Goal: Task Accomplishment & Management: Manage account settings

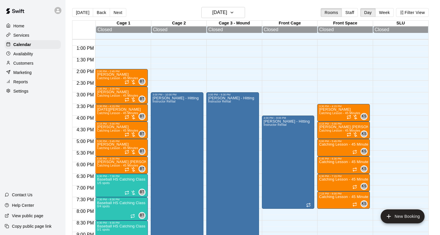
scroll to position [284, 0]
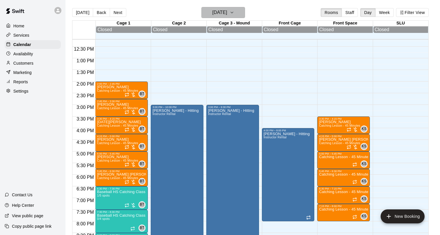
click at [227, 15] on h6 "[DATE]" at bounding box center [219, 12] width 15 height 8
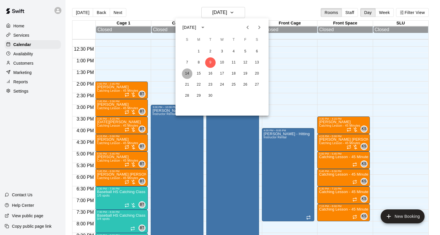
click at [189, 77] on button "14" at bounding box center [187, 73] width 10 height 10
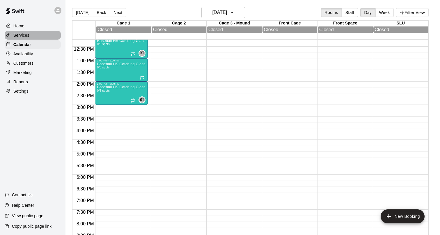
click at [24, 34] on p "Services" at bounding box center [21, 35] width 16 height 6
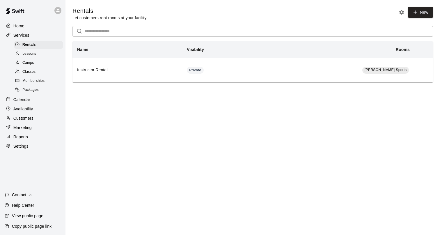
click at [46, 54] on div "Lessons" at bounding box center [38, 54] width 49 height 8
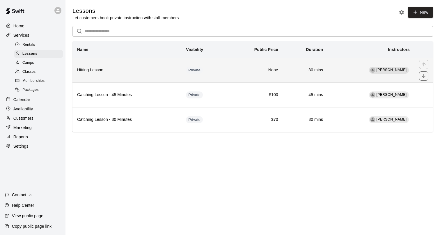
click at [283, 68] on td "None" at bounding box center [255, 70] width 57 height 25
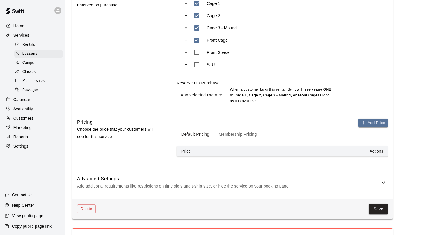
scroll to position [290, 0]
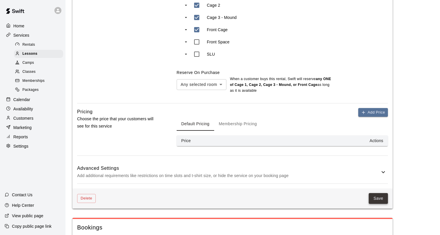
type input "**********"
click at [381, 195] on button "Save" at bounding box center [378, 198] width 19 height 11
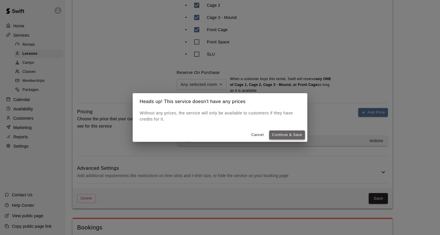
click at [283, 134] on button "Continue & Save" at bounding box center [287, 134] width 36 height 9
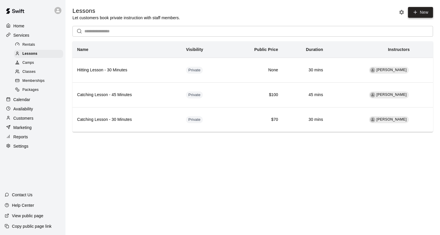
click at [417, 15] on link "New" at bounding box center [420, 12] width 25 height 11
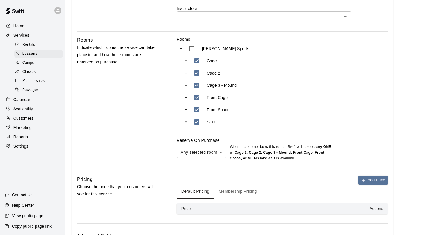
scroll to position [242, 0]
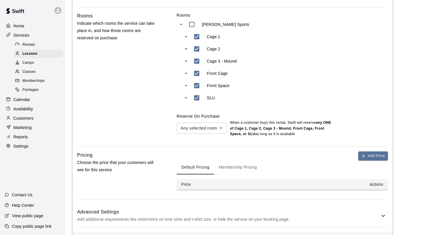
type input "**********"
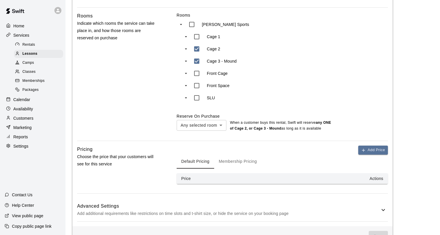
type input "***"
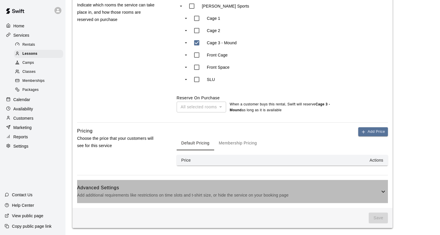
click at [275, 190] on h6 "Advanced Settings" at bounding box center [228, 188] width 303 height 8
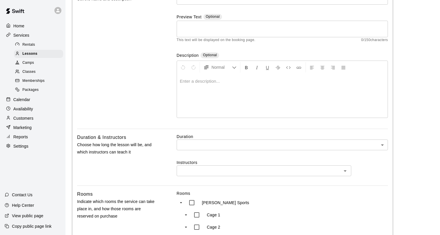
scroll to position [64, 0]
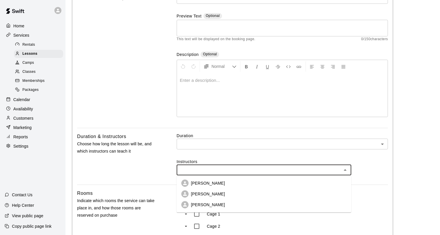
click at [218, 169] on input "text" at bounding box center [260, 169] width 162 height 7
click at [209, 195] on p "[PERSON_NAME]" at bounding box center [208, 194] width 34 height 6
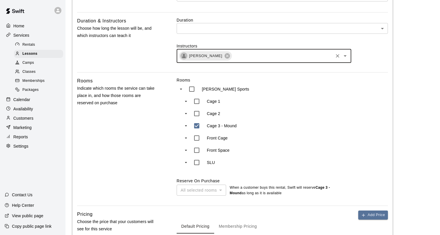
scroll to position [179, 0]
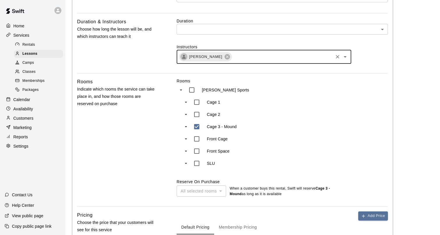
click at [216, 29] on body "**********" at bounding box center [220, 180] width 440 height 718
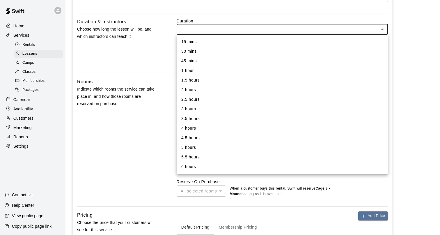
click at [204, 50] on li "30 mins" at bounding box center [282, 52] width 211 height 10
type input "**"
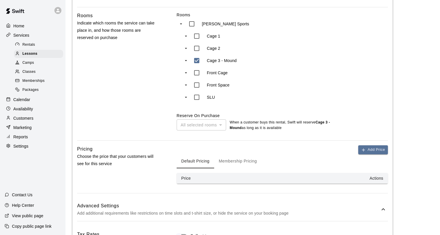
scroll to position [211, 0]
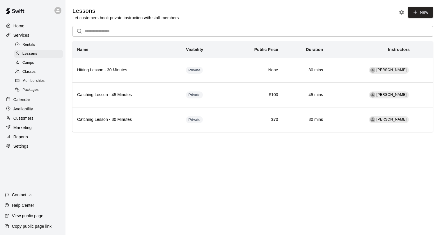
click at [23, 145] on p "Settings" at bounding box center [20, 146] width 15 height 6
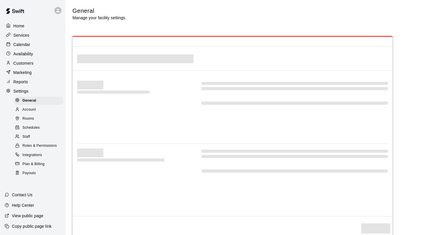
select select "**"
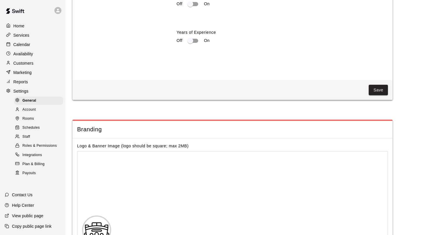
scroll to position [1142, 0]
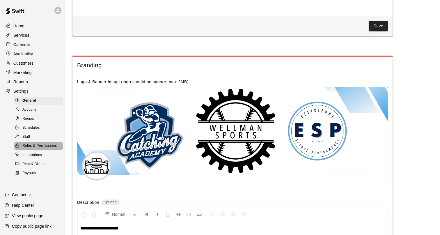
click at [34, 147] on span "Roles & Permissions" at bounding box center [39, 146] width 34 height 6
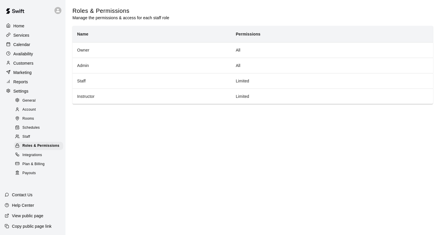
click at [30, 137] on div "Staff" at bounding box center [38, 137] width 49 height 8
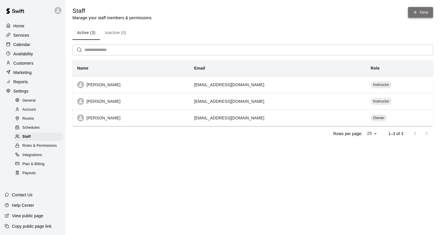
click at [426, 15] on link "New" at bounding box center [420, 12] width 25 height 11
select select "**"
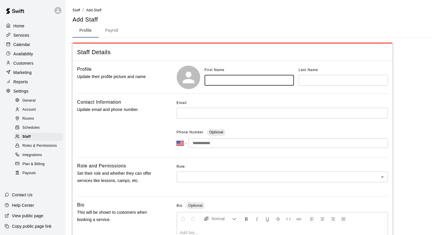
click at [251, 83] on input "text" at bounding box center [249, 80] width 89 height 11
type input "****"
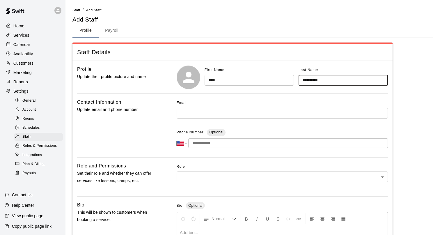
type input "**********"
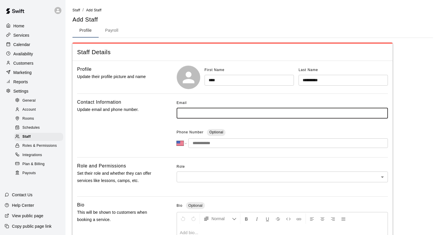
click at [200, 118] on input "text" at bounding box center [282, 113] width 211 height 11
click at [193, 179] on body "**********" at bounding box center [220, 191] width 440 height 382
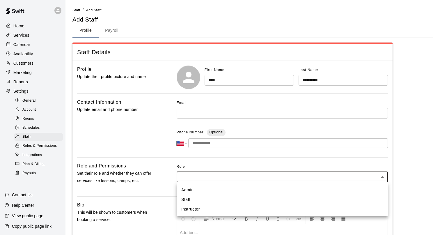
click at [191, 207] on li "Instructor" at bounding box center [282, 209] width 211 height 10
type input "**********"
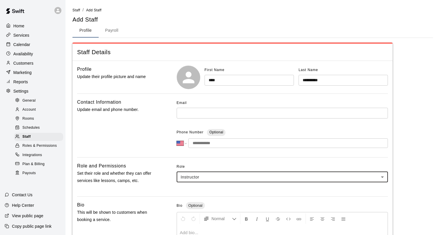
click at [44, 147] on span "Roles & Permissions" at bounding box center [39, 146] width 34 height 6
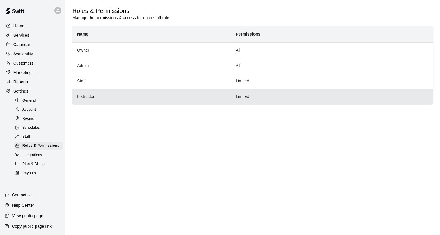
click at [120, 100] on th "Instructor" at bounding box center [152, 96] width 159 height 15
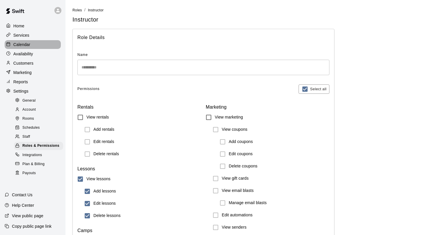
click at [20, 43] on p "Calendar" at bounding box center [21, 45] width 17 height 6
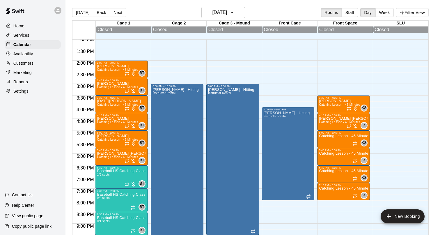
scroll to position [311, 0]
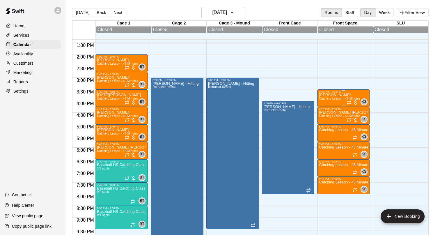
click at [330, 100] on span "Catching Lesson - 45 Minutes" at bounding box center [339, 98] width 41 height 3
click at [326, 128] on icon "delete" at bounding box center [325, 131] width 7 height 7
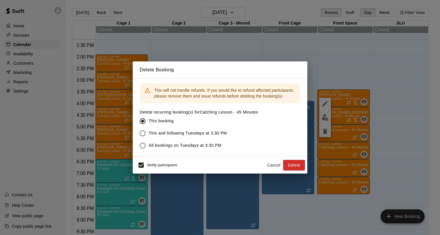
click at [187, 135] on span "This and following Tuesdays at 3:30 PM" at bounding box center [188, 133] width 78 height 6
click at [285, 166] on button "Delete" at bounding box center [294, 165] width 22 height 11
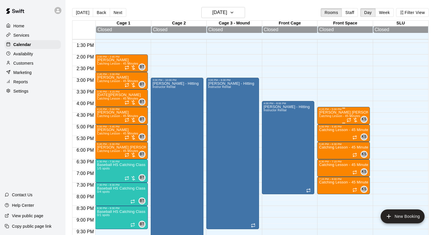
click at [332, 114] on div "Jackson Vanier Catching Lesson - 45 Minutes" at bounding box center [343, 228] width 49 height 235
click at [324, 142] on icon "delete" at bounding box center [325, 145] width 7 height 7
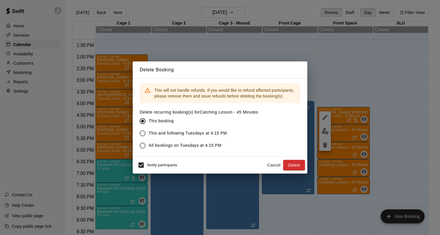
click at [183, 134] on span "This and following Tuesdays at 4:15 PM" at bounding box center [188, 133] width 78 height 6
click at [293, 165] on button "Delete" at bounding box center [294, 165] width 22 height 11
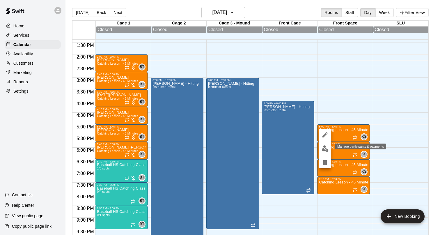
click at [326, 151] on img "edit" at bounding box center [325, 148] width 7 height 7
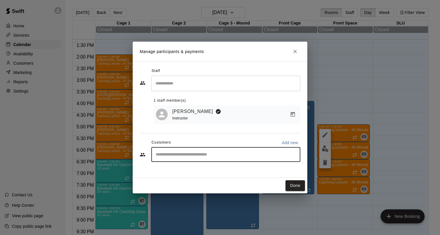
click at [175, 157] on input "Start typing to search customers..." at bounding box center [226, 155] width 144 height 6
type input "***"
click at [170, 154] on input "***" at bounding box center [221, 155] width 135 height 6
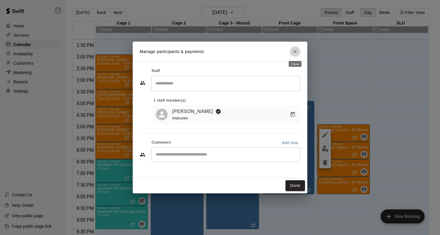
click at [295, 54] on icon "Close" at bounding box center [295, 52] width 6 height 6
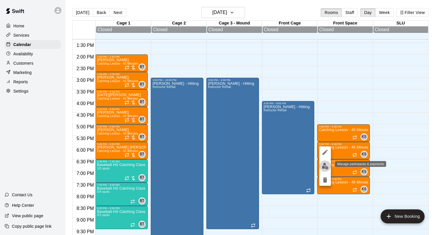
click at [326, 167] on img "edit" at bounding box center [325, 166] width 7 height 7
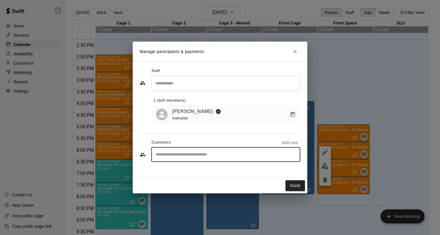
click at [174, 156] on input "Start typing to search customers..." at bounding box center [226, 155] width 144 height 6
type input "*"
click at [296, 52] on icon "Close" at bounding box center [295, 51] width 3 height 3
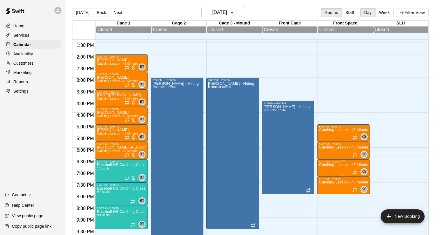
click at [344, 165] on p "Catching Lesson - 45 Minutes" at bounding box center [343, 165] width 49 height 0
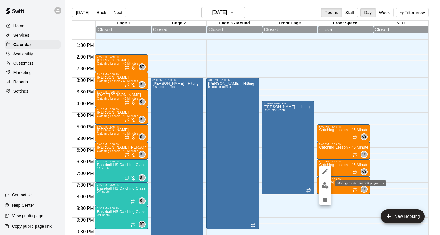
click at [328, 186] on img "edit" at bounding box center [325, 185] width 7 height 7
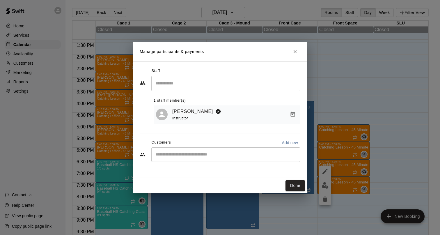
click at [174, 157] on input "Start typing to search customers..." at bounding box center [226, 155] width 144 height 6
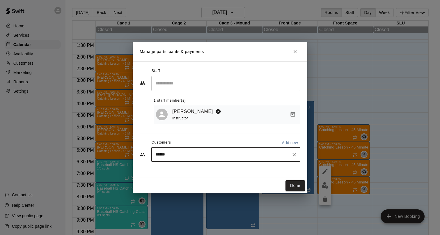
type input "******"
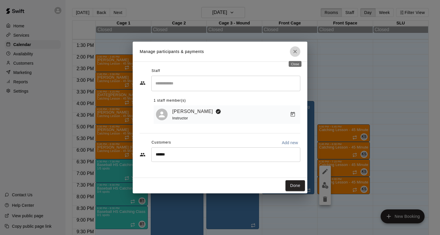
click at [296, 55] on button "Close" at bounding box center [295, 51] width 10 height 10
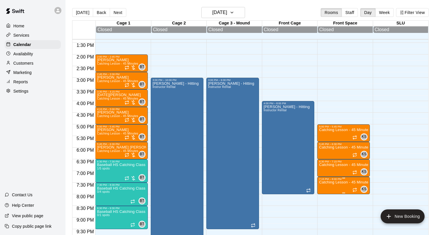
click at [326, 199] on img "edit" at bounding box center [325, 201] width 7 height 7
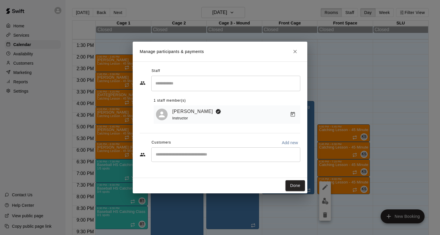
click at [179, 154] on input "Start typing to search customers..." at bounding box center [226, 155] width 144 height 6
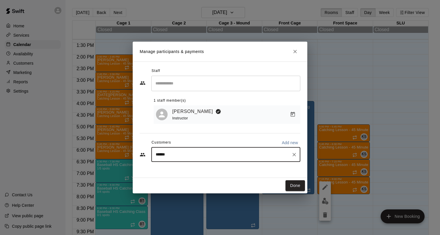
type input "******"
click at [293, 51] on icon "Close" at bounding box center [295, 52] width 6 height 6
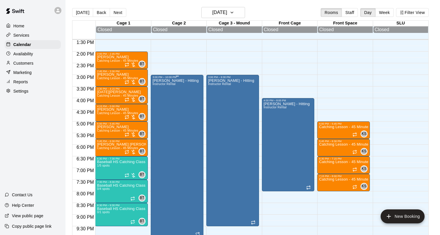
scroll to position [314, 0]
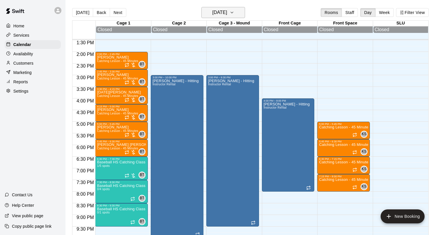
click at [227, 14] on h6 "[DATE]" at bounding box center [219, 12] width 15 height 8
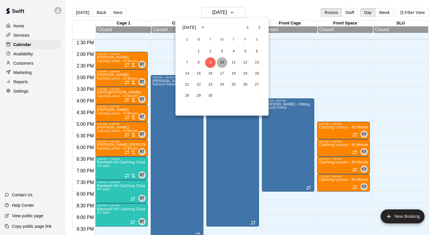
click at [224, 61] on button "10" at bounding box center [222, 62] width 10 height 10
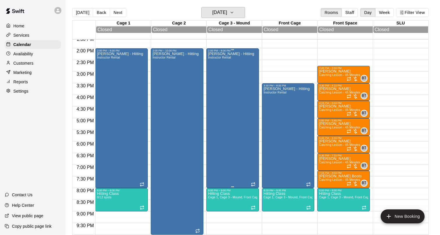
scroll to position [319, 0]
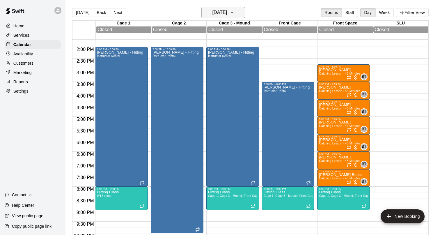
click at [227, 13] on h6 "Wednesday Sep 10" at bounding box center [219, 12] width 15 height 8
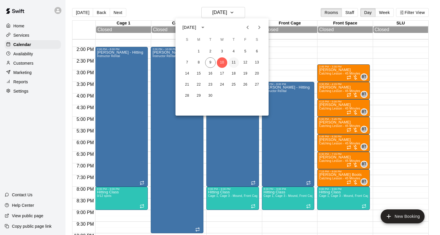
click at [235, 59] on button "11" at bounding box center [234, 62] width 10 height 10
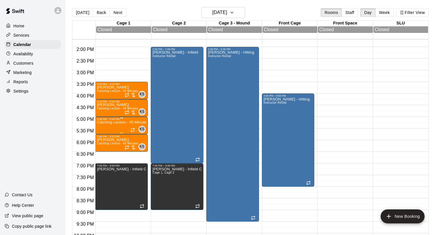
click at [108, 126] on div "Catching Lesson - 45 Minutes" at bounding box center [121, 238] width 49 height 235
click at [103, 144] on img "edit" at bounding box center [103, 141] width 7 height 7
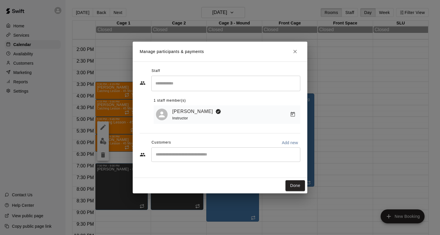
click at [186, 157] on input "Start typing to search customers..." at bounding box center [226, 155] width 144 height 6
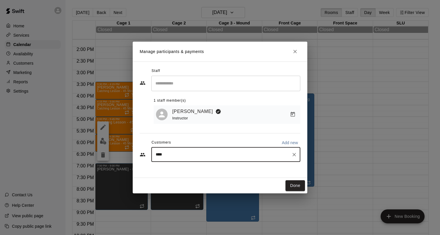
type input "****"
click at [295, 55] on button "Close" at bounding box center [295, 51] width 10 height 10
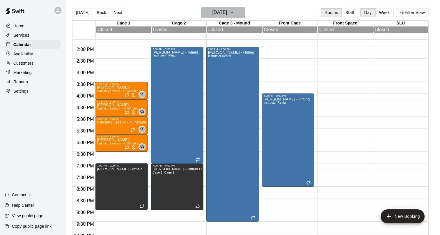
click at [221, 13] on h6 "Thursday Sep 11" at bounding box center [219, 12] width 15 height 8
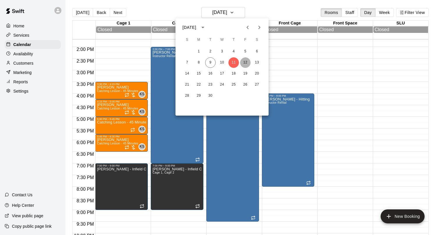
click at [248, 60] on button "12" at bounding box center [245, 62] width 10 height 10
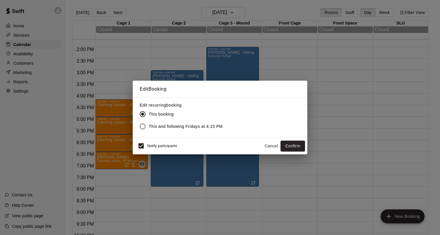
click at [161, 127] on span "This and following Fridays at 4:15 PM" at bounding box center [186, 127] width 74 height 6
click at [159, 147] on span "Notify participants" at bounding box center [162, 146] width 30 height 4
click at [272, 144] on button "Cancel" at bounding box center [271, 146] width 19 height 11
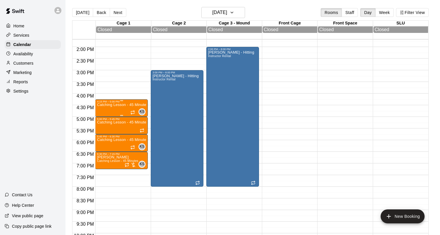
click at [118, 109] on div "Catching Lesson - 45 Minutes" at bounding box center [121, 220] width 49 height 235
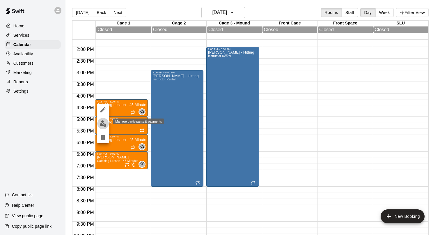
click at [106, 126] on img "edit" at bounding box center [103, 123] width 7 height 7
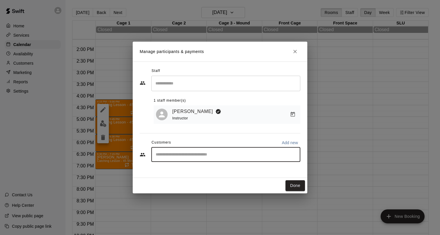
click at [183, 155] on input "Start typing to search customers..." at bounding box center [226, 155] width 144 height 6
type input "*****"
click at [297, 53] on icon "Close" at bounding box center [295, 52] width 6 height 6
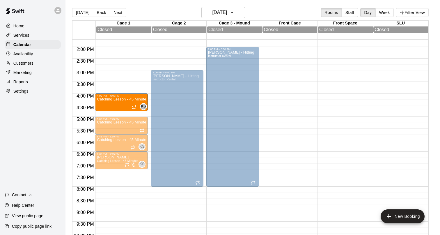
drag, startPoint x: 117, startPoint y: 107, endPoint x: 116, endPoint y: 101, distance: 5.3
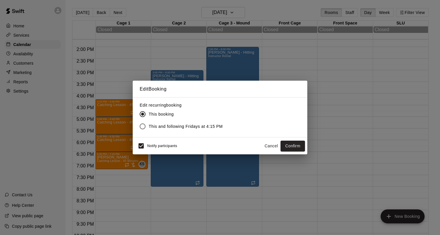
click at [193, 127] on span "This and following Fridays at 4:15 PM" at bounding box center [186, 127] width 74 height 6
click at [290, 145] on button "Confirm" at bounding box center [293, 146] width 24 height 11
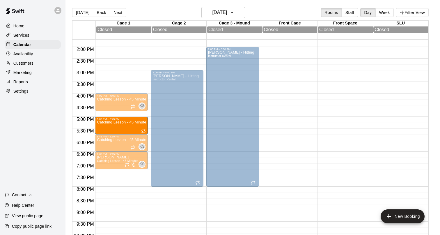
drag, startPoint x: 118, startPoint y: 126, endPoint x: 117, endPoint y: 128, distance: 3.0
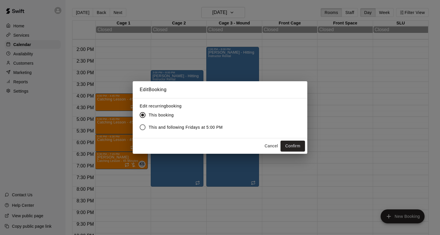
click at [216, 129] on span "This and following Fridays at 5:00 PM" at bounding box center [186, 127] width 74 height 6
click at [289, 148] on button "Confirm" at bounding box center [293, 146] width 24 height 11
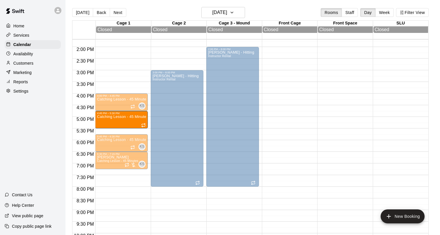
drag, startPoint x: 116, startPoint y: 126, endPoint x: 116, endPoint y: 122, distance: 4.1
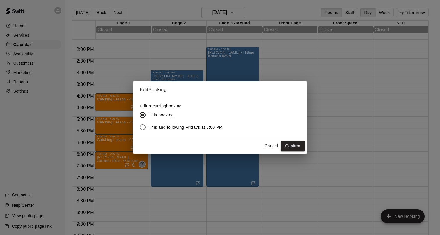
click at [204, 128] on span "This and following Fridays at 5:00 PM" at bounding box center [186, 127] width 74 height 6
click at [292, 145] on button "Confirm" at bounding box center [293, 146] width 24 height 11
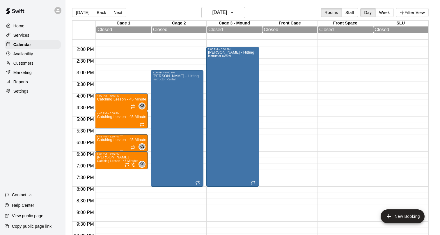
click at [117, 144] on div at bounding box center [220, 117] width 440 height 235
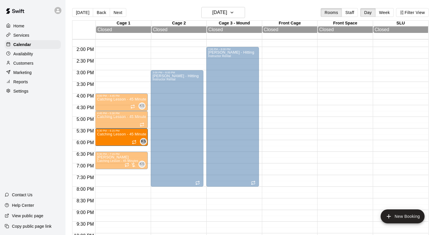
drag, startPoint x: 126, startPoint y: 144, endPoint x: 126, endPoint y: 139, distance: 4.7
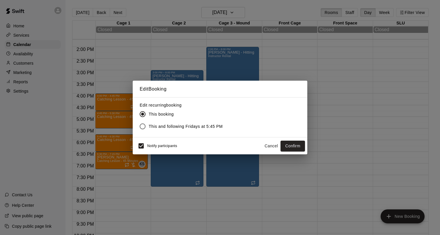
click at [167, 128] on span "This and following Fridays at 5:45 PM" at bounding box center [186, 127] width 74 height 6
click at [288, 148] on button "Confirm" at bounding box center [293, 146] width 24 height 11
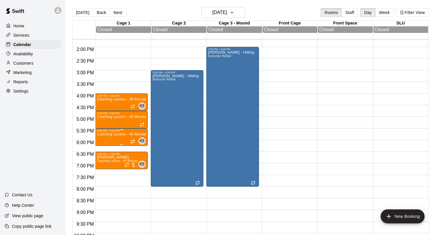
click at [107, 152] on button "edit" at bounding box center [103, 152] width 12 height 11
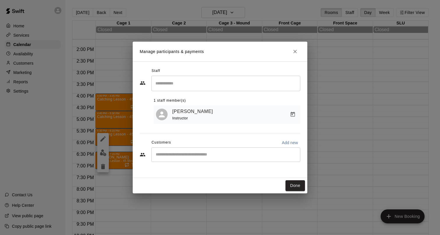
click at [177, 157] on input "Start typing to search customers..." at bounding box center [226, 155] width 144 height 6
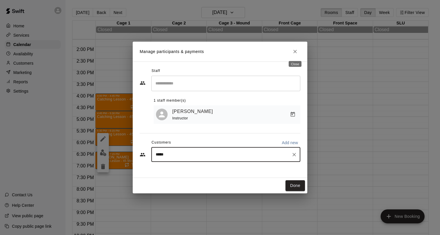
type input "*****"
click at [295, 52] on icon "Close" at bounding box center [295, 52] width 6 height 6
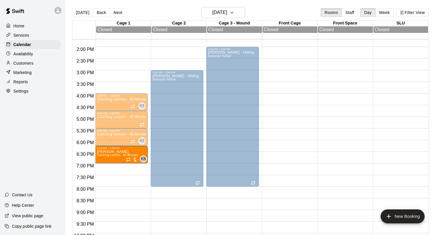
drag, startPoint x: 110, startPoint y: 162, endPoint x: 110, endPoint y: 158, distance: 4.1
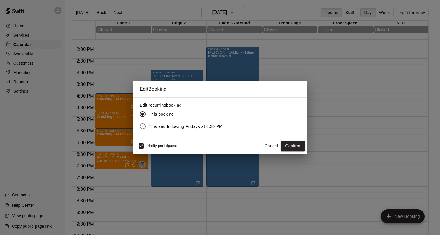
click at [191, 127] on span "This and following Fridays at 6:30 PM" at bounding box center [186, 127] width 74 height 6
click at [297, 147] on button "Confirm" at bounding box center [293, 146] width 24 height 11
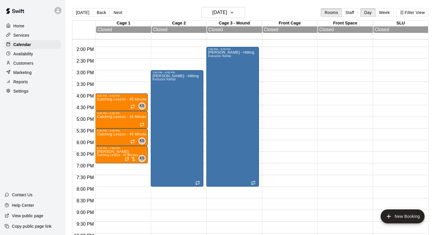
click at [103, 168] on div "4:00 PM – 4:45 PM Catching Lesson - 45 Minutes KS 0 4:45 PM – 5:30 PM Catching …" at bounding box center [121, 0] width 53 height 559
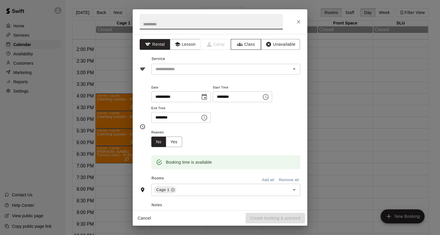
click at [248, 46] on button "Class" at bounding box center [246, 44] width 31 height 11
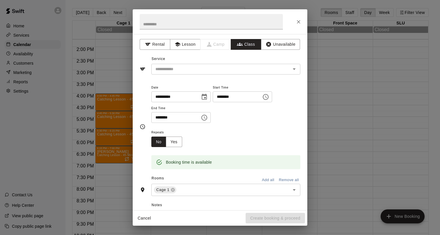
click at [200, 69] on input "text" at bounding box center [221, 69] width 136 height 7
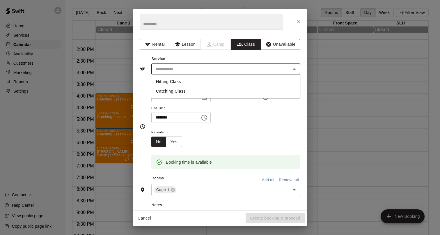
click at [191, 89] on li "Catching Class" at bounding box center [225, 92] width 149 height 10
type input "**********"
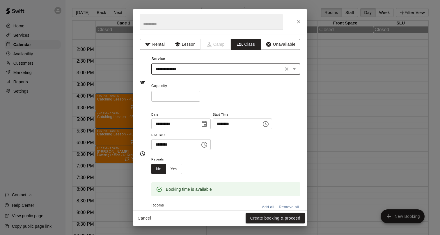
click at [196, 95] on input "*" at bounding box center [175, 96] width 49 height 11
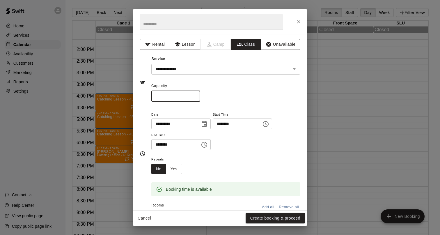
click at [196, 95] on input "*" at bounding box center [175, 96] width 49 height 11
type input "*"
click at [196, 95] on input "*" at bounding box center [175, 96] width 49 height 11
click at [225, 128] on input "********" at bounding box center [235, 124] width 45 height 11
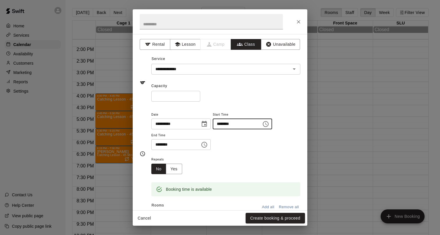
click at [204, 144] on icon "Choose time, selected time is 7:30 PM" at bounding box center [205, 145] width 6 height 6
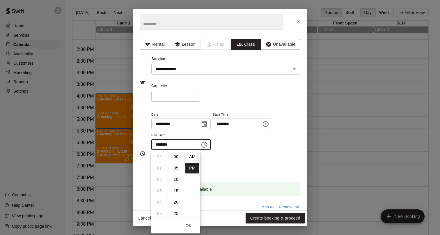
scroll to position [10, 0]
click at [160, 170] on li "08" at bounding box center [160, 168] width 14 height 11
click at [174, 159] on li "00" at bounding box center [176, 156] width 14 height 11
type input "********"
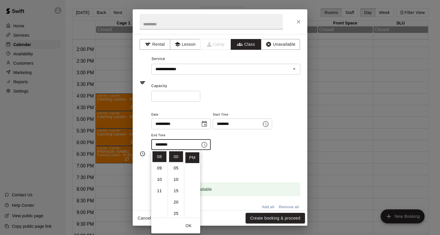
click at [237, 160] on div "Repeats No Yes" at bounding box center [225, 165] width 149 height 18
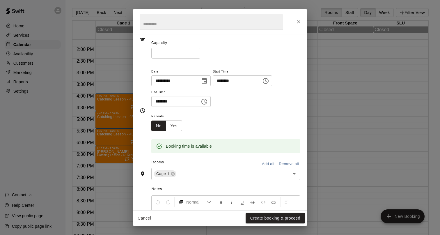
scroll to position [45, 0]
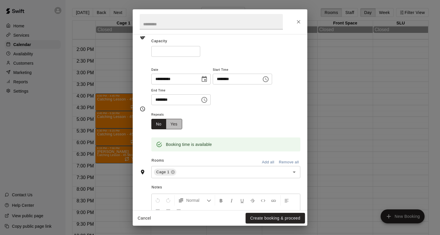
click at [172, 122] on button "Yes" at bounding box center [174, 124] width 16 height 11
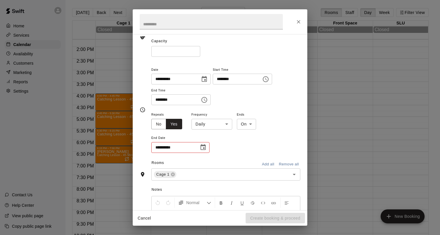
click at [227, 126] on body "Home Services Calendar Availability Customers Marketing Reports Settings Contac…" at bounding box center [220, 122] width 440 height 244
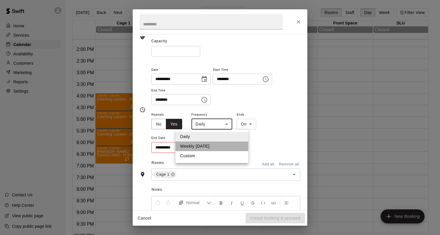
click at [218, 144] on li "Weekly on Friday" at bounding box center [212, 147] width 73 height 10
type input "******"
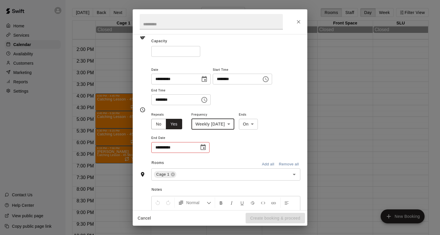
click at [205, 150] on icon "Choose date" at bounding box center [203, 147] width 5 height 6
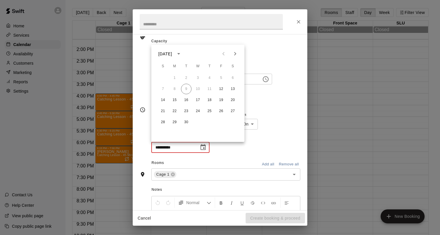
click at [234, 56] on icon "Next month" at bounding box center [235, 53] width 7 height 7
click at [234, 121] on button "31" at bounding box center [233, 122] width 10 height 10
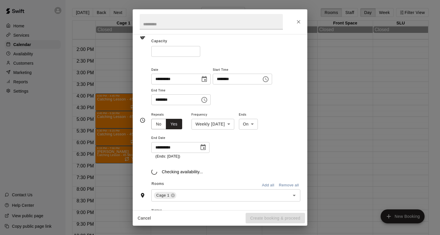
type input "**********"
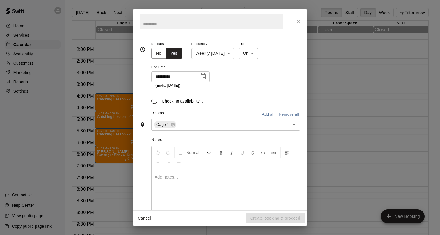
scroll to position [119, 0]
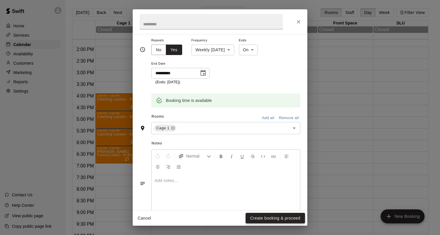
click at [257, 216] on button "Create booking & proceed" at bounding box center [275, 218] width 59 height 11
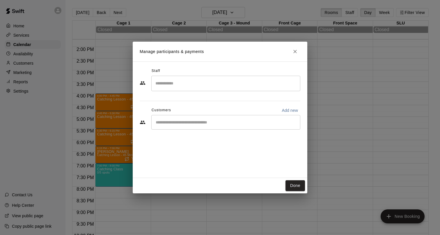
click at [164, 87] on input "Search staff" at bounding box center [226, 83] width 144 height 10
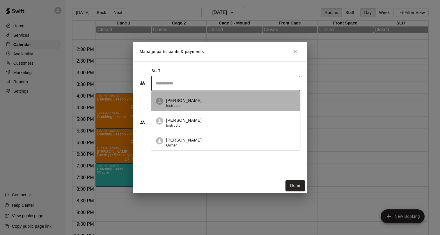
click at [167, 101] on p "[PERSON_NAME]" at bounding box center [184, 101] width 36 height 6
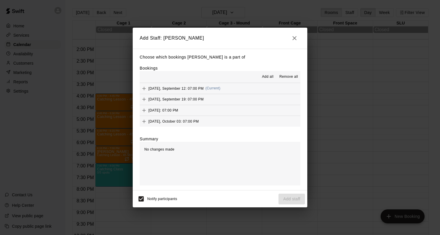
click at [266, 76] on span "Add all" at bounding box center [268, 77] width 12 height 6
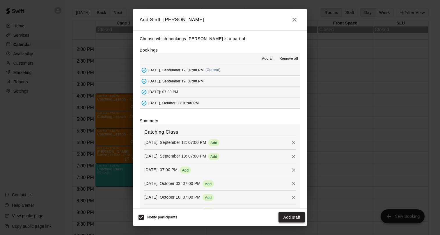
click at [291, 216] on button "Add staff" at bounding box center [292, 217] width 27 height 11
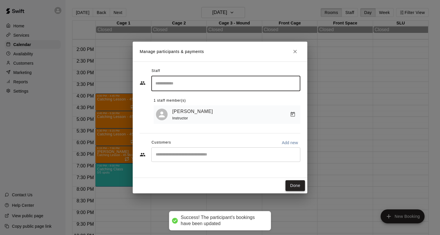
click at [298, 184] on button "Done" at bounding box center [296, 185] width 20 height 11
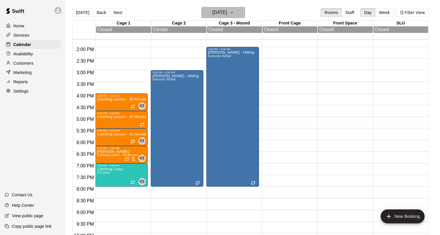
click at [227, 13] on h6 "Friday Sep 12" at bounding box center [219, 12] width 15 height 8
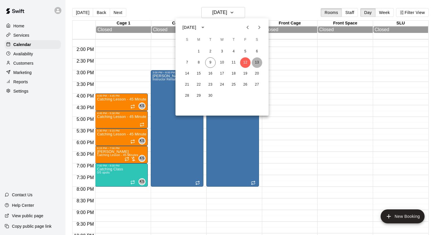
click at [257, 62] on button "13" at bounding box center [257, 62] width 10 height 10
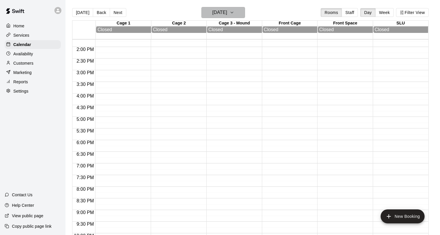
click at [222, 16] on h6 "Saturday Sep 13" at bounding box center [219, 12] width 15 height 8
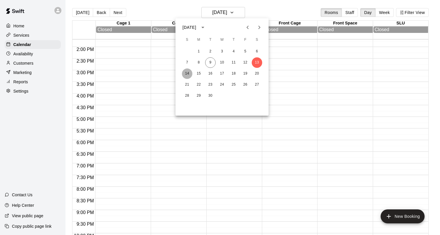
click at [188, 73] on button "14" at bounding box center [187, 73] width 10 height 10
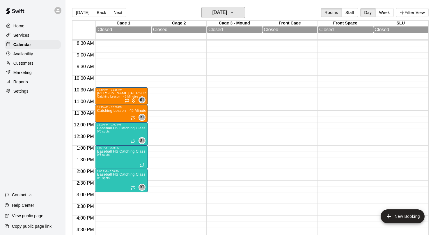
scroll to position [197, 0]
click at [112, 197] on div "10:30 AM – 11:15 AM Sullivan Fischbein Catching Lesson - 45 Minutes BT 0 11:15 …" at bounding box center [121, 121] width 53 height 559
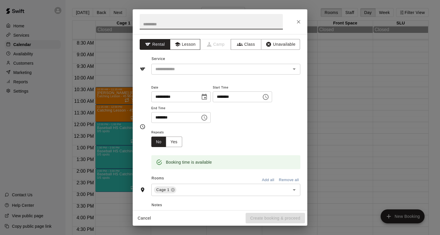
click at [190, 49] on button "Lesson" at bounding box center [185, 44] width 31 height 11
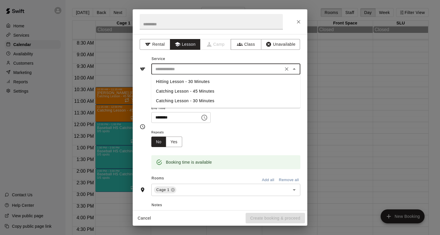
click at [184, 68] on input "text" at bounding box center [217, 69] width 128 height 7
click at [179, 94] on li "Catching Lesson - 45 Minutes" at bounding box center [225, 92] width 149 height 10
type input "**********"
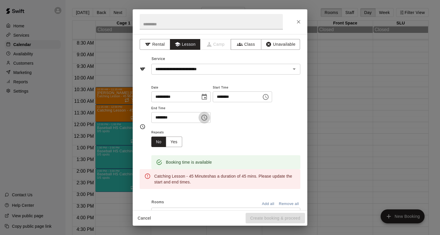
click at [205, 120] on icon "Choose time, selected time is 3:30 PM" at bounding box center [204, 117] width 7 height 7
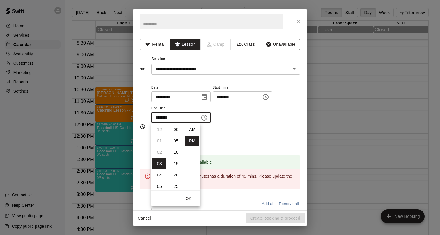
scroll to position [10, 0]
click at [178, 161] on li "45" at bounding box center [176, 163] width 14 height 11
type input "********"
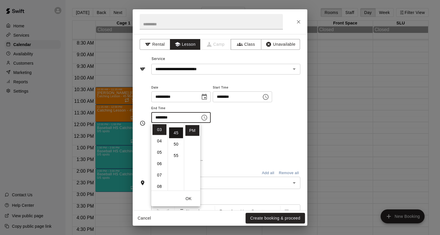
scroll to position [102, 0]
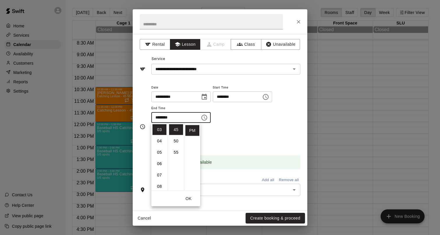
click at [239, 137] on div "Repeats No Yes" at bounding box center [225, 138] width 149 height 18
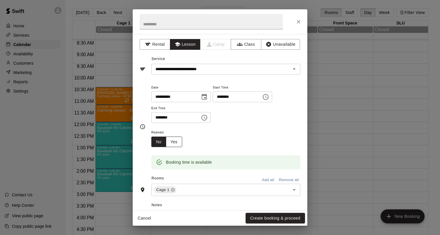
click at [176, 143] on button "Yes" at bounding box center [174, 142] width 16 height 11
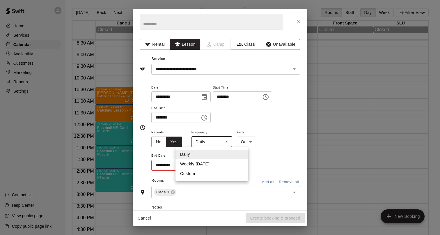
click at [214, 141] on body "Home Services Calendar Availability Customers Marketing Reports Settings Contac…" at bounding box center [220, 122] width 440 height 244
click at [210, 162] on li "Weekly [DATE]" at bounding box center [212, 164] width 73 height 10
type input "******"
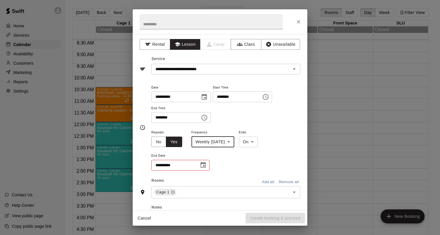
click at [202, 166] on icon "Choose date" at bounding box center [203, 165] width 7 height 7
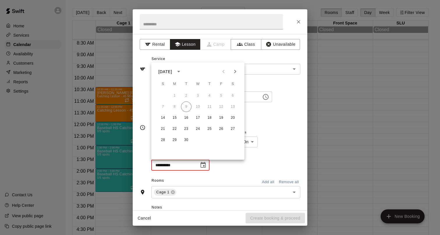
click at [236, 70] on icon "Next month" at bounding box center [235, 71] width 7 height 7
click at [200, 140] on button "31" at bounding box center [198, 140] width 10 height 10
type input "**********"
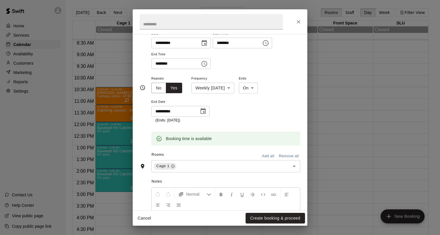
scroll to position [58, 0]
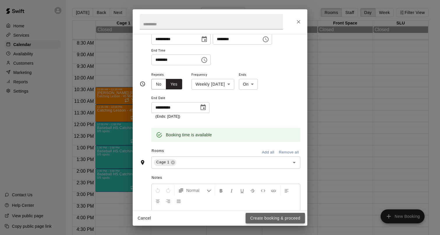
click at [265, 217] on button "Create booking & proceed" at bounding box center [275, 218] width 59 height 11
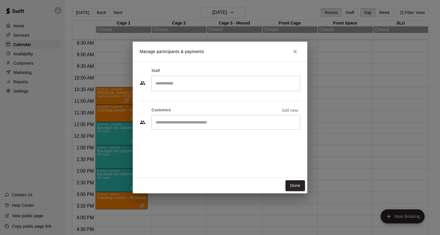
click at [178, 86] on input "Search staff" at bounding box center [226, 83] width 144 height 10
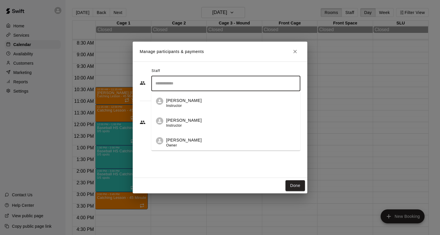
click at [177, 138] on p "[PERSON_NAME]" at bounding box center [184, 140] width 36 height 6
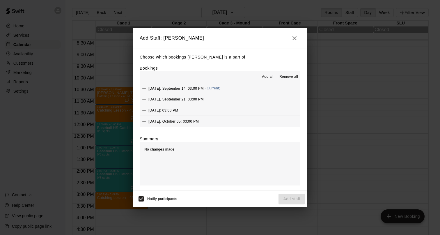
click at [265, 77] on span "Add all" at bounding box center [268, 77] width 12 height 6
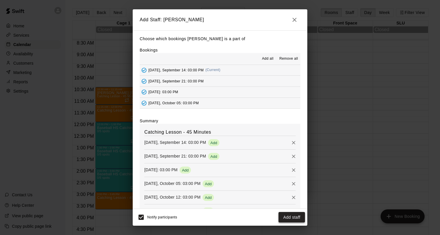
click at [289, 218] on button "Add staff" at bounding box center [292, 217] width 27 height 11
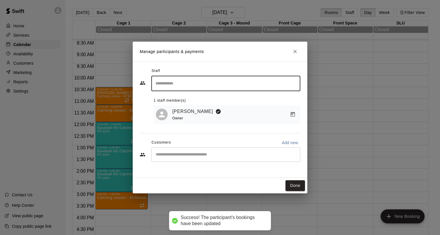
click at [250, 162] on div "​" at bounding box center [225, 154] width 149 height 15
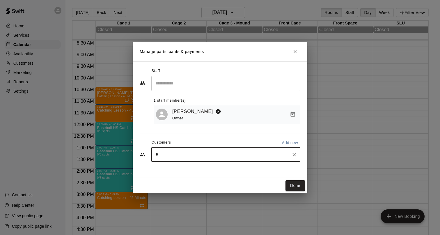
type input "**"
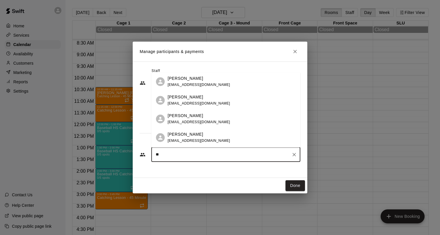
click at [218, 103] on div "Frances Tiongson frances617@hotmail.com" at bounding box center [232, 100] width 128 height 13
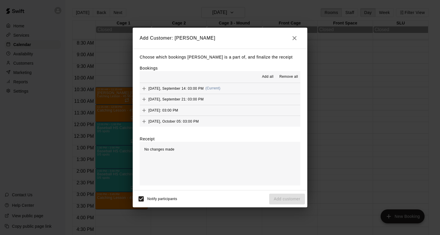
click at [266, 79] on span "Add all" at bounding box center [268, 77] width 12 height 6
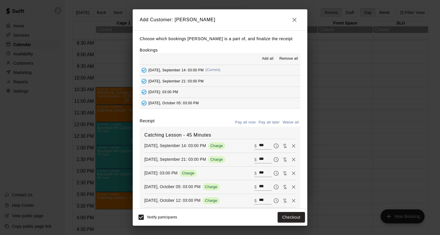
click at [270, 124] on button "Pay all later" at bounding box center [269, 122] width 24 height 9
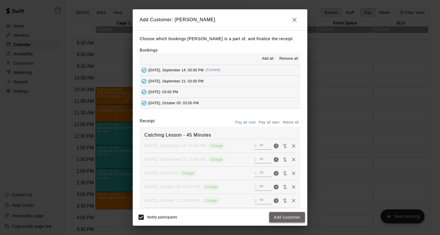
click at [285, 218] on button "Add customer" at bounding box center [287, 217] width 36 height 11
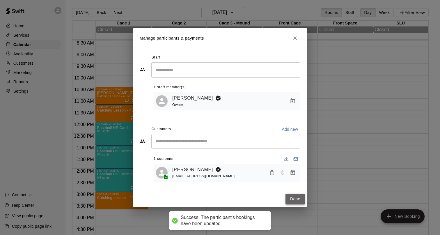
click at [296, 201] on button "Done" at bounding box center [296, 199] width 20 height 11
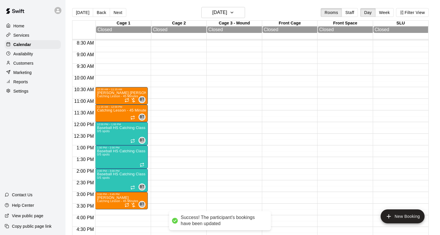
click at [107, 213] on div "10:30 AM – 11:15 AM Sullivan Fischbein Catching Lesson - 45 Minutes BT 0 11:15 …" at bounding box center [121, 121] width 53 height 559
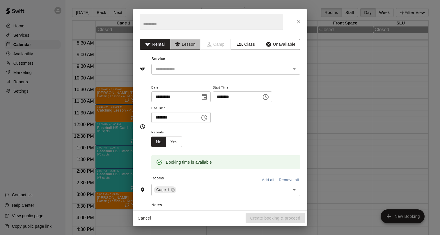
click at [187, 41] on button "Lesson" at bounding box center [185, 44] width 31 height 11
click at [183, 70] on input "text" at bounding box center [217, 69] width 128 height 7
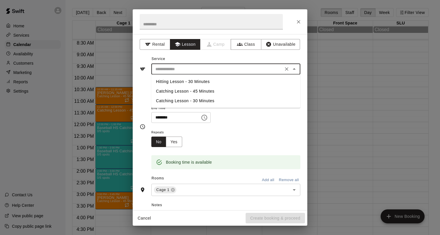
click at [183, 91] on li "Catching Lesson - 45 Minutes" at bounding box center [225, 92] width 149 height 10
type input "**********"
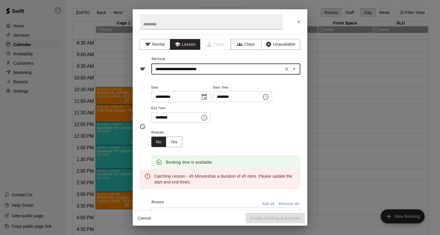
click at [207, 120] on icon "Choose time, selected time is 4:15 PM" at bounding box center [205, 118] width 6 height 6
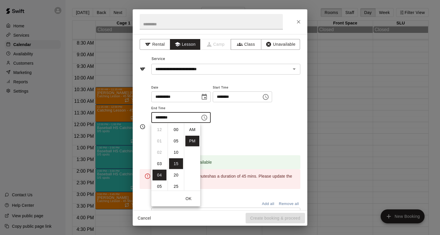
scroll to position [10, 0]
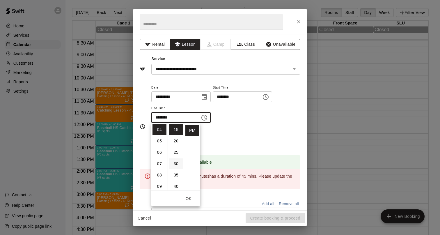
click at [178, 165] on li "30" at bounding box center [176, 163] width 14 height 11
type input "********"
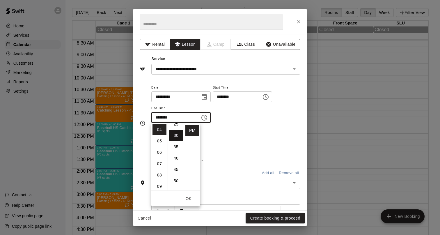
scroll to position [68, 0]
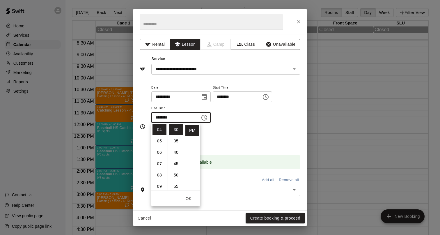
click at [247, 140] on div "Repeats No Yes" at bounding box center [225, 138] width 149 height 18
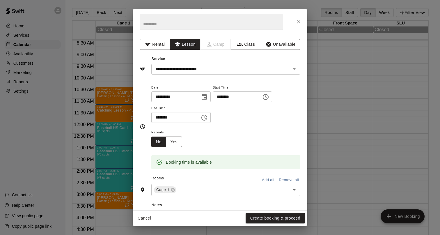
click at [174, 143] on button "Yes" at bounding box center [174, 142] width 16 height 11
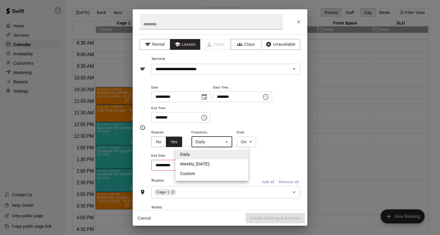
click at [203, 144] on body "Home Services Calendar Availability Customers Marketing Reports Settings Contac…" at bounding box center [220, 122] width 440 height 244
click at [187, 164] on li "Weekly [DATE]" at bounding box center [212, 164] width 73 height 10
type input "******"
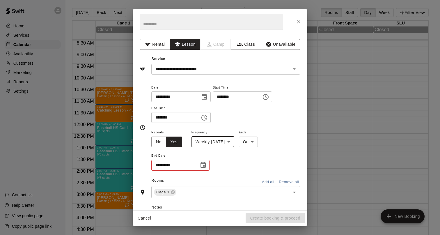
click at [206, 165] on icon "Choose date" at bounding box center [203, 165] width 5 height 6
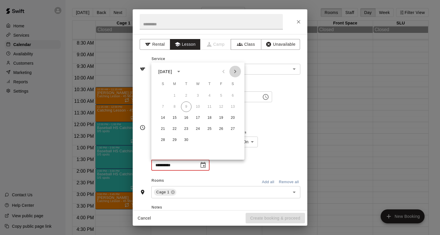
click at [236, 68] on icon "Next month" at bounding box center [235, 71] width 7 height 7
click at [234, 142] on button "31" at bounding box center [233, 140] width 10 height 10
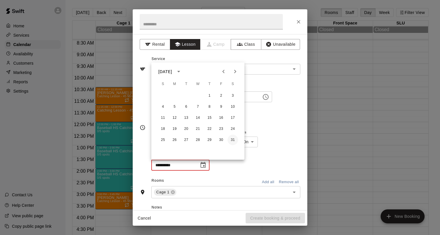
type input "**********"
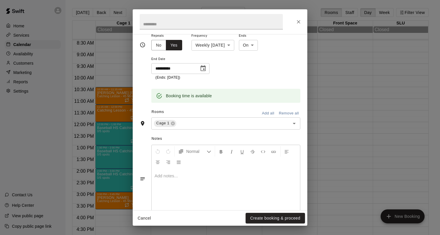
scroll to position [110, 0]
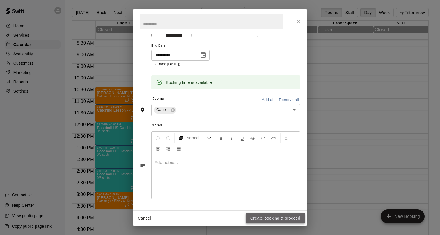
click at [262, 219] on button "Create booking & proceed" at bounding box center [275, 218] width 59 height 11
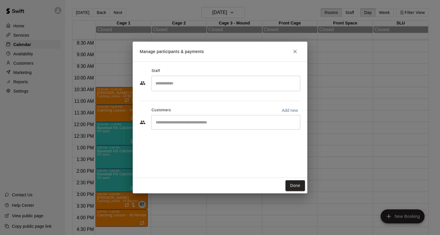
click at [168, 88] on input "Search staff" at bounding box center [226, 83] width 144 height 10
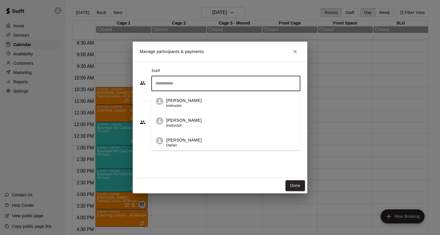
click at [171, 138] on p "[PERSON_NAME]" at bounding box center [184, 140] width 36 height 6
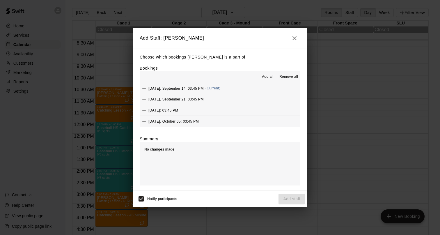
click at [263, 76] on span "Add all" at bounding box center [268, 77] width 12 height 6
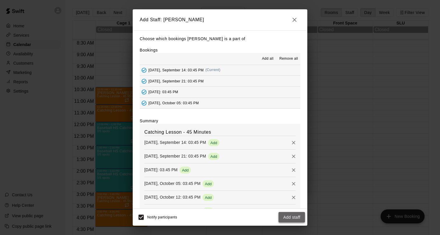
click at [284, 214] on button "Add staff" at bounding box center [292, 217] width 27 height 11
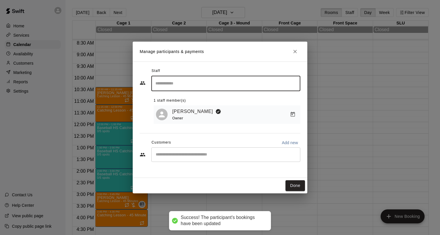
click at [187, 152] on input "Start typing to search customers..." at bounding box center [226, 155] width 144 height 6
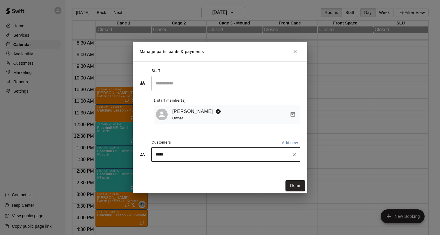
type input "******"
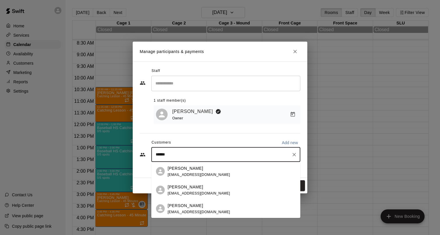
click at [181, 204] on p "[PERSON_NAME]" at bounding box center [186, 205] width 36 height 6
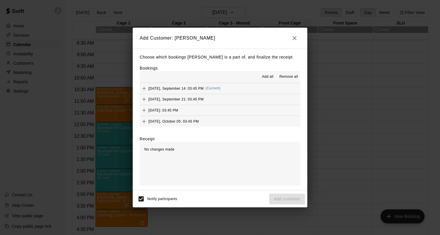
click at [264, 76] on span "Add all" at bounding box center [268, 77] width 12 height 6
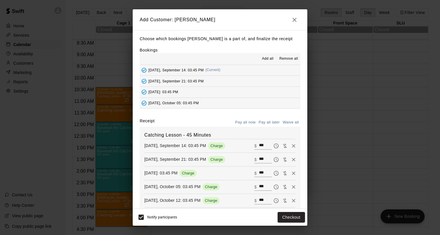
click at [274, 123] on button "Pay all later" at bounding box center [269, 122] width 24 height 9
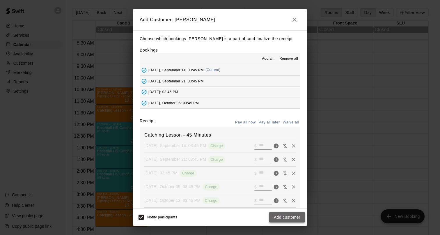
click at [284, 217] on button "Add customer" at bounding box center [287, 217] width 36 height 11
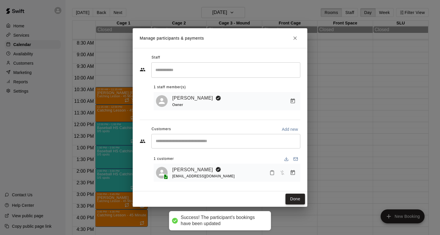
click at [293, 198] on button "Done" at bounding box center [296, 199] width 20 height 11
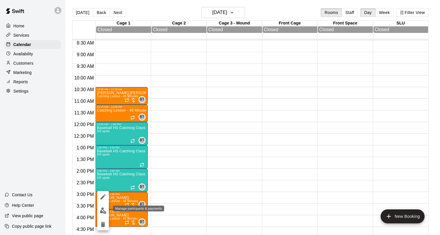
click at [104, 209] on img "edit" at bounding box center [103, 210] width 7 height 7
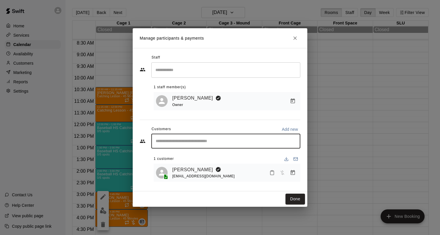
click at [276, 140] on input "Start typing to search customers..." at bounding box center [226, 141] width 144 height 6
type input "*****"
click at [240, 155] on div "Raiden Moralejo frances617@hotmail.com" at bounding box center [232, 157] width 128 height 13
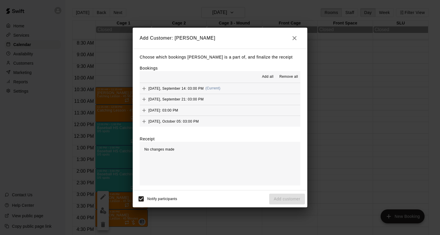
click at [272, 78] on span "Add all" at bounding box center [268, 77] width 12 height 6
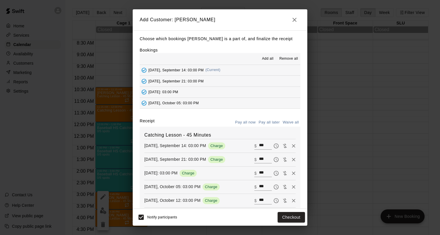
click at [272, 123] on button "Pay all later" at bounding box center [269, 122] width 24 height 9
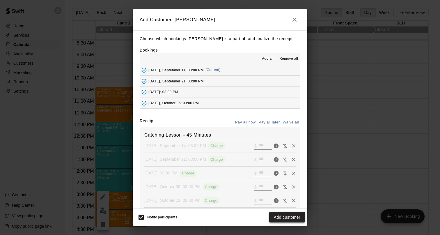
click at [279, 216] on button "Add customer" at bounding box center [287, 217] width 36 height 11
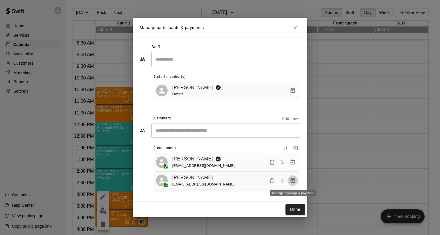
click at [292, 182] on icon "Manage bookings & payment" at bounding box center [293, 181] width 6 height 6
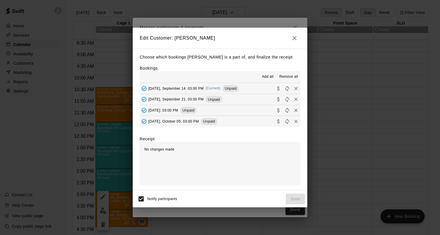
click at [289, 76] on span "Remove all" at bounding box center [289, 77] width 19 height 6
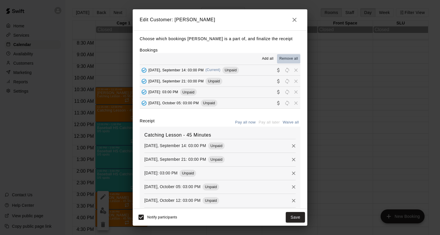
click at [289, 59] on span "Remove all" at bounding box center [289, 59] width 19 height 6
click at [294, 221] on button "Save" at bounding box center [295, 217] width 19 height 11
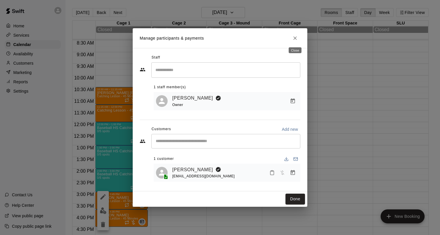
click at [292, 38] on icon "Close" at bounding box center [295, 38] width 6 height 6
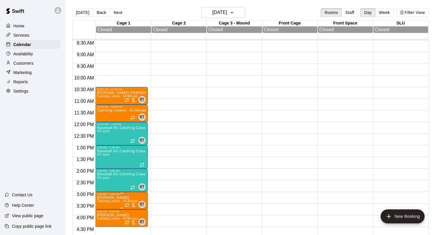
click at [108, 201] on span "Catching Lesson - 45 Minutes" at bounding box center [117, 201] width 41 height 3
click at [104, 223] on icon "delete" at bounding box center [103, 224] width 4 height 5
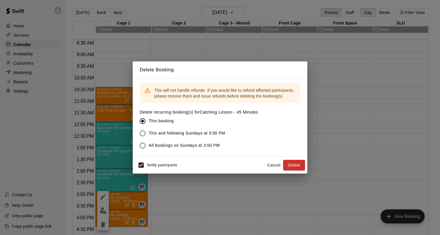
click at [205, 135] on span "This and following Sundays at 3:00 PM" at bounding box center [187, 133] width 77 height 6
click at [296, 167] on button "Delete" at bounding box center [294, 165] width 22 height 11
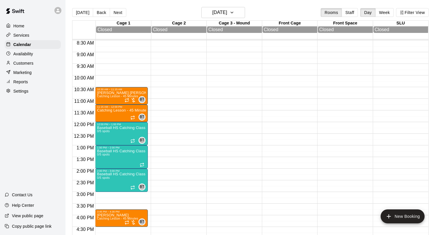
click at [100, 196] on div "10:30 AM – 11:15 AM Sullivan Fischbein Catching Lesson - 45 Minutes BT 0 11:15 …" at bounding box center [121, 121] width 53 height 559
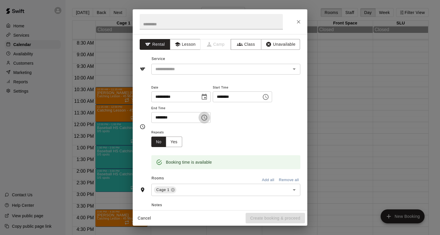
click at [208, 119] on icon "Choose time, selected time is 3:30 PM" at bounding box center [204, 117] width 7 height 7
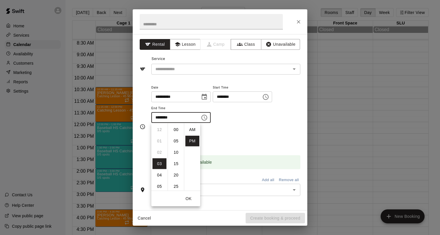
scroll to position [10, 0]
click at [177, 164] on li "45" at bounding box center [176, 163] width 14 height 11
type input "********"
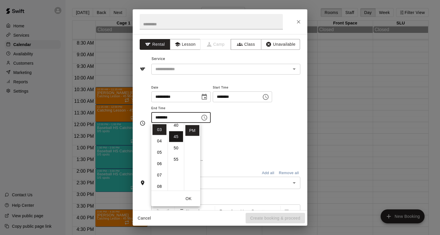
scroll to position [102, 0]
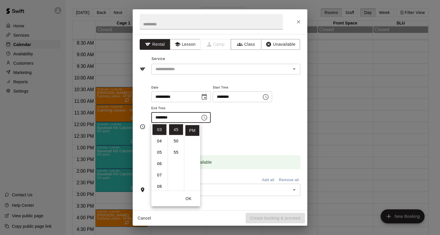
click at [234, 137] on div "Repeats No Yes" at bounding box center [225, 138] width 149 height 18
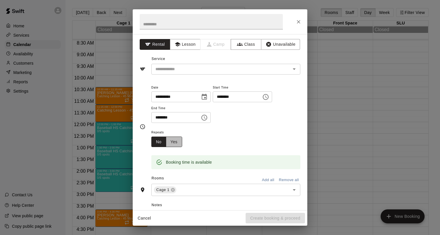
click at [178, 144] on button "Yes" at bounding box center [174, 142] width 16 height 11
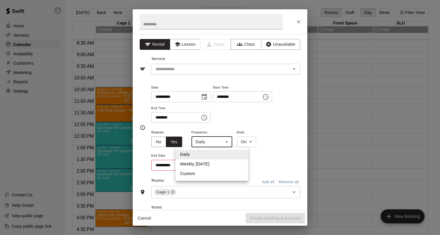
click at [212, 144] on body "Home Services Calendar Availability Customers Marketing Reports Settings Contac…" at bounding box center [220, 122] width 440 height 244
click at [211, 164] on li "Weekly [DATE]" at bounding box center [212, 164] width 73 height 10
type input "******"
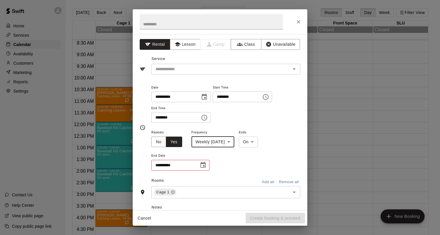
click at [204, 165] on icon "Choose date" at bounding box center [203, 165] width 7 height 7
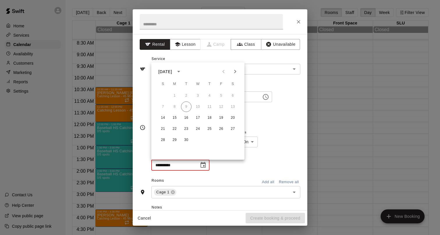
click at [236, 72] on icon "Next month" at bounding box center [235, 71] width 2 height 3
click at [234, 140] on button "31" at bounding box center [233, 140] width 10 height 10
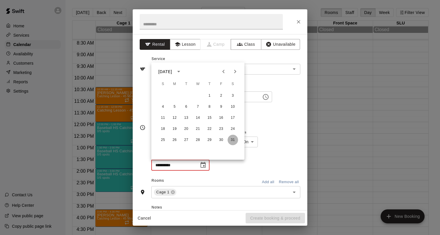
type input "**********"
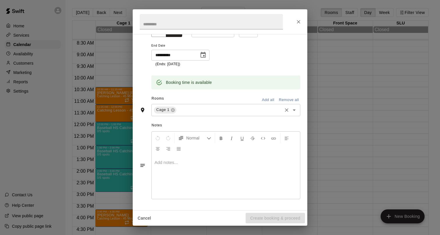
scroll to position [0, 0]
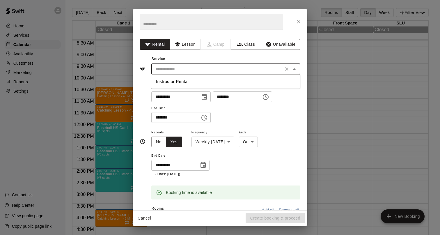
click at [191, 68] on input "text" at bounding box center [217, 69] width 128 height 7
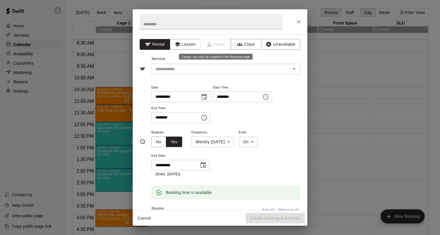
click at [228, 45] on span "Camp" at bounding box center [216, 44] width 31 height 11
click at [185, 46] on button "Lesson" at bounding box center [185, 44] width 31 height 11
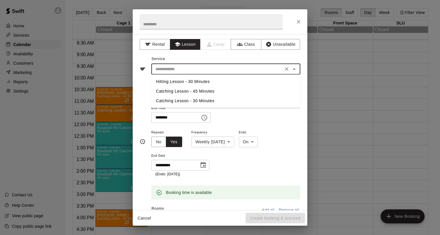
click at [186, 68] on input "text" at bounding box center [217, 69] width 128 height 7
click at [186, 92] on li "Catching Lesson - 45 Minutes" at bounding box center [225, 92] width 149 height 10
type input "**********"
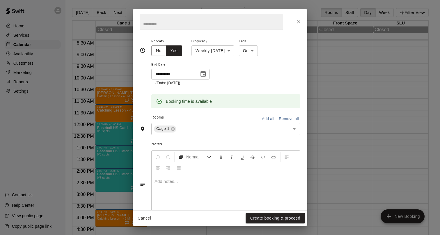
scroll to position [110, 0]
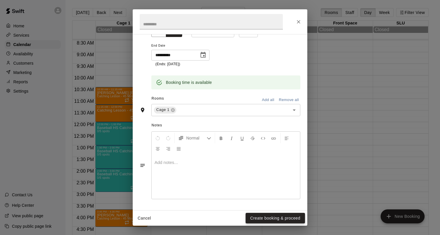
click at [268, 221] on button "Create booking & proceed" at bounding box center [275, 218] width 59 height 11
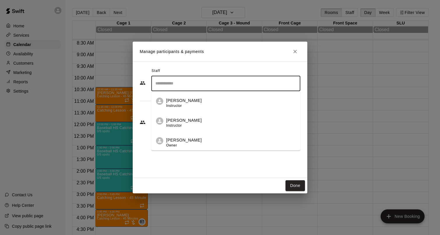
click at [185, 84] on input "Search staff" at bounding box center [226, 83] width 144 height 10
click at [182, 134] on li "Brett Thomas Owner" at bounding box center [225, 141] width 149 height 20
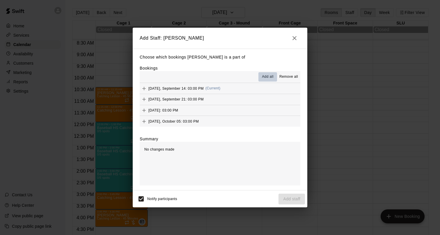
click at [267, 75] on span "Add all" at bounding box center [268, 77] width 12 height 6
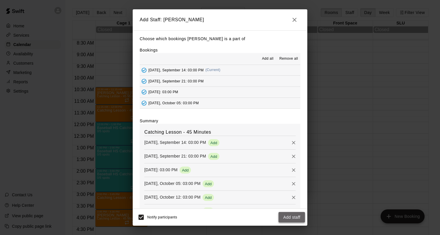
click at [291, 221] on button "Add staff" at bounding box center [292, 217] width 27 height 11
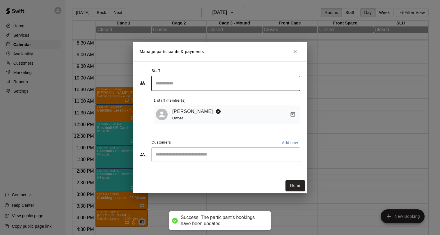
click at [207, 161] on div "​" at bounding box center [225, 154] width 149 height 15
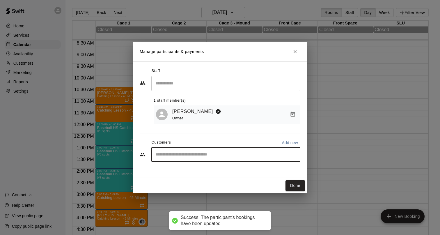
click at [188, 155] on input "Start typing to search customers..." at bounding box center [226, 155] width 144 height 6
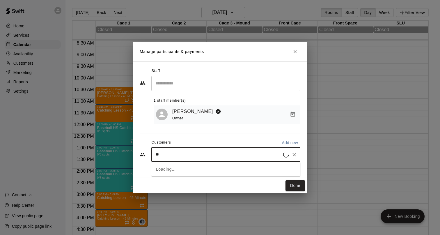
type input "*"
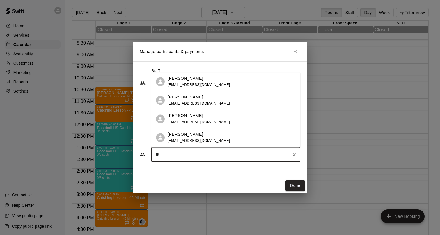
type input "***"
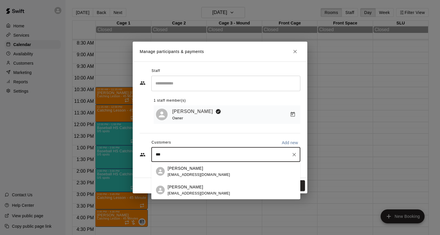
click at [187, 171] on div "Raiden Moralejo frances617@hotmail.com" at bounding box center [199, 171] width 63 height 13
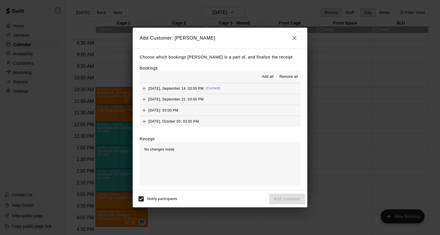
click at [263, 75] on span "Add all" at bounding box center [268, 77] width 12 height 6
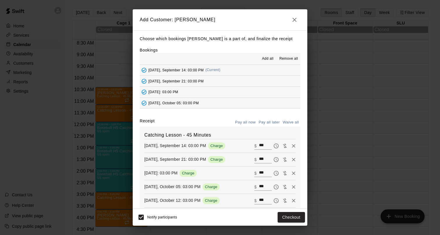
click at [269, 122] on button "Pay all later" at bounding box center [269, 122] width 24 height 9
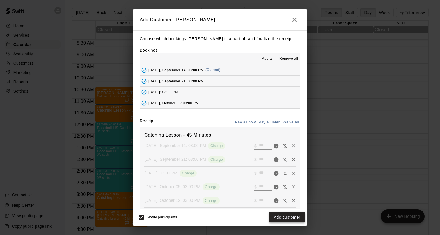
click at [283, 214] on button "Add customer" at bounding box center [287, 217] width 36 height 11
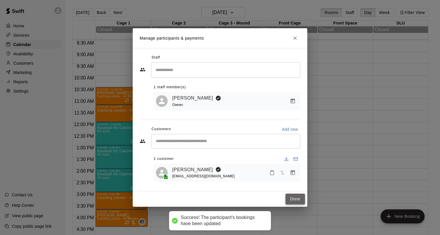
click at [301, 202] on button "Done" at bounding box center [296, 199] width 20 height 11
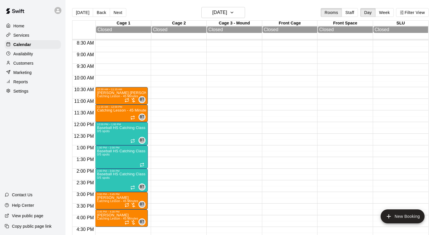
click at [101, 56] on div "10:30 AM – 11:15 AM Sullivan Fischbein Catching Lesson - 45 Minutes BT 0 11:15 …" at bounding box center [121, 121] width 53 height 559
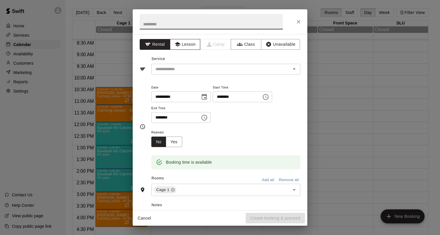
click at [192, 44] on button "Lesson" at bounding box center [185, 44] width 31 height 11
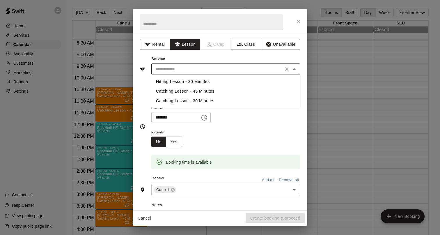
click at [185, 71] on input "text" at bounding box center [217, 69] width 128 height 7
click at [187, 93] on li "Catching Lesson - 45 Minutes" at bounding box center [225, 92] width 149 height 10
type input "**********"
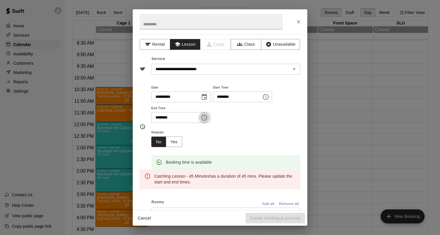
click at [210, 119] on button "Choose time, selected time is 9:30 AM" at bounding box center [205, 118] width 12 height 12
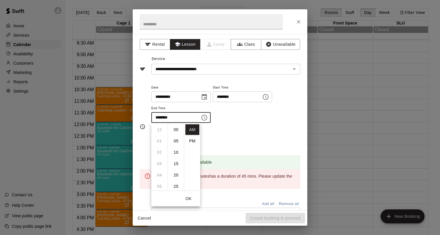
scroll to position [68, 0]
click at [177, 165] on li "45" at bounding box center [176, 163] width 14 height 11
type input "********"
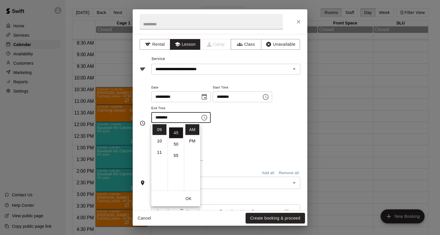
scroll to position [102, 0]
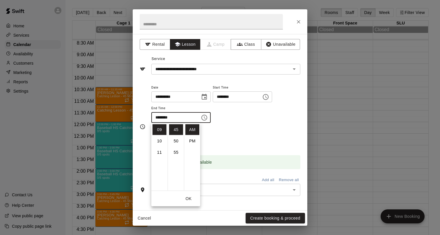
click at [193, 107] on span "End Time" at bounding box center [180, 109] width 59 height 8
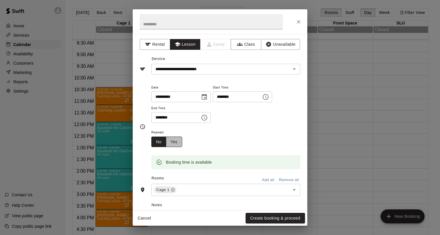
click at [178, 144] on button "Yes" at bounding box center [174, 142] width 16 height 11
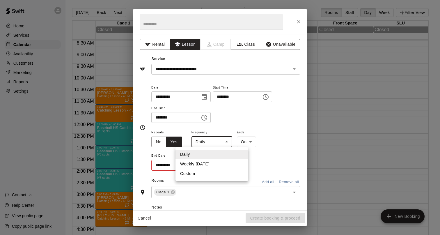
click at [203, 144] on body "Home Services Calendar Availability Customers Marketing Reports Settings Contac…" at bounding box center [220, 122] width 440 height 244
click at [202, 172] on li "Custom" at bounding box center [212, 174] width 73 height 10
type input "******"
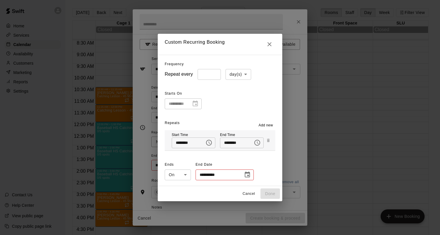
click at [207, 75] on input "*" at bounding box center [209, 74] width 23 height 11
type input "*"
click at [234, 74] on body "Home Services Calendar Availability Customers Marketing Reports Settings Contac…" at bounding box center [220, 122] width 440 height 244
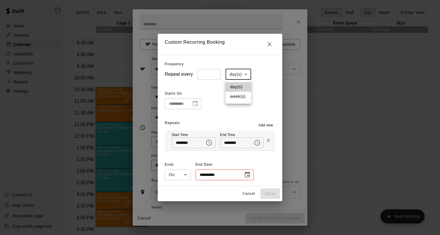
click at [237, 94] on li "week(s)" at bounding box center [239, 97] width 26 height 10
type input "******"
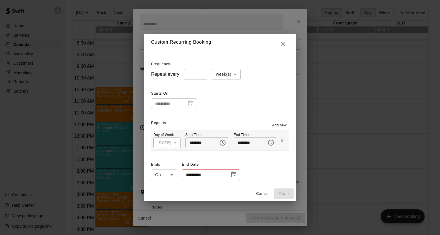
click at [189, 106] on div "**********" at bounding box center [174, 103] width 46 height 11
click at [234, 176] on icon "Choose date" at bounding box center [233, 175] width 5 height 6
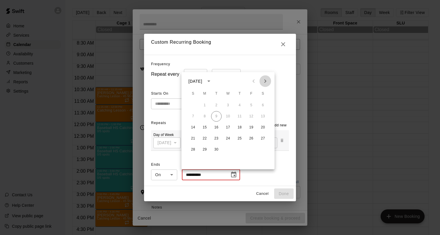
click at [266, 82] on icon "Next month" at bounding box center [265, 81] width 7 height 7
click at [228, 150] on button "31" at bounding box center [228, 149] width 10 height 10
type input "**********"
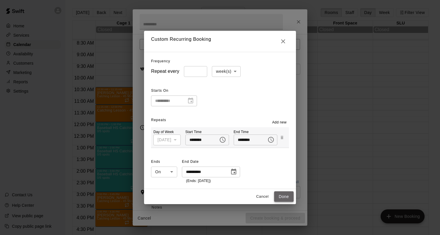
click at [283, 195] on button "Done" at bounding box center [284, 196] width 20 height 11
type input "**********"
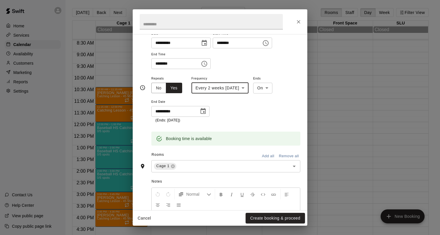
scroll to position [110, 0]
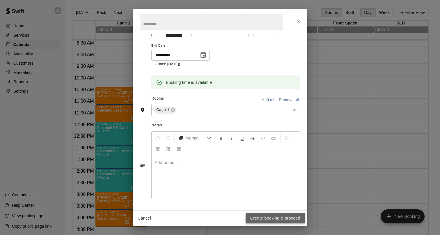
click at [264, 218] on button "Create booking & proceed" at bounding box center [275, 218] width 59 height 11
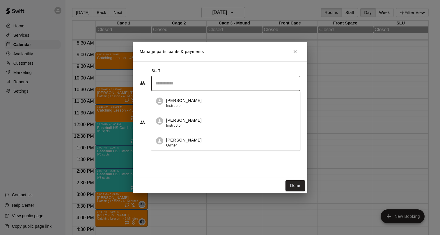
click at [174, 137] on p "[PERSON_NAME]" at bounding box center [184, 140] width 36 height 6
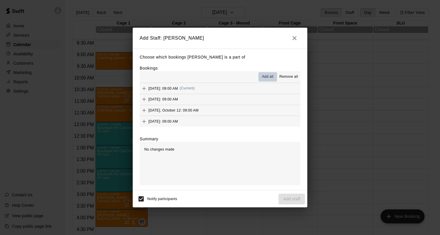
click at [267, 76] on span "Add all" at bounding box center [268, 77] width 12 height 6
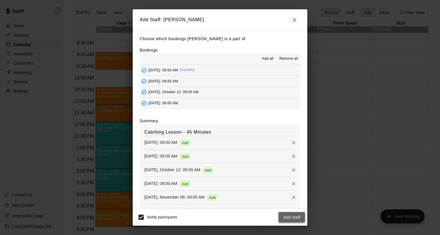
click at [291, 217] on button "Add staff" at bounding box center [292, 217] width 27 height 11
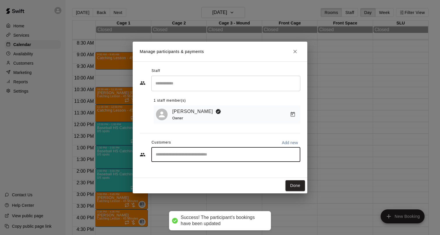
click at [208, 152] on input "Start typing to search customers..." at bounding box center [226, 155] width 144 height 6
type input "****"
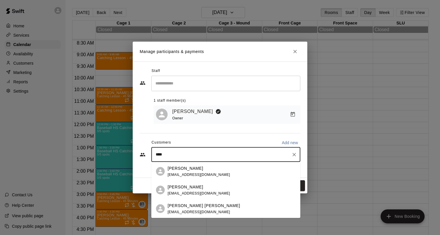
click at [186, 207] on p "[PERSON_NAME] [PERSON_NAME]" at bounding box center [204, 205] width 73 height 6
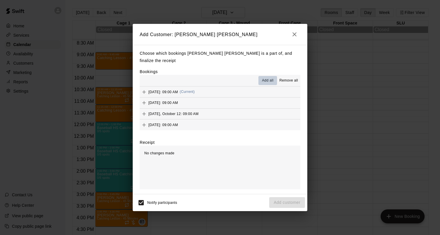
click at [269, 78] on span "Add all" at bounding box center [268, 81] width 12 height 6
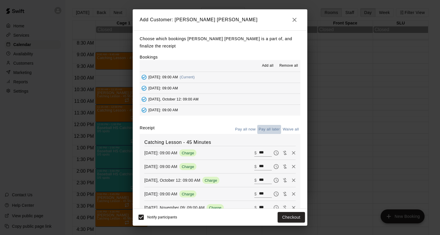
click at [269, 125] on button "Pay all later" at bounding box center [269, 129] width 24 height 9
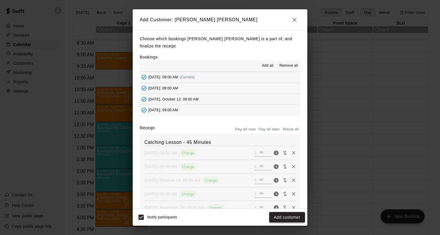
click at [280, 216] on button "Add customer" at bounding box center [287, 217] width 36 height 11
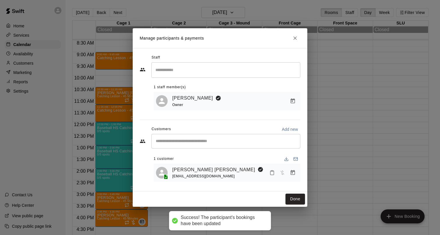
click at [212, 148] on div "​" at bounding box center [225, 141] width 149 height 15
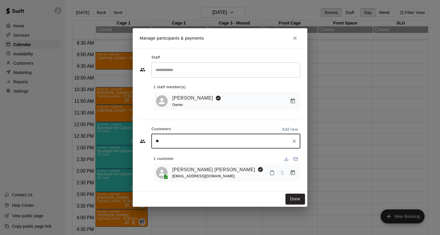
type input "*"
click at [297, 201] on button "Done" at bounding box center [296, 199] width 20 height 11
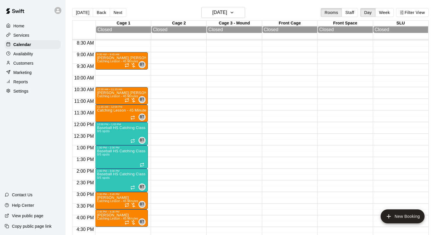
click at [102, 73] on div "9:00 AM – 9:45 AM Jackson Bellone Catching Lesson - 45 Minutes BT 0 10:30 AM – …" at bounding box center [121, 121] width 53 height 559
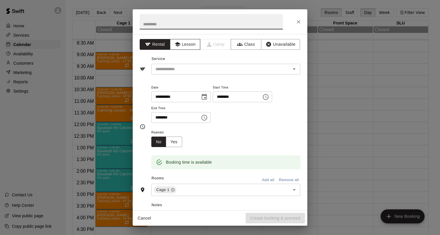
click at [188, 46] on button "Lesson" at bounding box center [185, 44] width 31 height 11
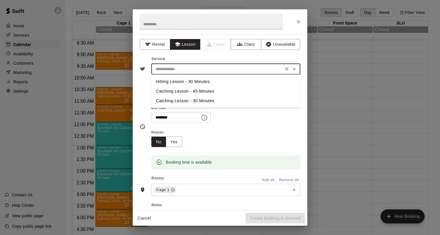
click at [191, 66] on input "text" at bounding box center [217, 69] width 128 height 7
click at [188, 93] on li "Catching Lesson - 45 Minutes" at bounding box center [225, 92] width 149 height 10
type input "**********"
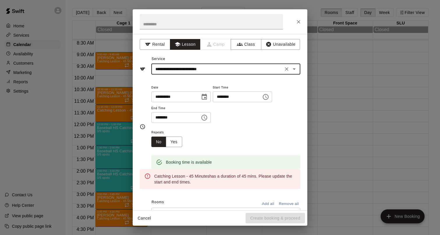
click at [206, 118] on icon "Choose time, selected time is 10:15 AM" at bounding box center [204, 117] width 7 height 7
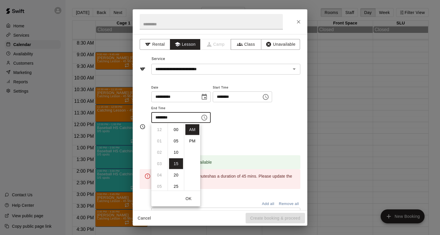
scroll to position [34, 0]
click at [177, 167] on li "30" at bounding box center [176, 163] width 14 height 11
type input "********"
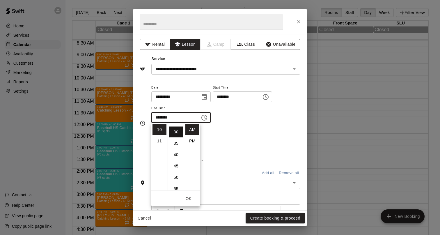
scroll to position [68, 0]
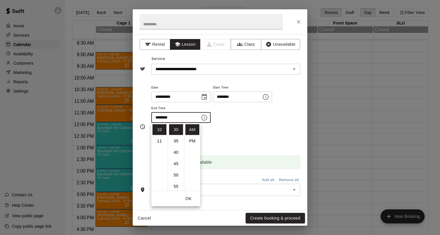
click at [239, 133] on div "Repeats No Yes" at bounding box center [225, 138] width 149 height 18
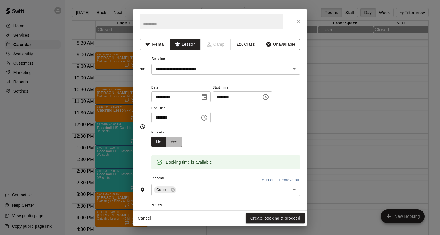
click at [177, 145] on button "Yes" at bounding box center [174, 142] width 16 height 11
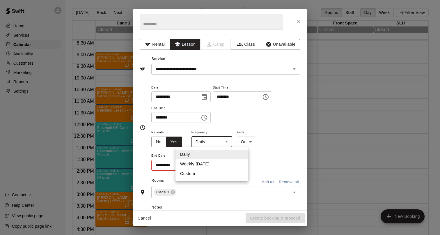
click at [214, 145] on body "Home Services Calendar Availability Customers Marketing Reports Settings Contac…" at bounding box center [220, 122] width 440 height 244
drag, startPoint x: 207, startPoint y: 168, endPoint x: 206, endPoint y: 175, distance: 7.2
click at [206, 175] on ul "Daily Weekly on Sunday Custom" at bounding box center [212, 163] width 73 height 33
click at [206, 175] on li "Custom" at bounding box center [212, 174] width 73 height 10
type input "******"
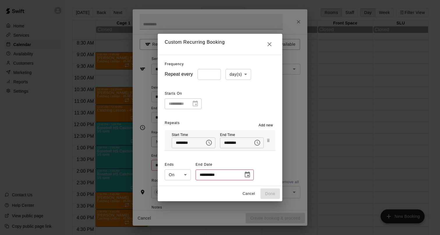
click at [209, 74] on input "*" at bounding box center [209, 74] width 23 height 11
type input "*"
click at [232, 75] on body "Home Services Calendar Availability Customers Marketing Reports Settings Contac…" at bounding box center [220, 122] width 440 height 244
click at [232, 96] on li "week(s)" at bounding box center [239, 97] width 26 height 10
type input "******"
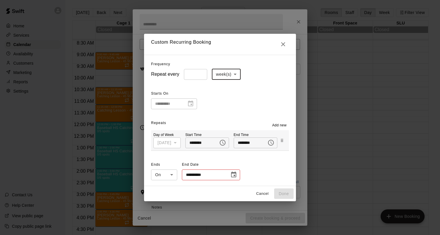
click at [232, 174] on icon "Choose date" at bounding box center [233, 174] width 7 height 7
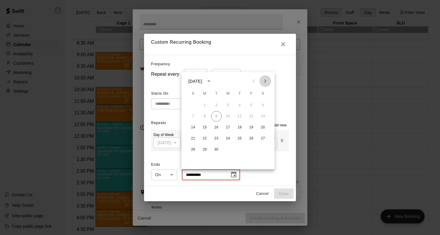
click at [271, 80] on button "Next month" at bounding box center [266, 81] width 12 height 12
click at [263, 152] on button "31" at bounding box center [263, 149] width 10 height 10
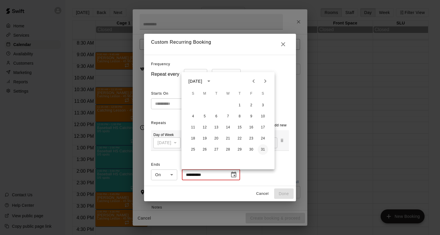
type input "**********"
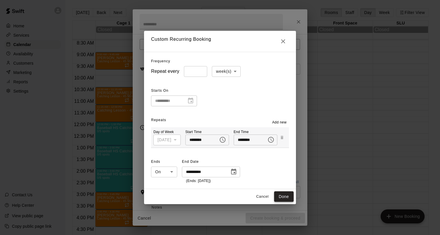
click at [281, 200] on button "Done" at bounding box center [284, 196] width 20 height 11
type input "**********"
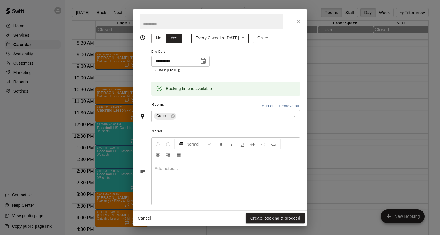
scroll to position [110, 0]
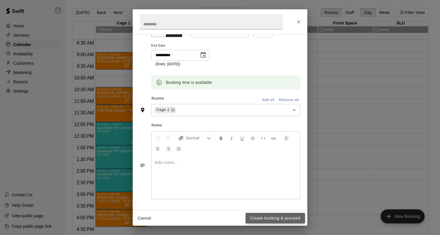
click at [253, 218] on button "Create booking & proceed" at bounding box center [275, 218] width 59 height 11
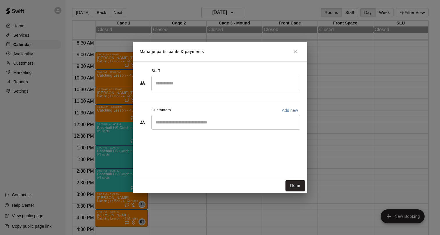
click at [180, 85] on input "Search staff" at bounding box center [226, 83] width 144 height 10
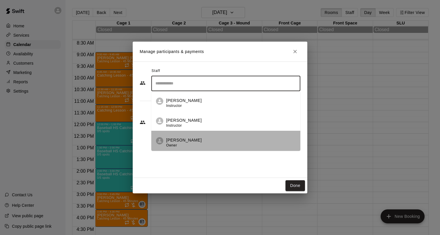
click at [182, 139] on p "[PERSON_NAME]" at bounding box center [184, 140] width 36 height 6
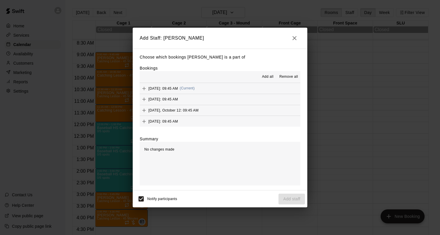
click at [269, 77] on span "Add all" at bounding box center [268, 77] width 12 height 6
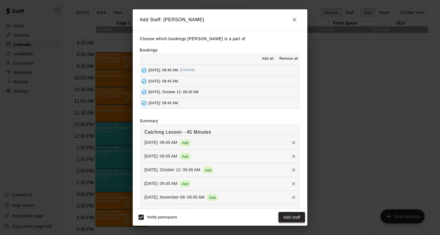
click at [289, 218] on button "Add staff" at bounding box center [292, 217] width 27 height 11
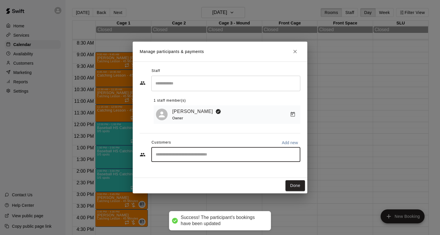
click at [181, 152] on input "Start typing to search customers..." at bounding box center [226, 155] width 144 height 6
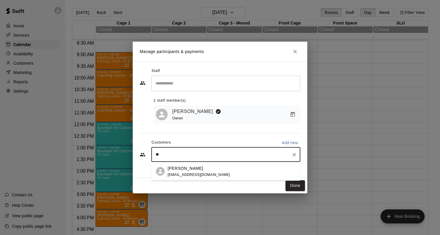
type input "*"
click at [292, 185] on button "Done" at bounding box center [296, 185] width 20 height 11
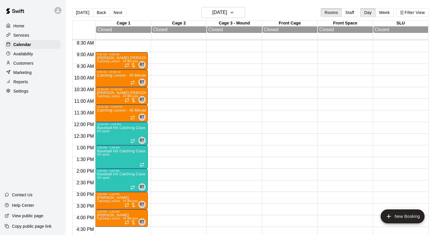
click at [169, 130] on div at bounding box center [220, 117] width 440 height 235
click at [153, 101] on div at bounding box center [177, 121] width 53 height 559
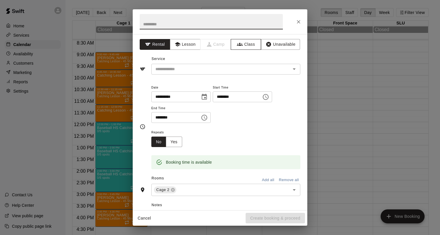
click at [246, 47] on button "Class" at bounding box center [246, 44] width 31 height 11
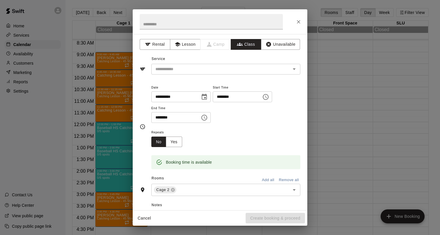
click at [202, 73] on div "​" at bounding box center [225, 69] width 149 height 11
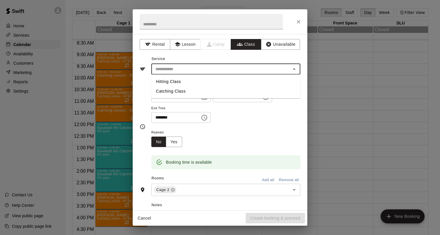
click at [191, 90] on li "Catching Class" at bounding box center [225, 92] width 149 height 10
type input "**********"
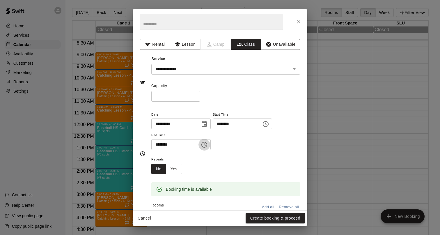
click at [205, 148] on icon "Choose time, selected time is 11:30 AM" at bounding box center [204, 144] width 7 height 7
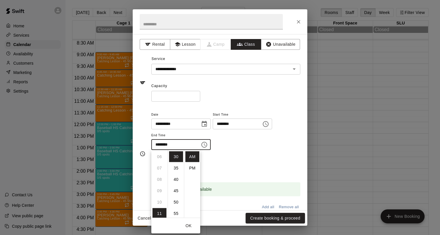
scroll to position [0, 0]
click at [160, 157] on ul "12 01 02 03 04 05 06 07 08 09 10 11" at bounding box center [159, 184] width 16 height 68
click at [191, 169] on li "PM" at bounding box center [193, 168] width 14 height 11
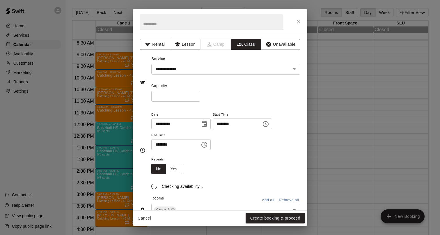
scroll to position [65, 0]
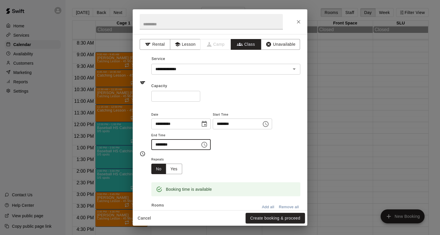
click at [172, 147] on input "********" at bounding box center [173, 144] width 45 height 11
click at [158, 145] on input "********" at bounding box center [173, 144] width 45 height 11
click at [206, 148] on button "Choose time, selected time is 11:30 PM" at bounding box center [205, 145] width 12 height 12
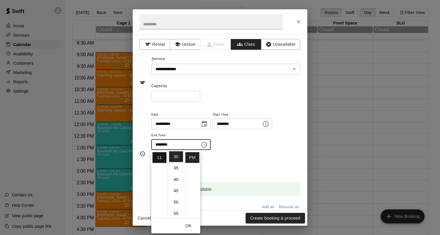
scroll to position [0, 0]
click at [159, 158] on li "12" at bounding box center [160, 156] width 14 height 11
click at [178, 157] on li "00" at bounding box center [176, 156] width 14 height 11
type input "********"
click at [254, 162] on div "Repeats No Yes" at bounding box center [225, 165] width 149 height 18
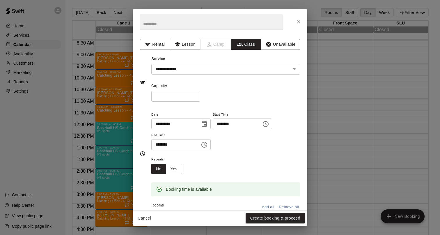
click at [166, 96] on input "*" at bounding box center [175, 96] width 49 height 11
click at [196, 95] on input "*" at bounding box center [175, 96] width 49 height 11
type input "*"
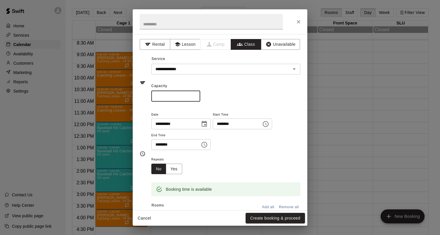
click at [196, 95] on input "*" at bounding box center [175, 96] width 49 height 11
click at [176, 167] on button "Yes" at bounding box center [174, 169] width 16 height 11
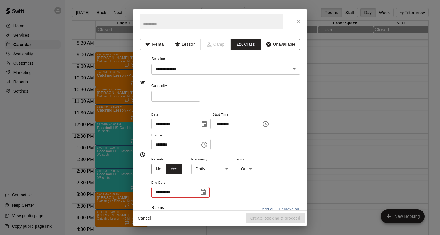
click at [208, 166] on body "Home Services Calendar Availability Customers Marketing Reports Settings Contac…" at bounding box center [220, 122] width 440 height 244
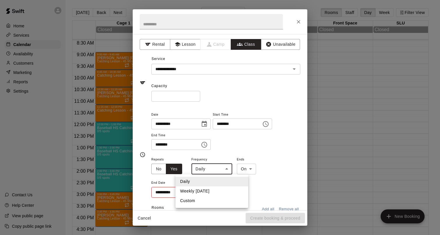
click at [205, 193] on li "Weekly [DATE]" at bounding box center [212, 191] width 73 height 10
type input "******"
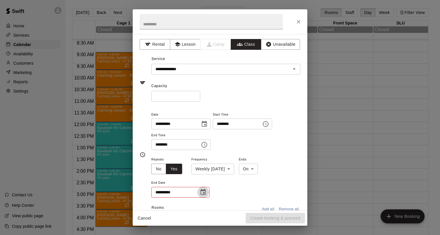
click at [205, 193] on icon "Choose date" at bounding box center [203, 192] width 7 height 7
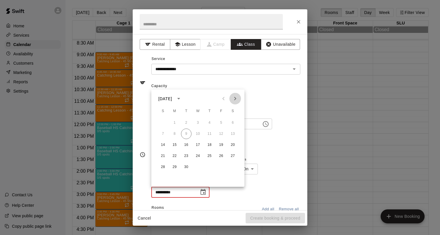
click at [236, 99] on icon "Next month" at bounding box center [235, 98] width 2 height 3
click at [234, 167] on button "31" at bounding box center [233, 167] width 10 height 10
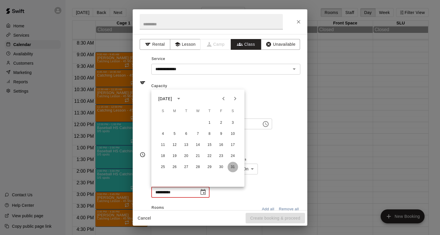
type input "**********"
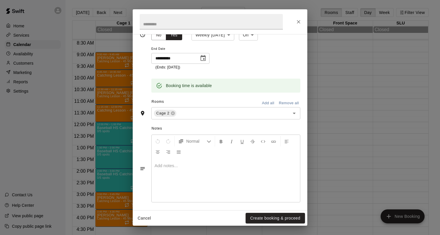
scroll to position [137, 0]
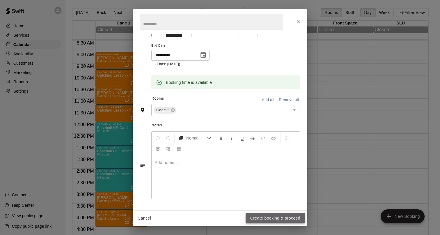
click at [264, 220] on button "Create booking & proceed" at bounding box center [275, 218] width 59 height 11
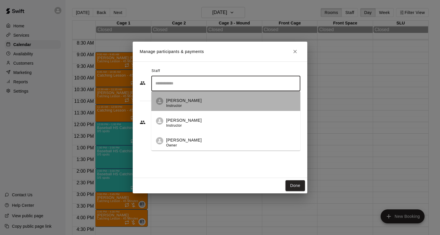
click at [179, 105] on span "Instructor" at bounding box center [174, 106] width 16 height 4
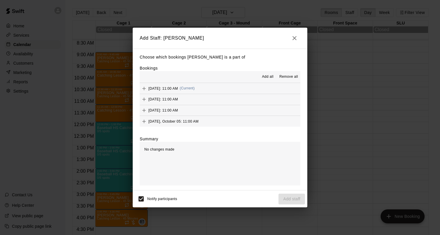
click at [265, 77] on span "Add all" at bounding box center [268, 77] width 12 height 6
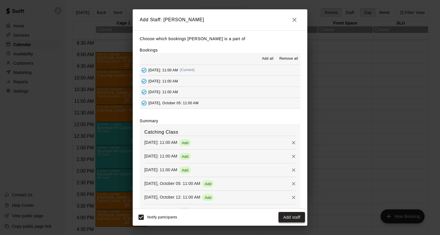
click at [287, 218] on button "Add staff" at bounding box center [292, 217] width 27 height 11
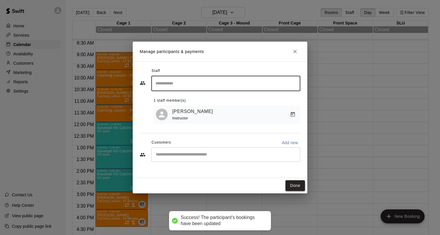
click at [293, 183] on button "Done" at bounding box center [296, 185] width 20 height 11
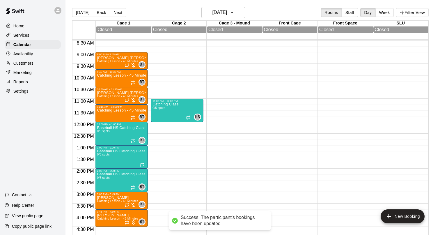
click at [160, 125] on div "11:00 AM – 12:00 PM Catching Class 0/5 spots KS 0" at bounding box center [177, 121] width 53 height 559
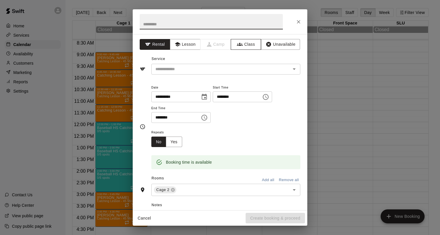
click at [239, 45] on icon "button" at bounding box center [240, 44] width 6 height 3
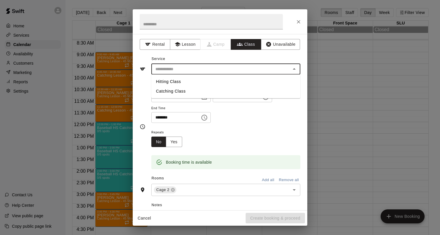
click at [197, 72] on input "text" at bounding box center [221, 69] width 136 height 7
click at [179, 90] on li "Catching Class" at bounding box center [225, 92] width 149 height 10
type input "**********"
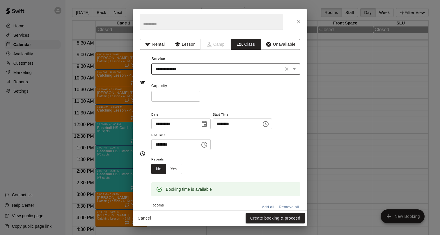
click at [175, 98] on input "*" at bounding box center [175, 96] width 49 height 11
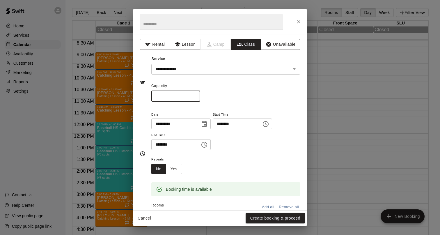
click at [197, 95] on input "*" at bounding box center [175, 96] width 49 height 11
type input "*"
click at [197, 95] on input "*" at bounding box center [175, 96] width 49 height 11
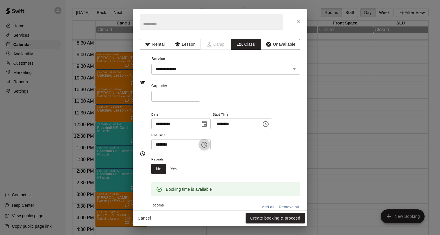
click at [207, 145] on icon "Choose time, selected time is 12:30 PM" at bounding box center [204, 144] width 7 height 7
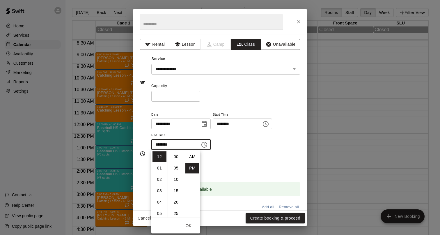
scroll to position [10, 0]
click at [158, 166] on li "01" at bounding box center [160, 168] width 14 height 11
click at [176, 156] on li "00" at bounding box center [176, 156] width 14 height 11
type input "********"
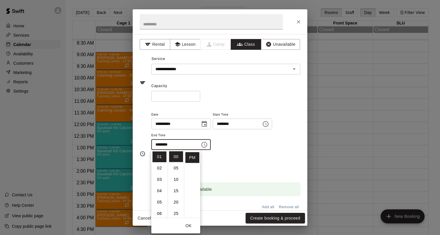
click at [217, 158] on div "Repeats No Yes" at bounding box center [225, 165] width 149 height 18
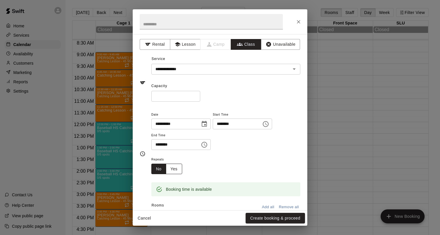
click at [178, 171] on button "Yes" at bounding box center [174, 169] width 16 height 11
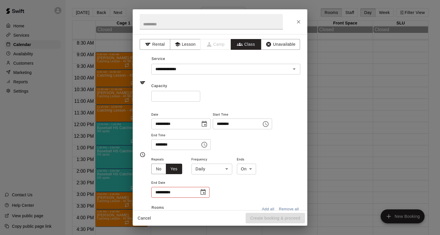
click at [200, 171] on body "Home Services Calendar Availability Customers Marketing Reports Settings Contac…" at bounding box center [220, 122] width 440 height 244
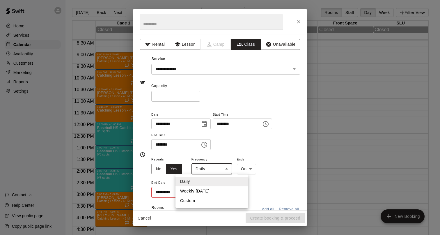
click at [203, 188] on li "Weekly [DATE]" at bounding box center [212, 191] width 73 height 10
type input "******"
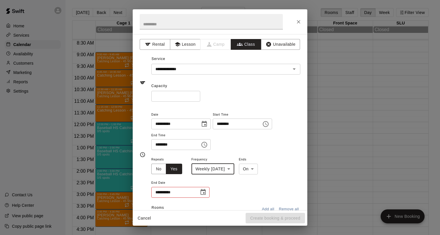
click at [203, 193] on icon "Choose date" at bounding box center [203, 192] width 7 height 7
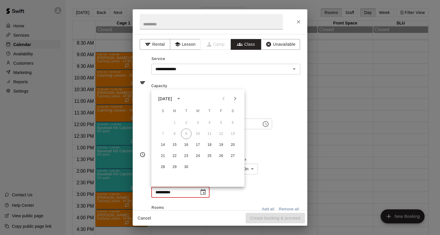
click at [233, 100] on icon "Next month" at bounding box center [235, 98] width 7 height 7
click at [233, 169] on button "31" at bounding box center [233, 167] width 10 height 10
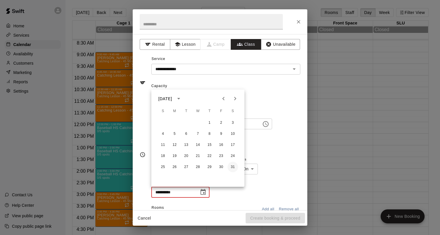
type input "**********"
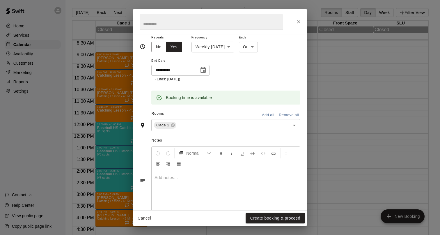
scroll to position [137, 0]
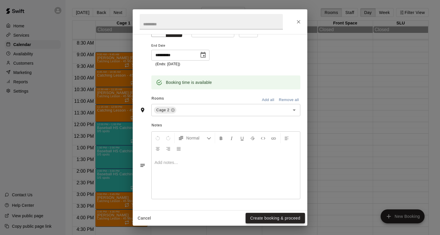
click at [264, 218] on button "Create booking & proceed" at bounding box center [275, 218] width 59 height 11
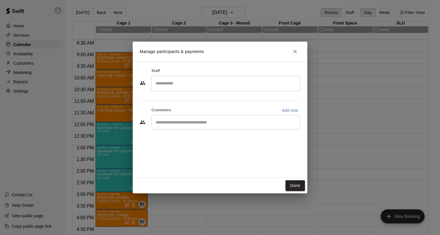
click at [175, 81] on input "Search staff" at bounding box center [226, 83] width 144 height 10
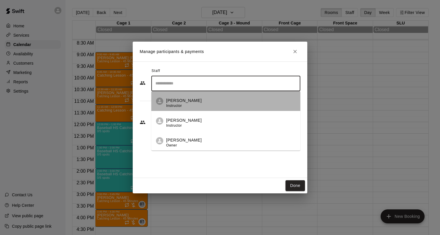
click at [175, 101] on p "[PERSON_NAME]" at bounding box center [184, 101] width 36 height 6
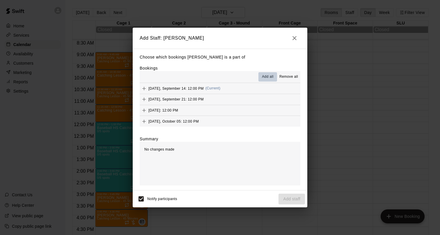
click at [269, 78] on span "Add all" at bounding box center [268, 77] width 12 height 6
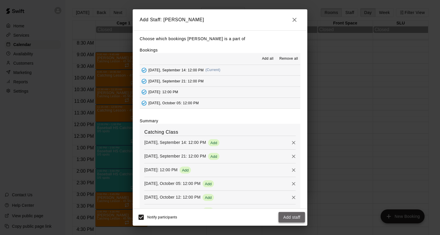
click at [290, 218] on button "Add staff" at bounding box center [292, 217] width 27 height 11
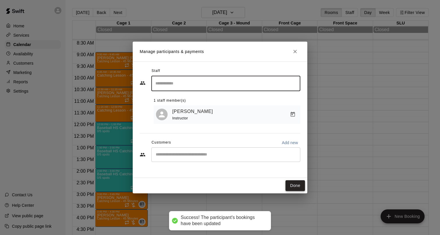
click at [291, 188] on button "Done" at bounding box center [296, 185] width 20 height 11
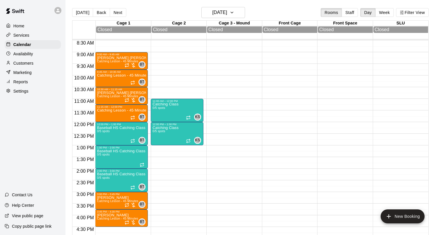
click at [160, 148] on div "11:00 AM – 12:00 PM Catching Class 0/5 spots KS 0 12:00 PM – 1:00 PM Catching C…" at bounding box center [177, 121] width 53 height 559
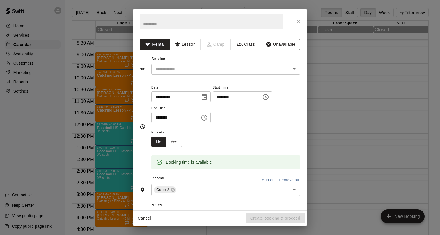
click at [209, 121] on button "Choose time, selected time is 1:30 PM" at bounding box center [205, 118] width 12 height 12
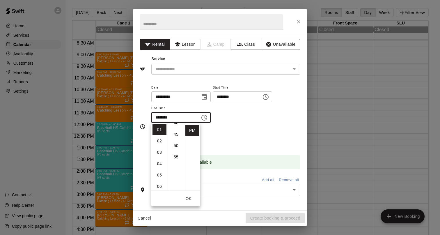
scroll to position [89, 0]
click at [156, 142] on li "02" at bounding box center [160, 141] width 14 height 11
click at [174, 130] on li "00" at bounding box center [176, 129] width 14 height 11
type input "********"
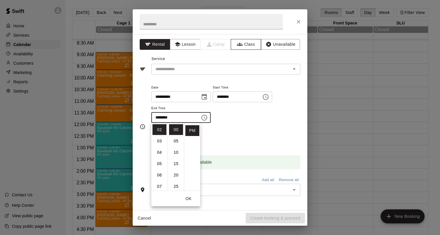
click at [243, 47] on button "Class" at bounding box center [246, 44] width 31 height 11
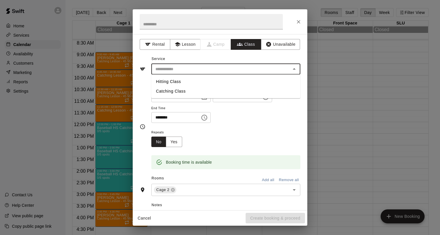
click at [202, 70] on input "text" at bounding box center [221, 69] width 136 height 7
drag, startPoint x: 195, startPoint y: 87, endPoint x: 191, endPoint y: 92, distance: 6.3
click at [191, 92] on li "Catching Class" at bounding box center [225, 92] width 149 height 10
type input "**********"
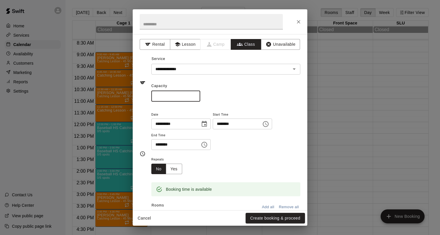
click at [191, 92] on input "*" at bounding box center [175, 96] width 49 height 11
click at [197, 95] on input "*" at bounding box center [175, 96] width 49 height 11
type input "*"
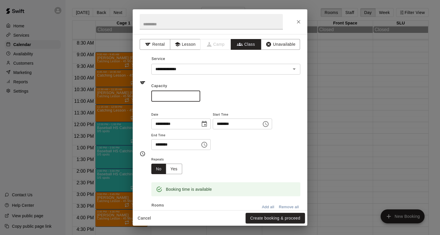
click at [197, 95] on input "*" at bounding box center [175, 96] width 49 height 11
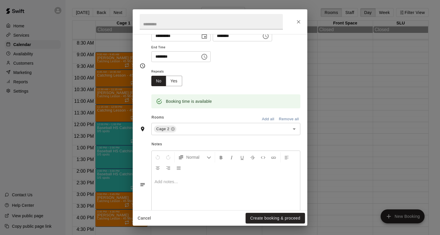
scroll to position [107, 0]
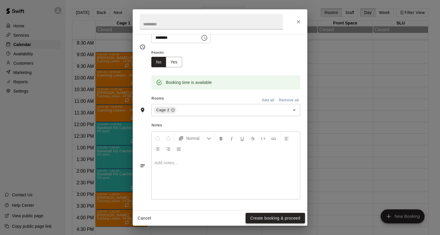
click at [270, 215] on button "Create booking & proceed" at bounding box center [275, 218] width 59 height 11
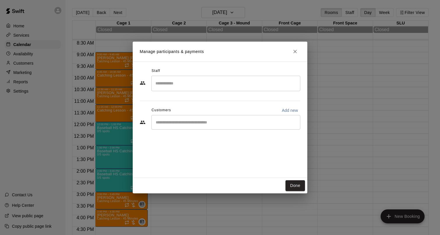
click at [170, 84] on input "Search staff" at bounding box center [226, 83] width 144 height 10
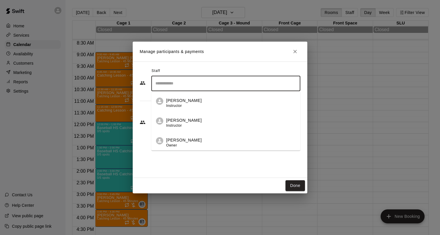
click at [173, 100] on p "[PERSON_NAME]" at bounding box center [184, 101] width 36 height 6
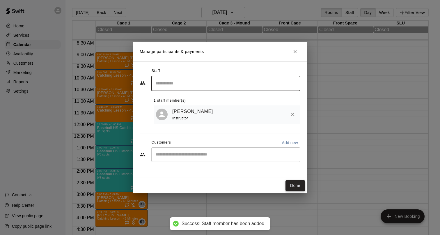
click at [297, 188] on button "Done" at bounding box center [296, 185] width 20 height 11
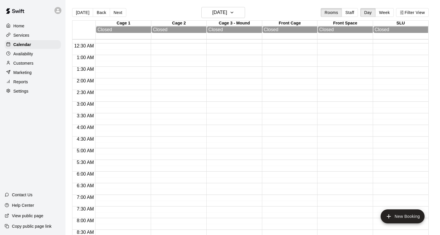
scroll to position [0, 0]
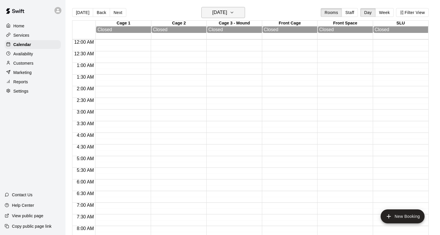
click at [212, 11] on h6 "[DATE]" at bounding box center [219, 12] width 15 height 8
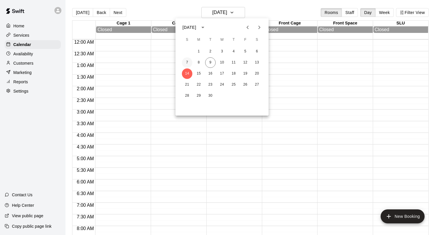
click at [188, 60] on button "7" at bounding box center [187, 62] width 10 height 10
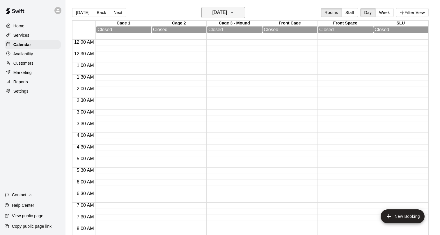
click at [227, 12] on h6 "Sunday Sep 07" at bounding box center [219, 12] width 15 height 8
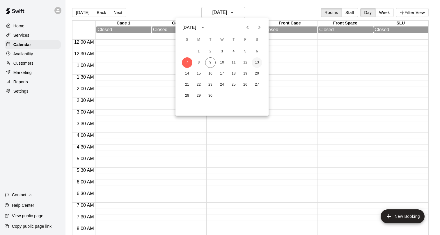
click at [257, 66] on button "13" at bounding box center [257, 62] width 10 height 10
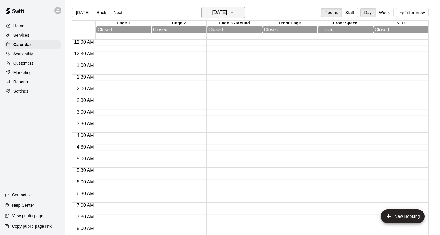
click at [216, 12] on h6 "Saturday Sep 13" at bounding box center [219, 12] width 15 height 8
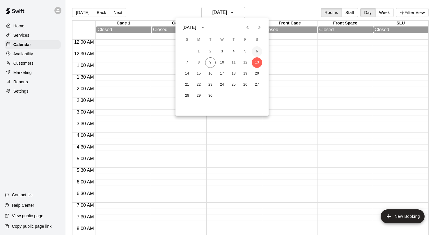
click at [256, 54] on button "6" at bounding box center [257, 51] width 10 height 10
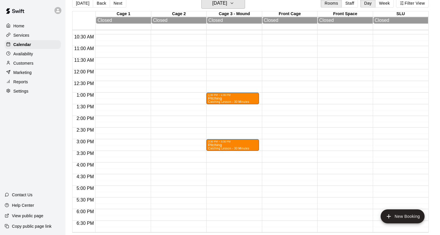
scroll to position [234, 0]
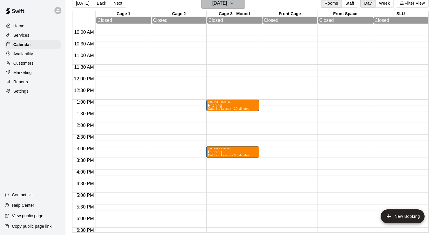
click at [227, 5] on h6 "Saturday Sep 06" at bounding box center [219, 3] width 15 height 8
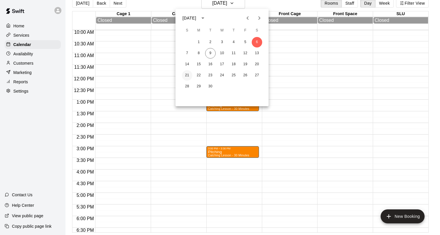
click at [187, 74] on button "21" at bounding box center [187, 75] width 10 height 10
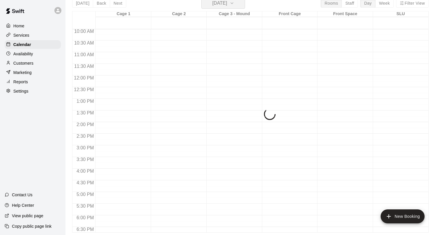
scroll to position [7, 0]
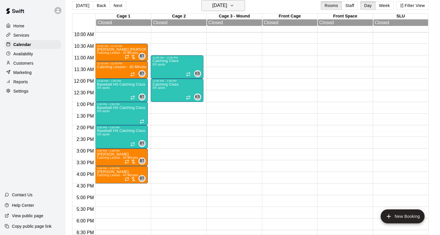
click at [224, 8] on h6 "Sunday Sep 21" at bounding box center [219, 5] width 15 height 8
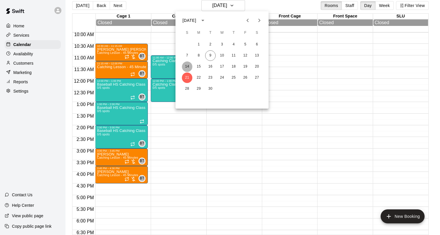
click at [189, 67] on button "14" at bounding box center [187, 66] width 10 height 10
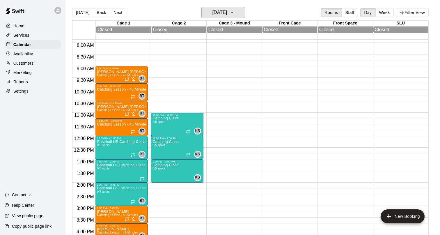
scroll to position [174, 0]
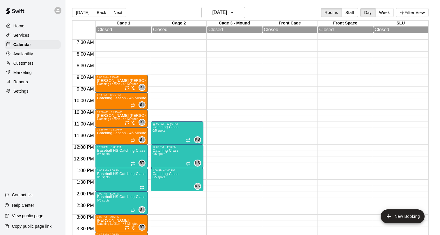
click at [23, 93] on p "Settings" at bounding box center [20, 91] width 15 height 6
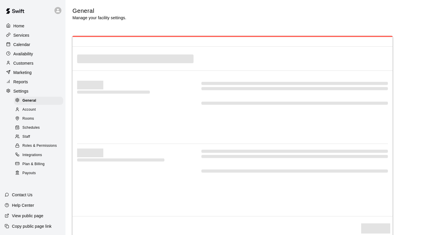
select select "**"
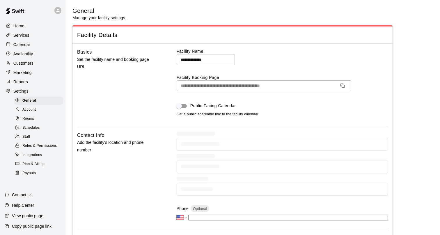
scroll to position [1142, 0]
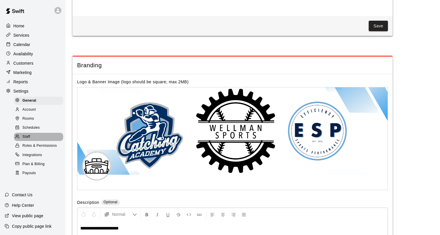
click at [30, 134] on div "Staff" at bounding box center [38, 137] width 49 height 8
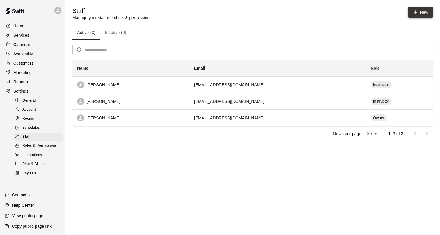
click at [414, 15] on icon at bounding box center [415, 12] width 5 height 5
select select "**"
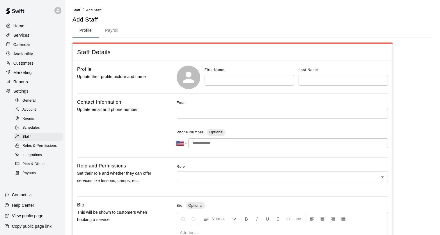
click at [237, 80] on input "text" at bounding box center [249, 80] width 89 height 11
type input "****"
type input "******"
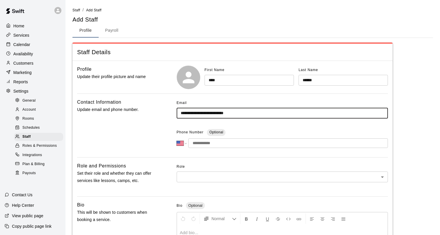
type input "**********"
click at [213, 146] on input "tel" at bounding box center [288, 143] width 200 height 10
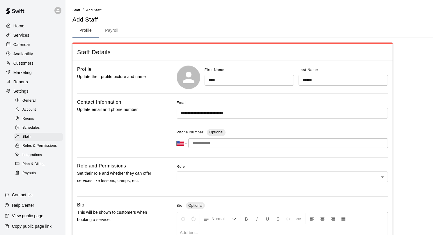
click at [201, 161] on div "**********" at bounding box center [233, 208] width 320 height 294
click at [202, 176] on body "**********" at bounding box center [220, 191] width 440 height 382
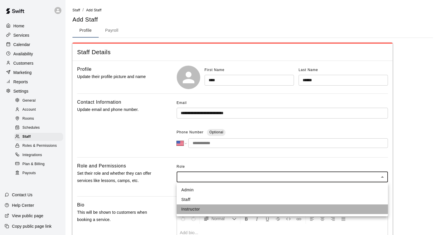
click at [198, 208] on li "Instructor" at bounding box center [282, 209] width 211 height 10
type input "**********"
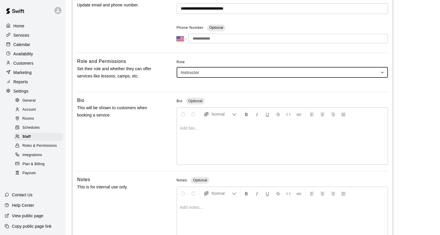
scroll to position [147, 0]
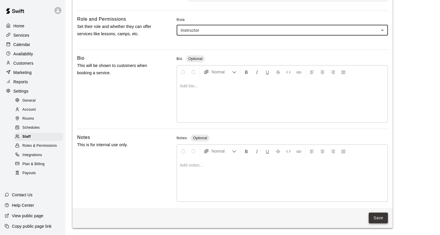
click at [382, 218] on button "Save" at bounding box center [378, 218] width 19 height 11
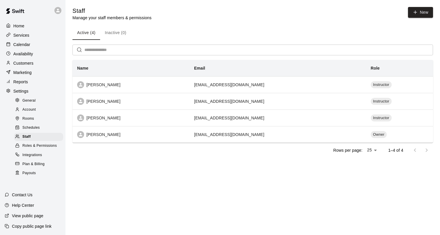
click at [22, 45] on p "Calendar" at bounding box center [21, 45] width 17 height 6
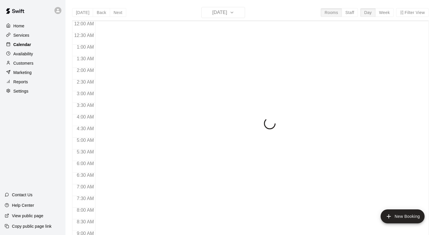
scroll to position [256, 0]
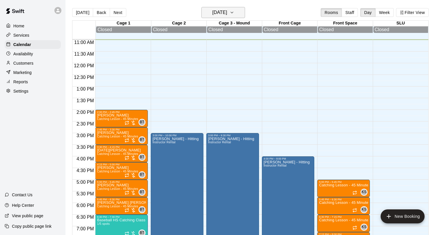
click at [227, 13] on h6 "[DATE]" at bounding box center [219, 12] width 15 height 8
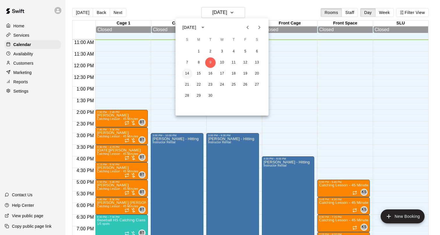
click at [189, 71] on button "14" at bounding box center [187, 73] width 10 height 10
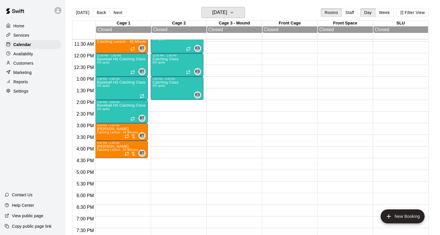
scroll to position [269, 0]
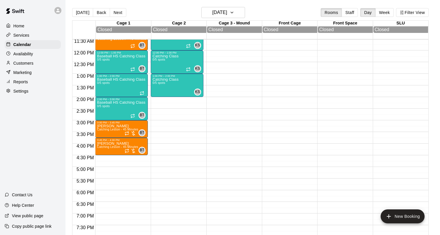
click at [158, 147] on div "11:00 AM – 12:00 PM Catching Class 0/5 spots KS 0 12:00 PM – 1:00 PM Catching C…" at bounding box center [177, 50] width 53 height 559
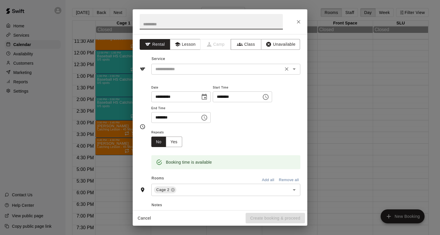
click at [180, 69] on input "text" at bounding box center [217, 69] width 128 height 7
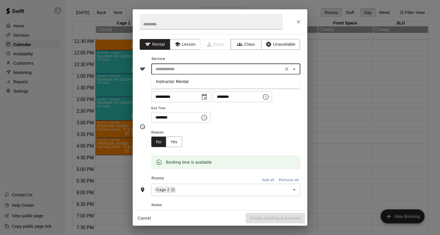
click at [181, 79] on li "Instructor Rental" at bounding box center [225, 82] width 149 height 10
type input "**********"
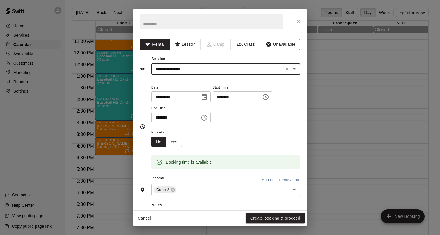
click at [207, 116] on icon "Choose time, selected time is 4:30 PM" at bounding box center [204, 117] width 7 height 7
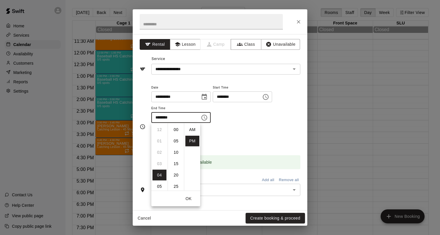
scroll to position [10, 0]
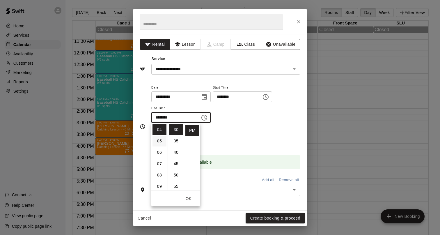
click at [159, 142] on li "05" at bounding box center [160, 141] width 14 height 11
click at [176, 131] on li "00" at bounding box center [176, 129] width 14 height 11
type input "********"
click at [274, 143] on div "Repeats No Yes" at bounding box center [225, 138] width 149 height 18
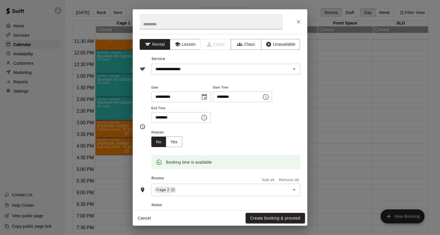
click at [178, 148] on div "Booking time is available" at bounding box center [225, 158] width 149 height 22
click at [172, 141] on button "Yes" at bounding box center [174, 142] width 16 height 11
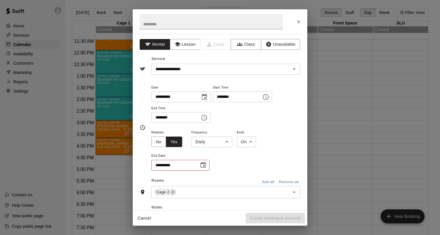
click at [201, 142] on body "Home Services Calendar Availability Customers Marketing Reports Settings Contac…" at bounding box center [220, 122] width 440 height 244
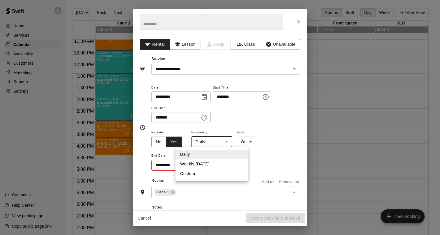
click at [191, 165] on li "Weekly [DATE]" at bounding box center [212, 164] width 73 height 10
type input "******"
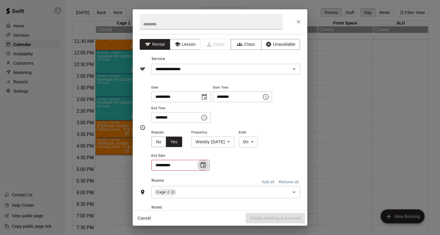
click at [202, 165] on icon "Choose date" at bounding box center [203, 165] width 7 height 7
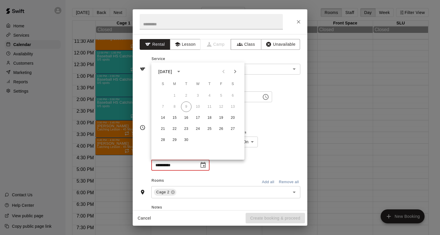
click at [234, 75] on button "Next month" at bounding box center [236, 72] width 12 height 12
click at [237, 72] on icon "Next month" at bounding box center [235, 71] width 7 height 7
click at [233, 141] on button "31" at bounding box center [233, 140] width 10 height 10
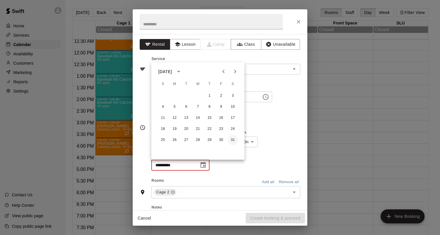
type input "**********"
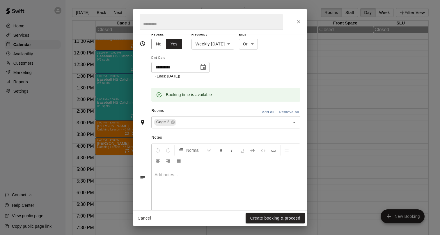
scroll to position [110, 0]
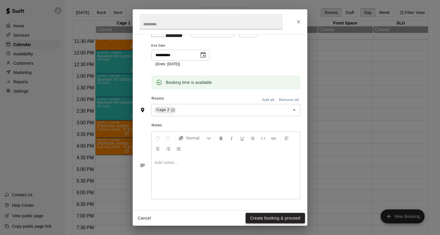
click at [265, 219] on button "Create booking & proceed" at bounding box center [275, 218] width 59 height 11
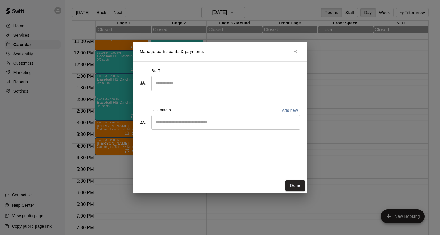
click at [187, 82] on input "Search staff" at bounding box center [226, 83] width 144 height 10
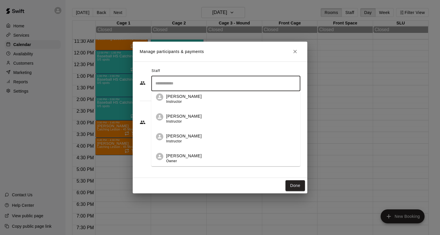
scroll to position [4, 0]
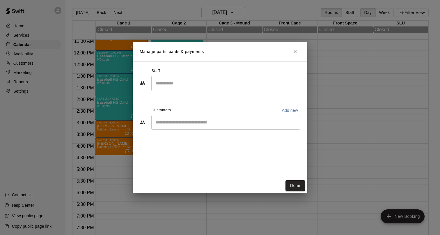
click at [143, 95] on div "Staff ​ Customers Add new ​" at bounding box center [220, 100] width 161 height 69
click at [295, 186] on button "Done" at bounding box center [296, 185] width 20 height 11
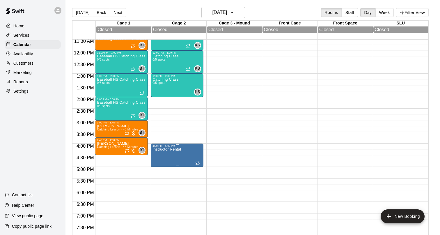
click at [162, 153] on icon "edit" at bounding box center [158, 153] width 7 height 7
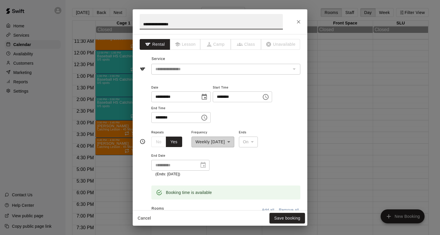
click at [157, 23] on input "**********" at bounding box center [211, 21] width 143 height 15
type input "**********"
click at [287, 219] on button "Save booking" at bounding box center [288, 218] width 36 height 11
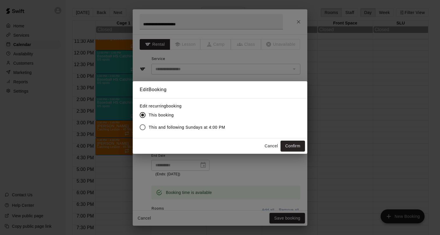
click at [198, 128] on span "This and following Sundays at 4:00 PM" at bounding box center [187, 127] width 77 height 6
click at [295, 146] on button "Confirm" at bounding box center [293, 146] width 24 height 11
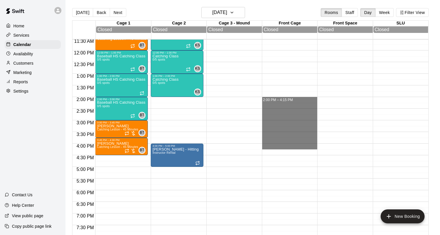
drag, startPoint x: 295, startPoint y: 146, endPoint x: 247, endPoint y: 100, distance: 66.5
click at [247, 100] on div "12:00 AM 12:30 AM 1:00 AM 1:30 AM 2:00 AM 2:30 AM 3:00 AM 3:30 AM 4:00 AM 4:30 …" at bounding box center [251, 140] width 356 height 203
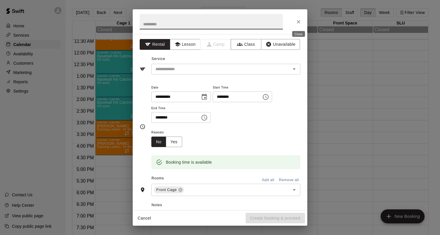
click at [300, 22] on icon "Close" at bounding box center [299, 22] width 6 height 6
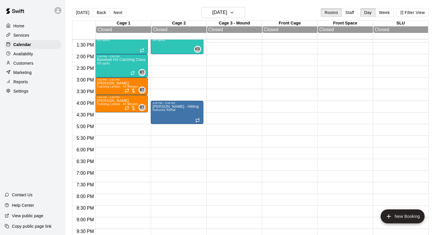
scroll to position [313, 0]
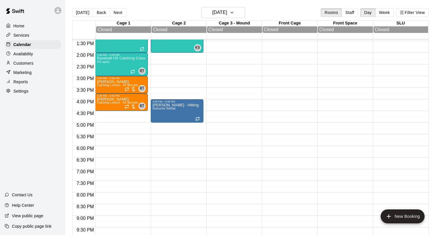
click at [156, 126] on div "11:00 AM – 12:00 PM Catching Class 0/5 spots KS 0 12:00 PM – 1:00 PM Catching C…" at bounding box center [177, 5] width 53 height 559
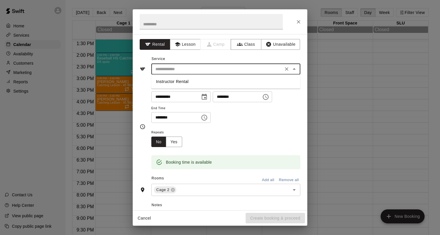
click at [178, 69] on input "text" at bounding box center [217, 69] width 128 height 7
click at [244, 44] on button "Class" at bounding box center [246, 44] width 31 height 11
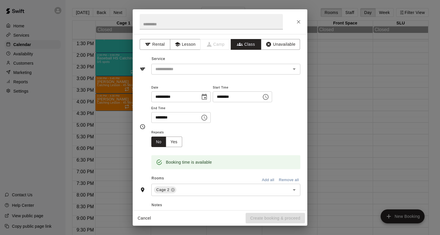
click at [199, 71] on input "text" at bounding box center [221, 69] width 136 height 7
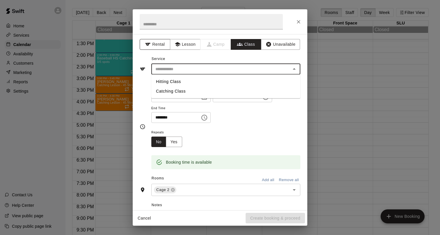
click at [162, 43] on button "Rental" at bounding box center [155, 44] width 31 height 11
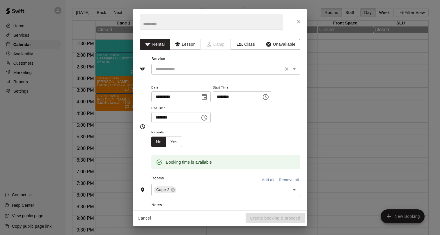
click at [167, 68] on input "text" at bounding box center [217, 69] width 128 height 7
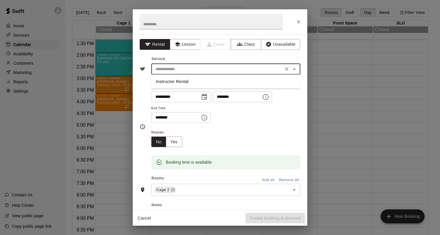
click at [177, 54] on div "**********" at bounding box center [220, 122] width 175 height 176
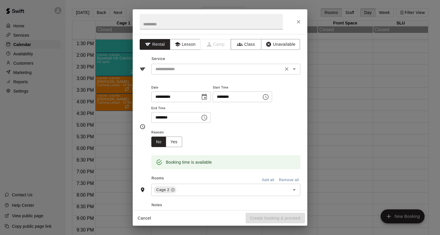
click at [193, 70] on input "text" at bounding box center [217, 69] width 128 height 7
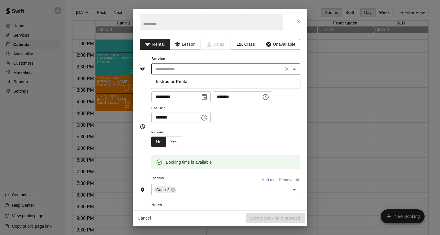
click at [188, 81] on li "Instructor Rental" at bounding box center [225, 82] width 149 height 10
type input "**********"
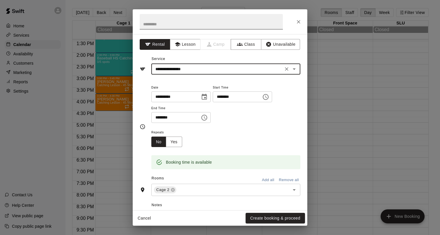
click at [159, 23] on input "text" at bounding box center [211, 21] width 143 height 15
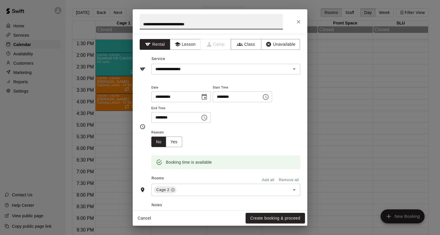
type input "**********"
click at [207, 118] on icon "Choose time, selected time is 5:30 PM" at bounding box center [204, 117] width 7 height 7
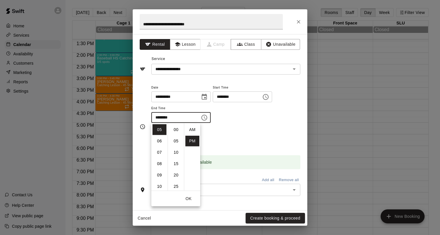
scroll to position [10, 0]
click at [160, 153] on li "07" at bounding box center [160, 152] width 14 height 11
click at [173, 126] on li "00" at bounding box center [176, 129] width 14 height 11
type input "********"
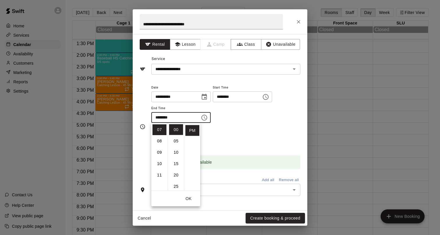
click at [250, 149] on div "Booking time is available" at bounding box center [225, 158] width 149 height 22
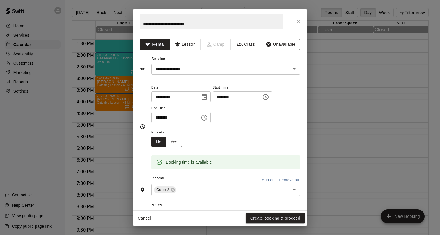
click at [176, 143] on button "Yes" at bounding box center [174, 142] width 16 height 11
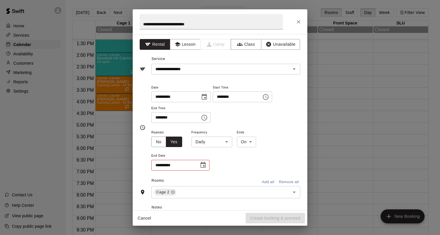
click at [214, 141] on body "Home Services Calendar Availability Customers Marketing Reports Settings Contac…" at bounding box center [220, 122] width 440 height 244
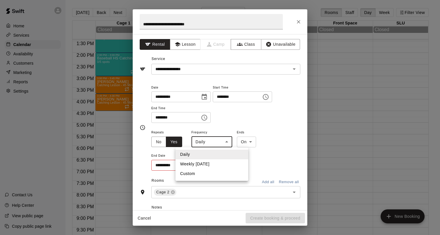
click at [210, 165] on li "Weekly [DATE]" at bounding box center [212, 164] width 73 height 10
type input "******"
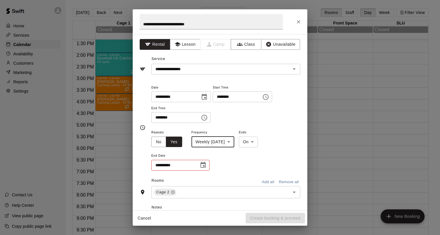
click at [204, 161] on button "Choose date" at bounding box center [203, 165] width 12 height 12
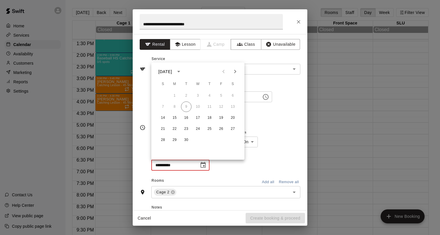
click at [237, 70] on icon "Next month" at bounding box center [235, 71] width 7 height 7
click at [233, 141] on button "31" at bounding box center [233, 140] width 10 height 10
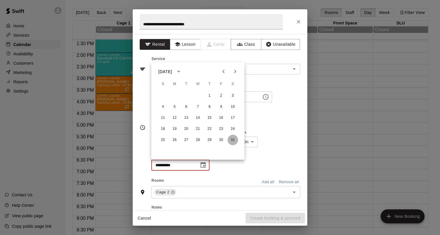
type input "**********"
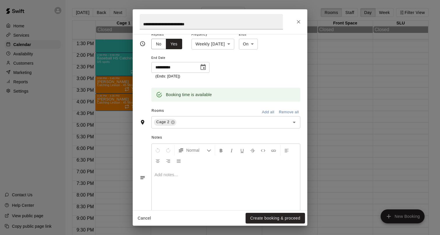
scroll to position [110, 0]
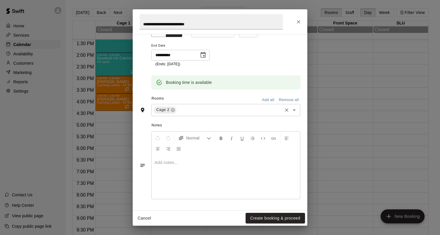
click at [190, 112] on input "text" at bounding box center [229, 109] width 104 height 7
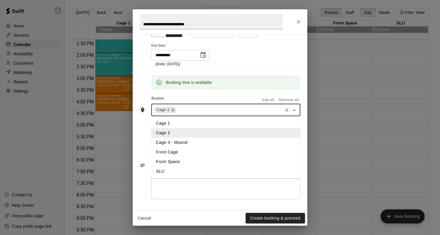
click at [184, 142] on li "Cage 3 - Mound" at bounding box center [225, 143] width 149 height 10
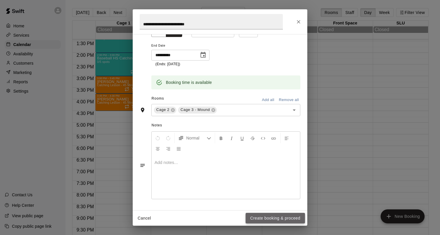
click at [266, 217] on button "Create booking & proceed" at bounding box center [275, 218] width 59 height 11
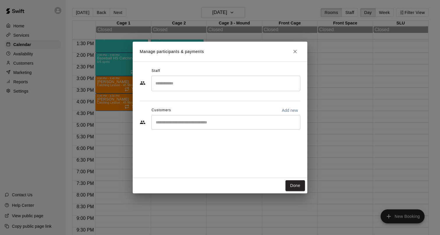
click at [198, 94] on div "Staff ​ Customers Add new ​" at bounding box center [220, 100] width 161 height 69
click at [184, 87] on input "Search staff" at bounding box center [226, 83] width 144 height 10
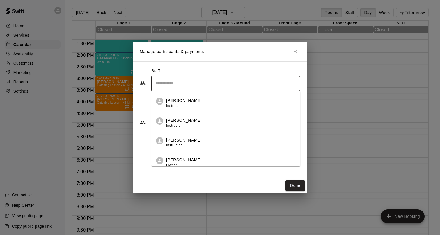
click at [168, 83] on input "Search staff" at bounding box center [226, 83] width 144 height 10
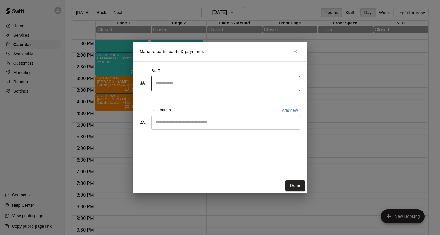
click at [174, 119] on input "Start typing to search customers..." at bounding box center [226, 122] width 144 height 6
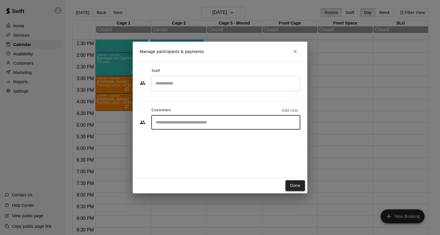
click at [295, 189] on button "Done" at bounding box center [296, 185] width 20 height 11
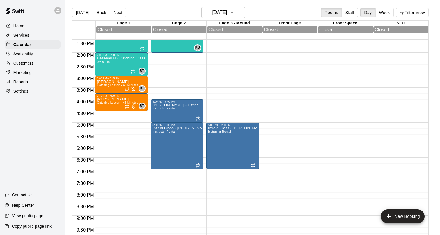
click at [166, 173] on div "11:00 AM – 12:00 PM Catching Class 0/5 spots KS 0 12:00 PM – 1:00 PM Catching C…" at bounding box center [177, 5] width 53 height 559
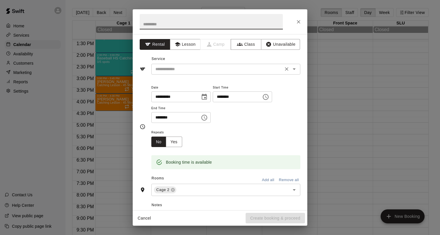
click at [179, 68] on input "text" at bounding box center [217, 69] width 128 height 7
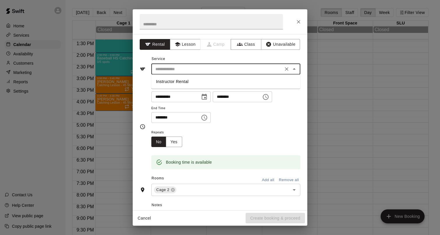
click at [179, 83] on li "Instructor Rental" at bounding box center [225, 82] width 149 height 10
type input "**********"
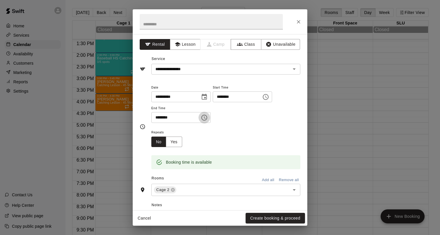
click at [207, 118] on icon "Choose time, selected time is 7:30 PM" at bounding box center [204, 117] width 7 height 7
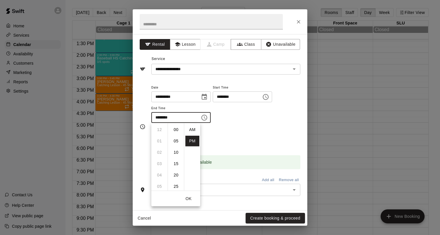
scroll to position [10, 0]
click at [160, 141] on li "08" at bounding box center [160, 141] width 14 height 11
click at [176, 131] on li "00" at bounding box center [176, 129] width 14 height 11
type input "********"
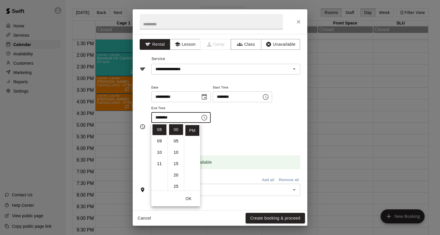
click at [222, 137] on div "Repeats No Yes" at bounding box center [225, 138] width 149 height 18
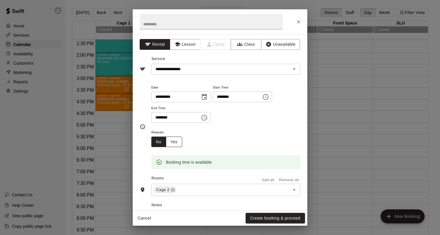
click at [177, 142] on button "Yes" at bounding box center [174, 142] width 16 height 11
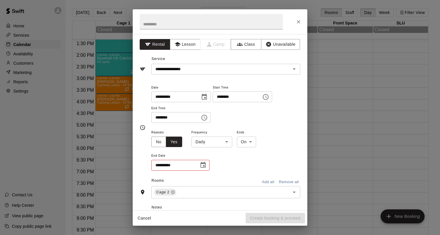
click at [204, 142] on body "Home Services Calendar Availability Customers Marketing Reports Settings Contac…" at bounding box center [220, 122] width 440 height 244
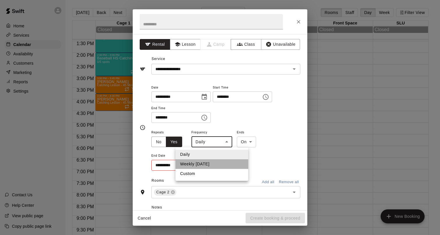
click at [204, 162] on li "Weekly [DATE]" at bounding box center [212, 164] width 73 height 10
type input "******"
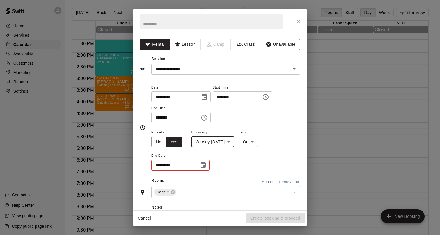
click at [206, 165] on icon "Choose date" at bounding box center [203, 165] width 5 height 6
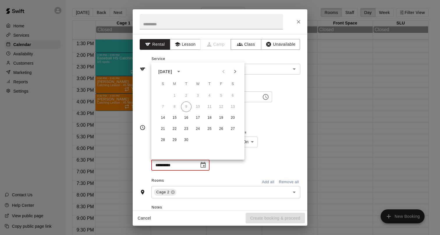
click at [235, 71] on icon "Next month" at bounding box center [235, 71] width 7 height 7
click at [232, 141] on button "31" at bounding box center [233, 140] width 10 height 10
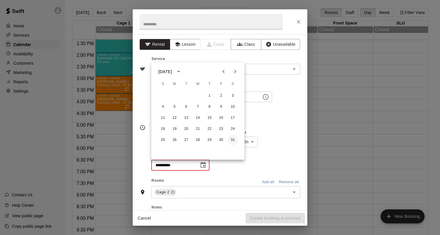
type input "**********"
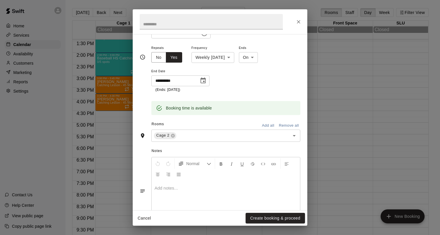
scroll to position [94, 0]
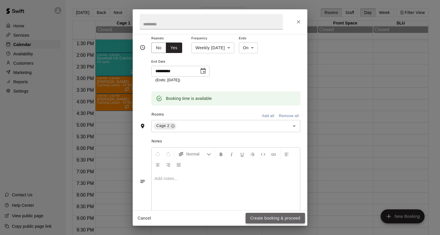
click at [266, 217] on button "Create booking & proceed" at bounding box center [275, 218] width 59 height 11
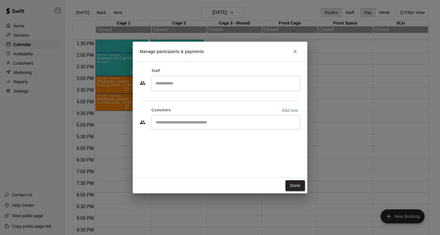
click at [298, 183] on button "Done" at bounding box center [296, 185] width 20 height 11
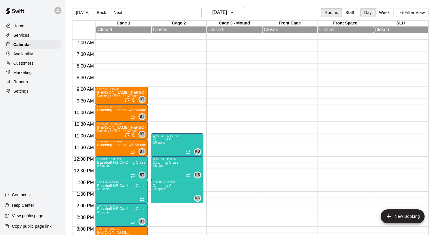
scroll to position [158, 0]
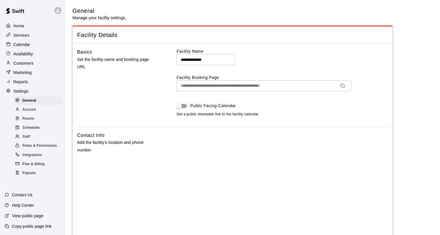
select select "**"
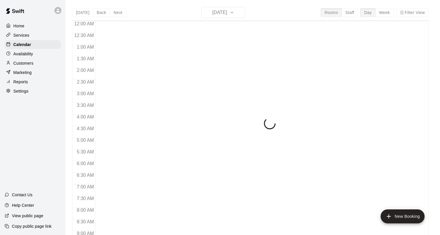
scroll to position [257, 0]
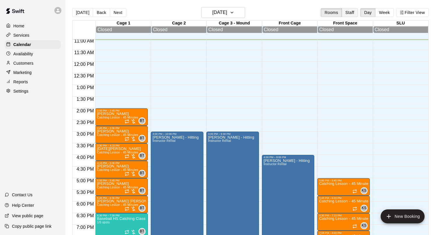
click at [349, 14] on button "Staff" at bounding box center [350, 12] width 17 height 9
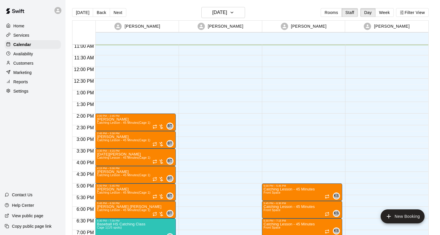
click at [384, 13] on button "Week" at bounding box center [385, 12] width 18 height 9
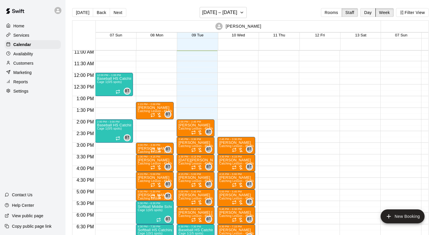
click at [366, 14] on button "Day" at bounding box center [368, 12] width 15 height 9
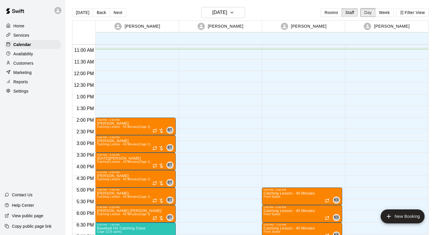
scroll to position [242, 0]
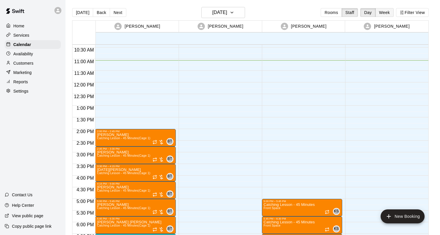
click at [386, 13] on button "Week" at bounding box center [385, 12] width 18 height 9
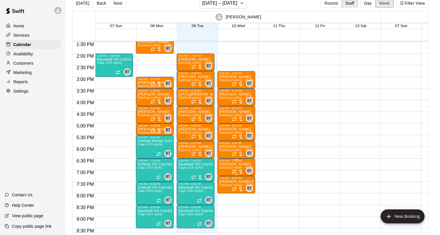
scroll to position [314, 0]
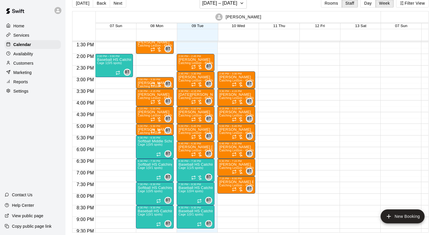
click at [237, 19] on p "[PERSON_NAME]" at bounding box center [244, 17] width 36 height 6
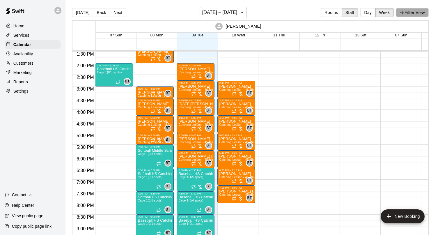
click at [408, 15] on button "Filter View" at bounding box center [412, 12] width 33 height 9
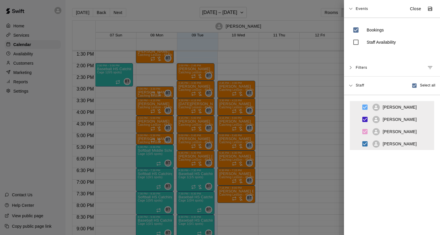
click at [308, 81] on div at bounding box center [220, 117] width 440 height 235
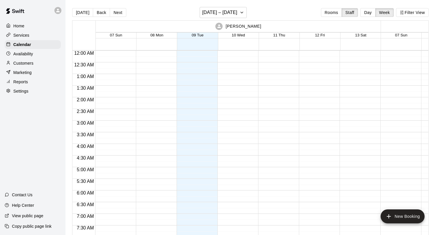
click at [241, 22] on div "[PERSON_NAME]" at bounding box center [239, 26] width 284 height 11
click at [364, 11] on button "Day" at bounding box center [368, 12] width 15 height 9
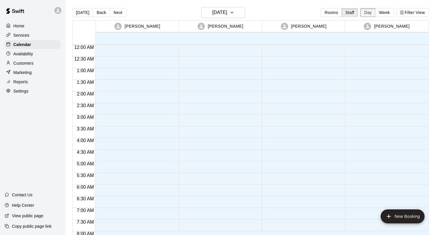
scroll to position [258, 0]
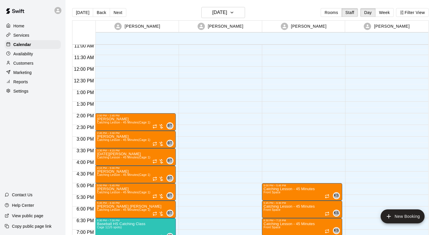
click at [242, 19] on div "Today Back Next Tuesday Sep 09 Rooms Staff Day Week Filter View" at bounding box center [250, 13] width 357 height 13
click at [227, 13] on h6 "[DATE]" at bounding box center [219, 12] width 15 height 8
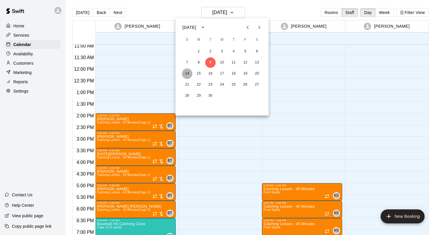
click at [186, 72] on button "14" at bounding box center [187, 73] width 10 height 10
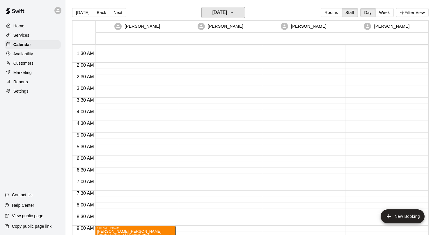
scroll to position [0, 0]
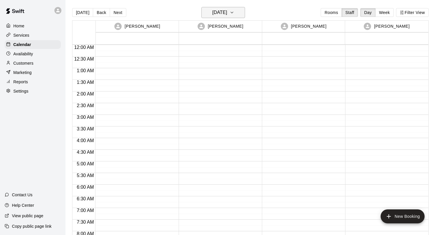
click at [227, 13] on h6 "[DATE]" at bounding box center [219, 12] width 15 height 8
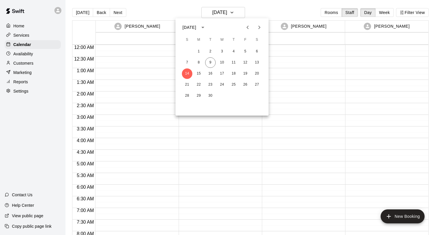
click at [266, 9] on div at bounding box center [220, 117] width 440 height 235
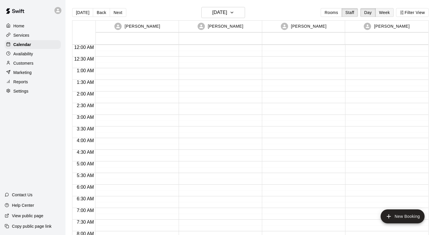
click at [387, 12] on button "Week" at bounding box center [385, 12] width 18 height 9
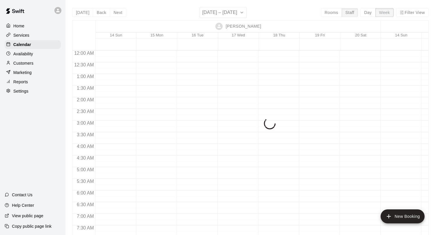
scroll to position [258, 0]
click at [335, 13] on button "Rooms" at bounding box center [331, 12] width 21 height 9
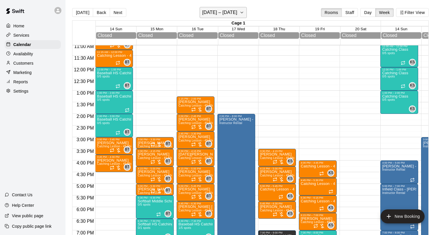
click at [238, 12] on h6 "September 14 – 20" at bounding box center [219, 12] width 35 height 8
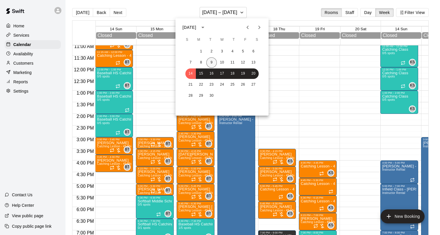
click at [210, 62] on button "9" at bounding box center [212, 62] width 10 height 10
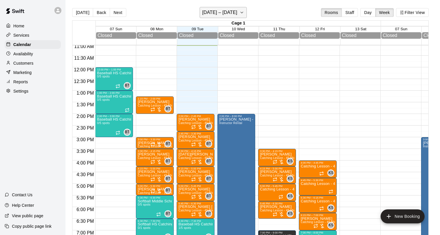
click at [221, 11] on h6 "September 07 – 13" at bounding box center [219, 12] width 35 height 8
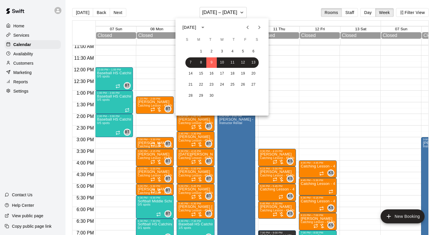
click at [359, 10] on div at bounding box center [220, 117] width 440 height 235
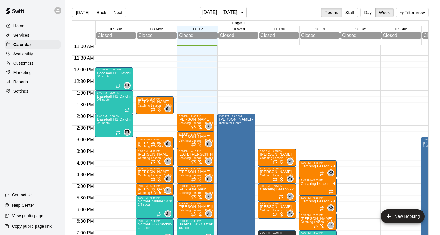
click at [364, 11] on button "Day" at bounding box center [368, 12] width 15 height 9
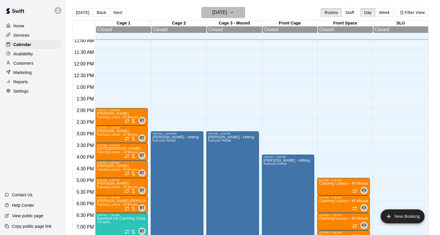
click at [220, 13] on h6 "[DATE]" at bounding box center [219, 12] width 15 height 8
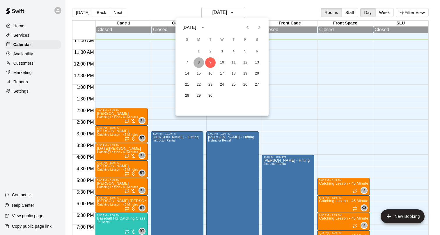
click at [200, 62] on button "8" at bounding box center [199, 62] width 10 height 10
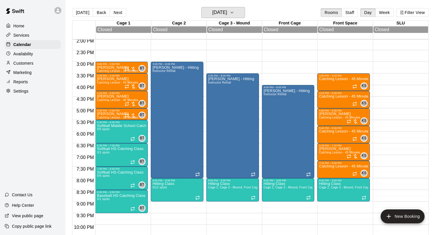
scroll to position [328, 0]
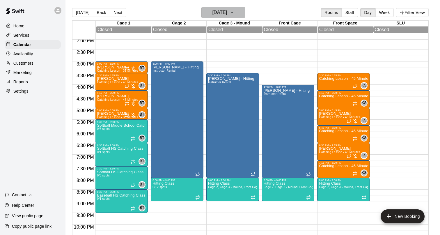
click at [234, 11] on icon "button" at bounding box center [232, 12] width 5 height 7
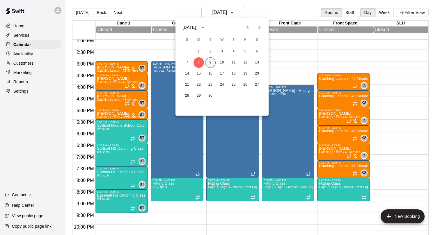
click at [210, 64] on button "9" at bounding box center [210, 62] width 10 height 10
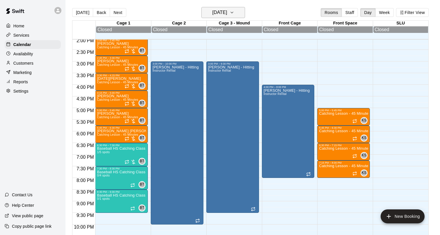
click at [234, 13] on icon "button" at bounding box center [232, 12] width 5 height 7
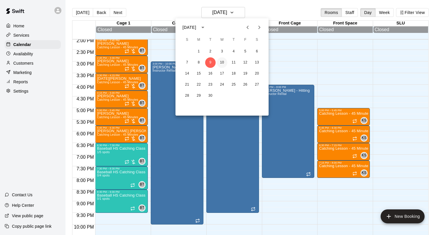
click at [223, 61] on button "10" at bounding box center [222, 62] width 10 height 10
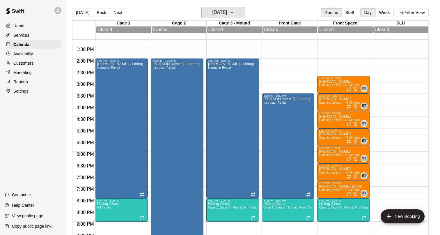
scroll to position [310, 0]
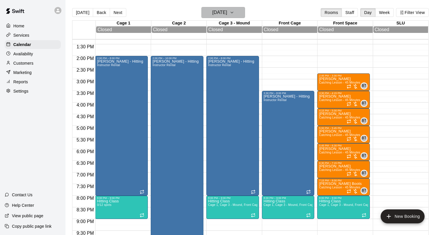
click at [227, 13] on h6 "Wednesday Sep 10" at bounding box center [219, 12] width 15 height 8
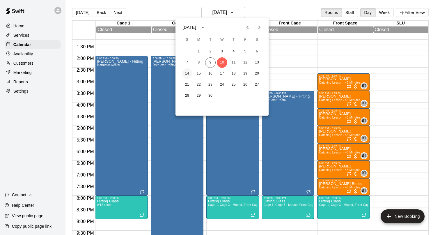
click at [188, 73] on button "14" at bounding box center [187, 73] width 10 height 10
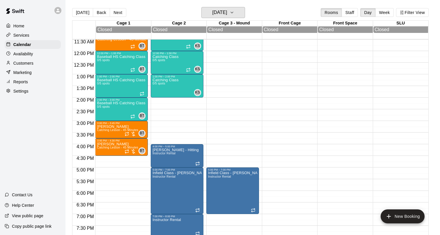
scroll to position [272, 0]
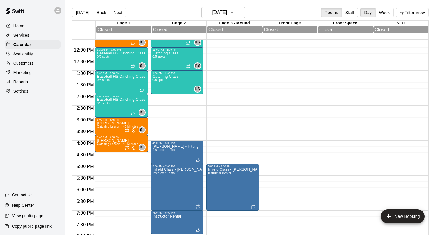
click at [100, 167] on div "9:00 AM – 9:45 AM Jackson Bellone Catching Lesson - 45 Minutes BT 0 9:45 AM – 1…" at bounding box center [121, 47] width 53 height 559
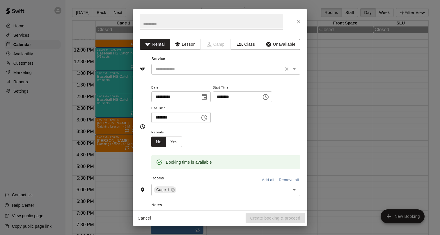
click at [175, 70] on input "text" at bounding box center [217, 69] width 128 height 7
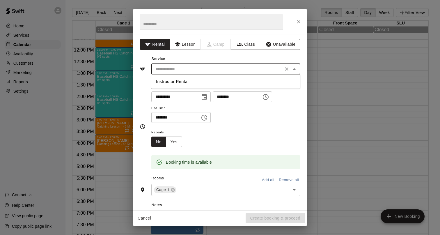
click at [171, 85] on li "Instructor Rental" at bounding box center [225, 82] width 149 height 10
type input "**********"
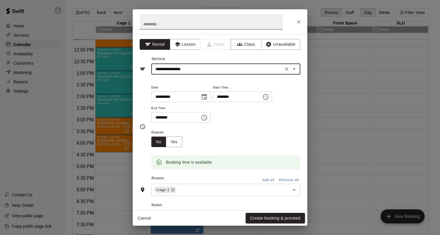
click at [160, 25] on input "text" at bounding box center [211, 21] width 143 height 15
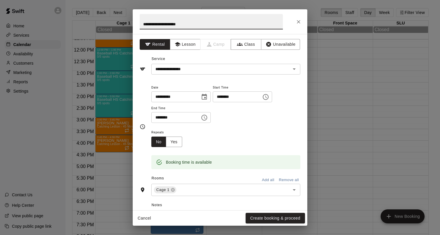
type input "**********"
click at [215, 118] on div "**********" at bounding box center [225, 103] width 149 height 39
click at [207, 117] on icon "Choose time, selected time is 5:30 PM" at bounding box center [204, 117] width 7 height 7
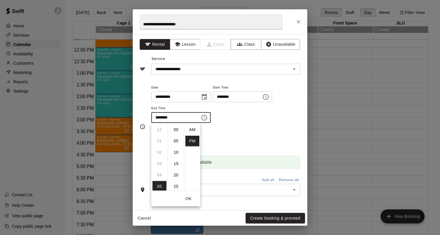
scroll to position [10, 0]
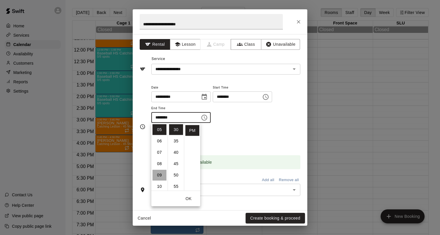
click at [159, 176] on li "09" at bounding box center [160, 175] width 14 height 11
click at [177, 126] on li "00" at bounding box center [176, 129] width 14 height 11
type input "********"
click at [223, 136] on div "Repeats No Yes" at bounding box center [225, 138] width 149 height 18
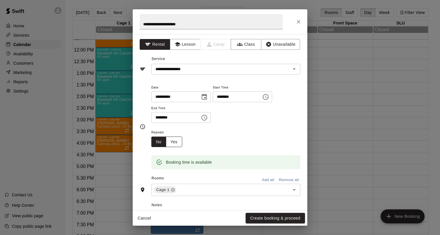
click at [179, 144] on button "Yes" at bounding box center [174, 142] width 16 height 11
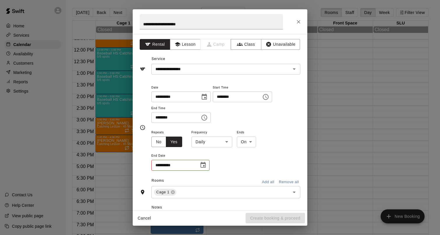
click at [211, 145] on body "Home Services Calendar Availability Customers Marketing Reports Settings Contac…" at bounding box center [220, 122] width 440 height 244
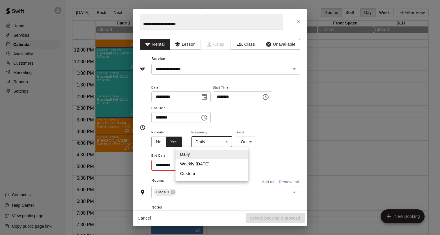
click at [208, 163] on li "Weekly [DATE]" at bounding box center [212, 164] width 73 height 10
type input "******"
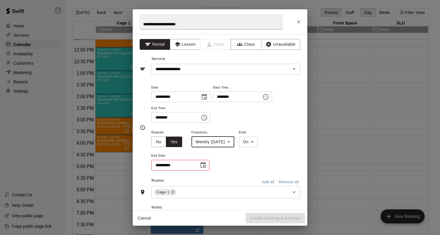
click at [204, 165] on icon "Choose date" at bounding box center [203, 165] width 5 height 6
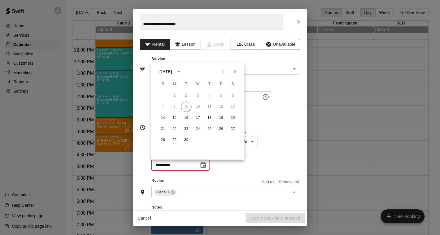
click at [236, 70] on icon "Next month" at bounding box center [235, 71] width 7 height 7
click at [230, 141] on button "31" at bounding box center [233, 140] width 10 height 10
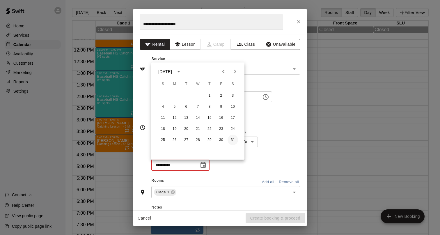
type input "**********"
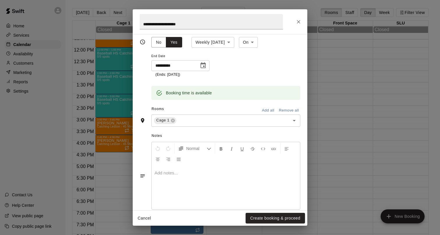
scroll to position [110, 0]
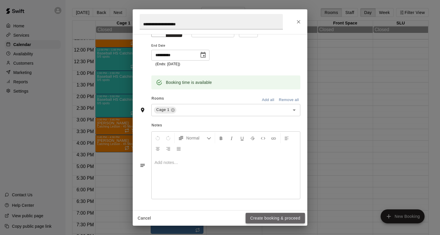
click at [262, 218] on button "Create booking & proceed" at bounding box center [275, 218] width 59 height 11
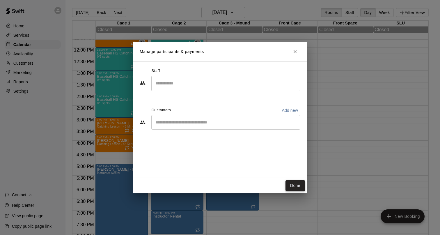
click at [294, 187] on button "Done" at bounding box center [296, 185] width 20 height 11
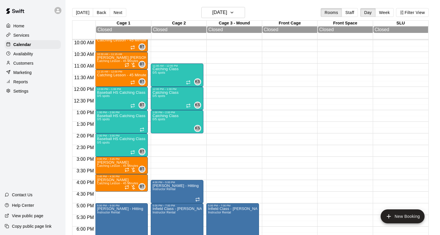
scroll to position [232, 0]
click at [273, 155] on div at bounding box center [288, 86] width 53 height 559
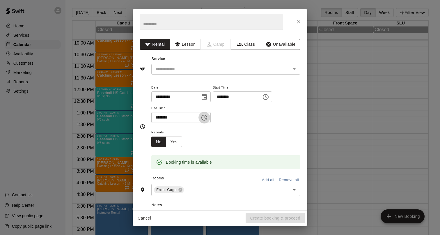
click at [206, 119] on icon "Choose time, selected time is 3:15 PM" at bounding box center [204, 117] width 7 height 7
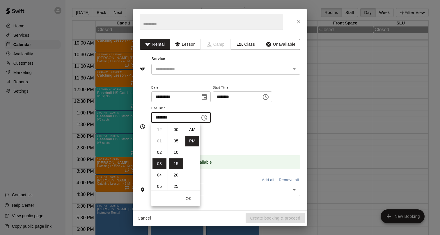
scroll to position [10, 0]
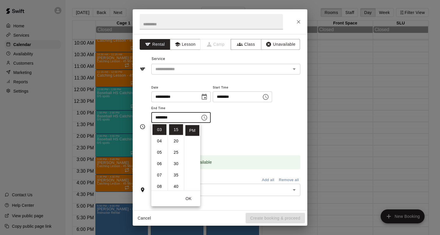
click at [219, 127] on div "**********" at bounding box center [225, 106] width 149 height 45
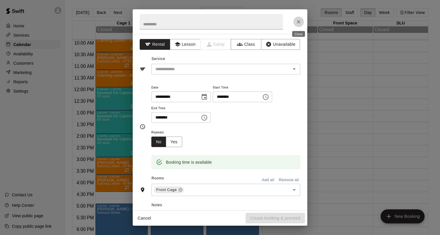
click at [299, 23] on icon "Close" at bounding box center [299, 22] width 6 height 6
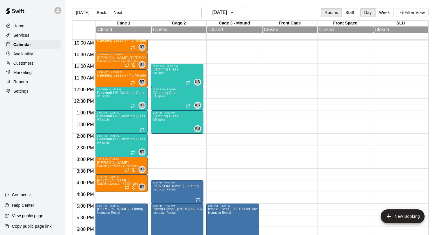
click at [270, 155] on div at bounding box center [288, 86] width 53 height 559
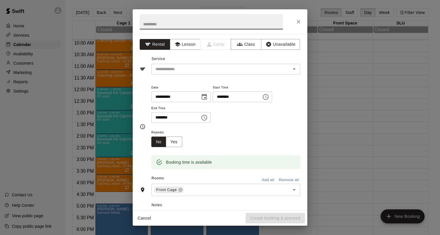
click at [206, 116] on icon "Choose time, selected time is 3:15 PM" at bounding box center [205, 117] width 2 height 3
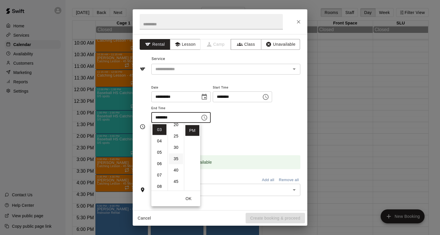
scroll to position [53, 0]
click at [175, 147] on li "30" at bounding box center [176, 145] width 14 height 11
type input "********"
click at [225, 141] on div "Repeats No Yes" at bounding box center [225, 138] width 149 height 18
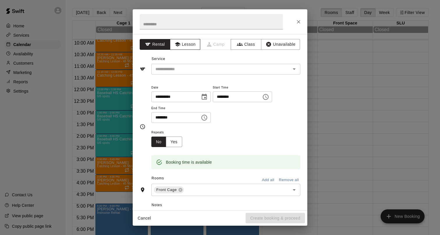
click at [191, 47] on button "Lesson" at bounding box center [185, 44] width 31 height 11
click at [188, 66] on input "text" at bounding box center [217, 69] width 128 height 7
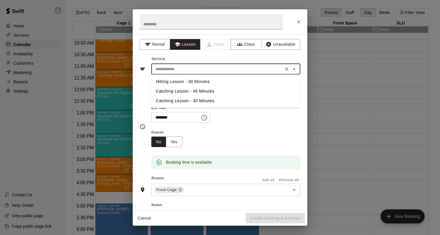
click at [184, 92] on li "Catching Lesson - 45 Minutes" at bounding box center [225, 92] width 149 height 10
type input "**********"
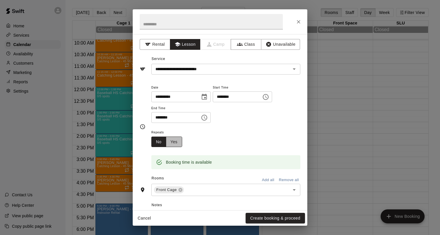
click at [176, 141] on button "Yes" at bounding box center [174, 142] width 16 height 11
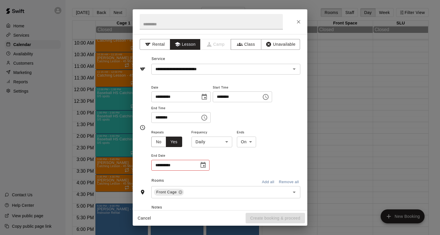
click at [207, 144] on body "Home Services Calendar Availability Customers Marketing Reports Settings Contac…" at bounding box center [220, 122] width 440 height 244
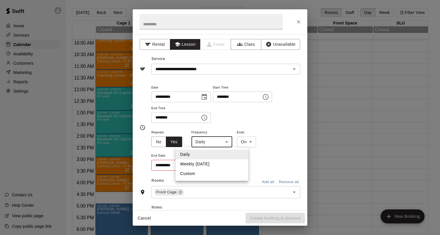
click at [208, 162] on li "Weekly [DATE]" at bounding box center [212, 164] width 73 height 10
type input "******"
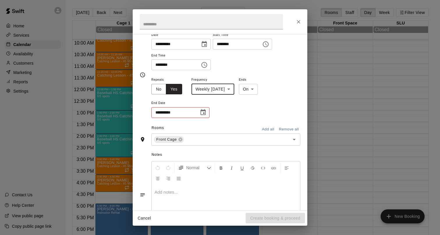
scroll to position [52, 0]
click at [202, 111] on icon "Choose date" at bounding box center [203, 113] width 5 height 6
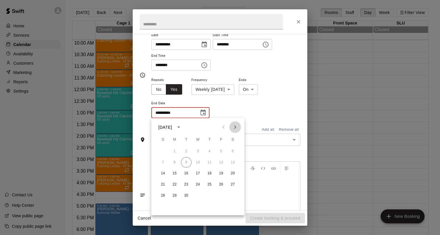
click at [236, 129] on icon "Next month" at bounding box center [235, 127] width 7 height 7
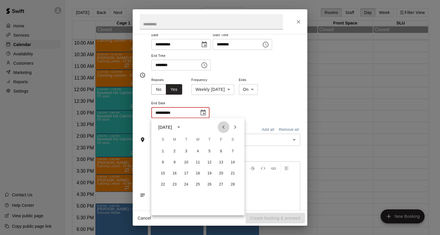
click at [223, 129] on icon "Previous month" at bounding box center [223, 127] width 7 height 7
click at [200, 195] on button "31" at bounding box center [198, 196] width 10 height 10
type input "**********"
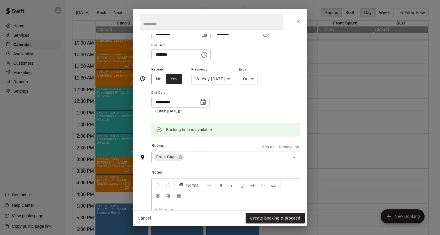
scroll to position [66, 0]
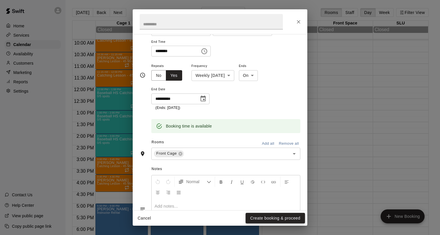
click at [263, 221] on button "Create booking & proceed" at bounding box center [275, 218] width 59 height 11
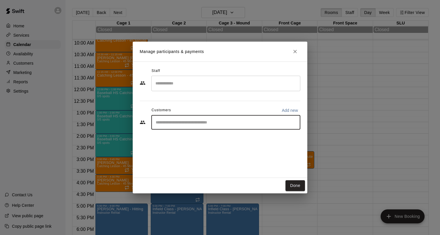
click at [201, 121] on input "Start typing to search customers..." at bounding box center [226, 122] width 144 height 6
type input "****"
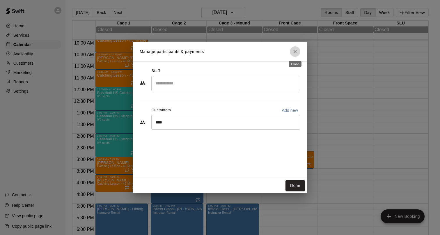
click at [296, 52] on icon "Close" at bounding box center [295, 52] width 6 height 6
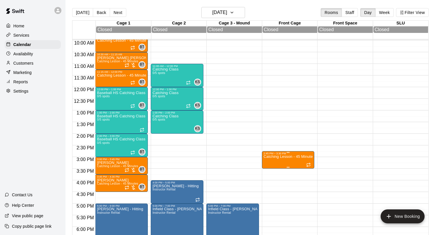
click at [267, 188] on icon "delete" at bounding box center [269, 189] width 7 height 7
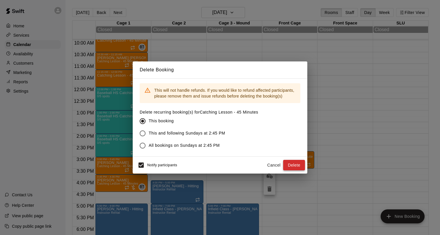
click at [288, 168] on button "Delete" at bounding box center [294, 165] width 22 height 11
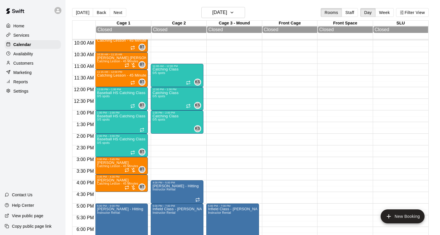
click at [272, 154] on div at bounding box center [288, 86] width 53 height 559
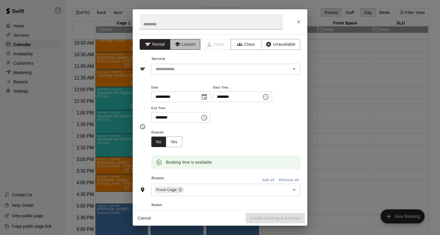
click at [191, 45] on button "Lesson" at bounding box center [185, 44] width 31 height 11
click at [188, 69] on input "text" at bounding box center [217, 69] width 128 height 7
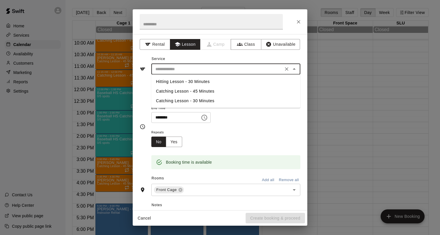
click at [188, 91] on li "Catching Lesson - 45 Minutes" at bounding box center [225, 92] width 149 height 10
type input "**********"
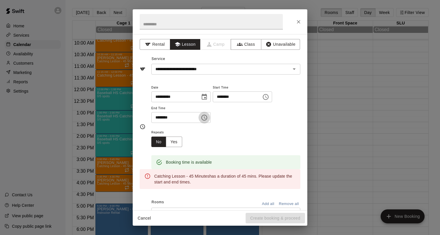
click at [204, 119] on icon "Choose time, selected time is 3:15 PM" at bounding box center [204, 117] width 7 height 7
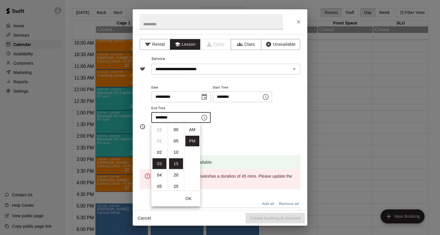
scroll to position [10, 0]
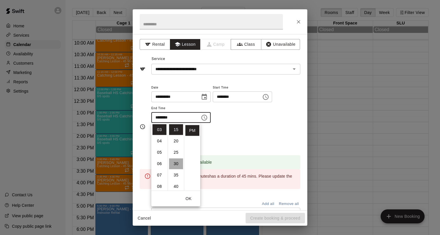
click at [179, 163] on li "30" at bounding box center [176, 163] width 14 height 11
type input "********"
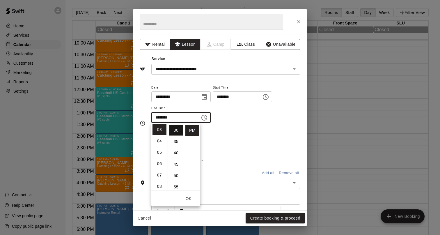
scroll to position [68, 0]
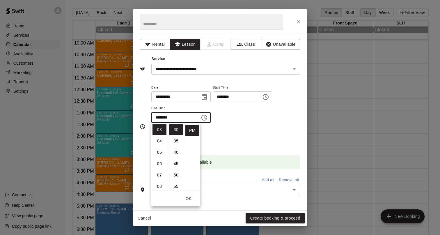
click at [227, 135] on div "Repeats No Yes" at bounding box center [225, 138] width 149 height 18
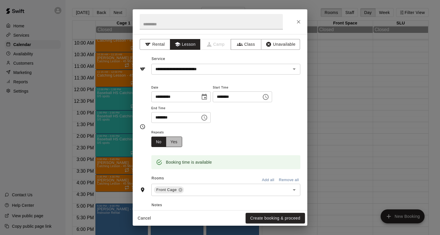
click at [174, 142] on button "Yes" at bounding box center [174, 142] width 16 height 11
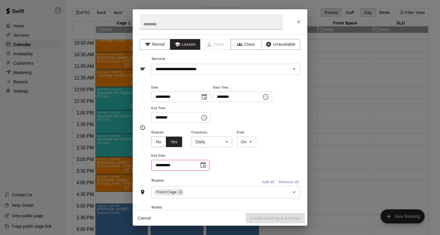
click at [205, 144] on body "Home Services Calendar Availability Customers Marketing Reports Settings Contac…" at bounding box center [220, 122] width 440 height 244
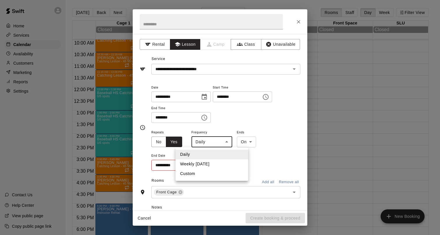
click at [207, 162] on li "Weekly [DATE]" at bounding box center [212, 164] width 73 height 10
type input "******"
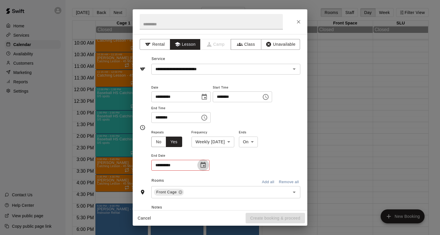
click at [201, 167] on icon "Choose date" at bounding box center [203, 165] width 7 height 7
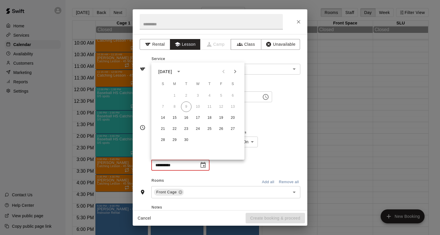
click at [238, 72] on icon "Next month" at bounding box center [235, 71] width 7 height 7
click at [201, 139] on button "31" at bounding box center [198, 140] width 10 height 10
type input "**********"
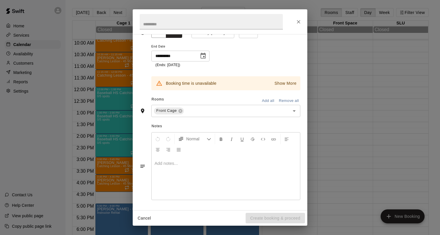
scroll to position [110, 0]
click at [299, 22] on icon "Close" at bounding box center [299, 22] width 6 height 6
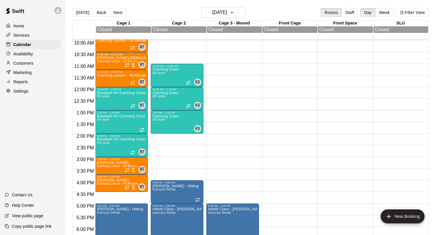
click at [267, 155] on div at bounding box center [288, 86] width 53 height 559
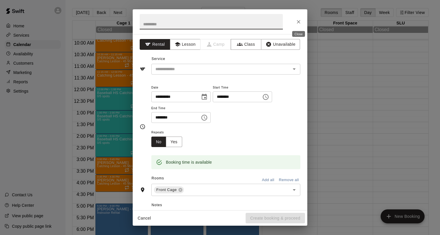
click at [298, 24] on icon "Close" at bounding box center [299, 22] width 6 height 6
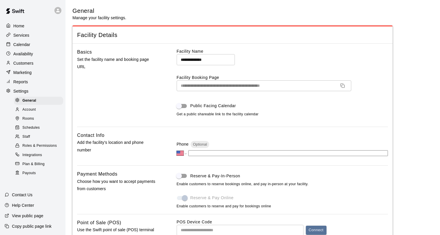
select select "**"
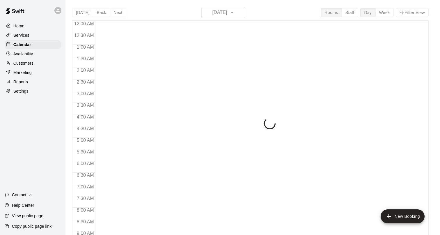
scroll to position [259, 0]
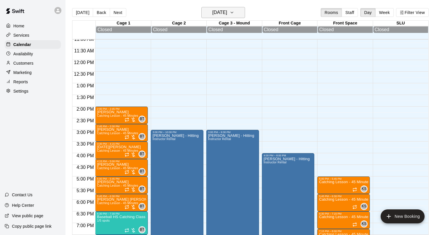
click at [227, 16] on h6 "[DATE]" at bounding box center [219, 12] width 15 height 8
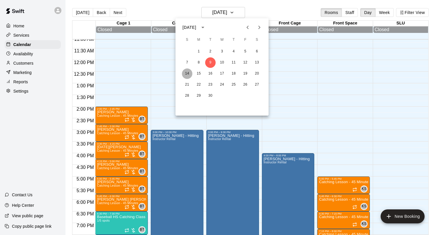
click at [186, 74] on button "14" at bounding box center [187, 73] width 10 height 10
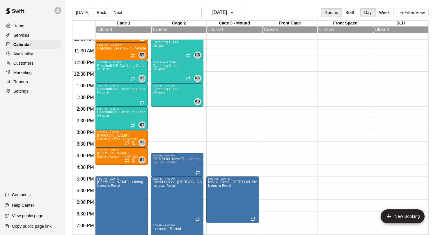
click at [324, 128] on div at bounding box center [344, 59] width 53 height 559
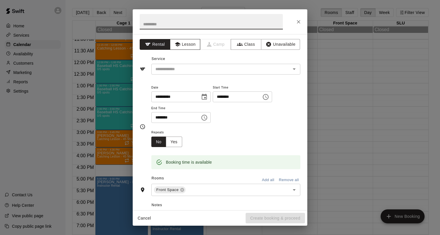
click at [195, 46] on button "Lesson" at bounding box center [185, 44] width 31 height 11
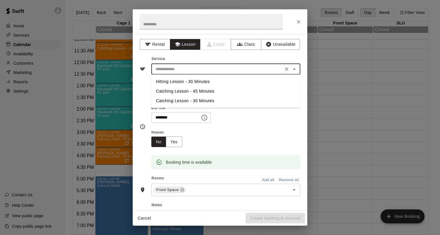
click at [188, 68] on input "text" at bounding box center [217, 69] width 128 height 7
click at [187, 92] on li "Catching Lesson - 45 Minutes" at bounding box center [225, 92] width 149 height 10
type input "**********"
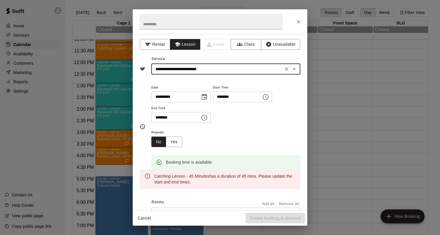
click at [206, 119] on icon "Choose time, selected time is 3:15 PM" at bounding box center [204, 117] width 7 height 7
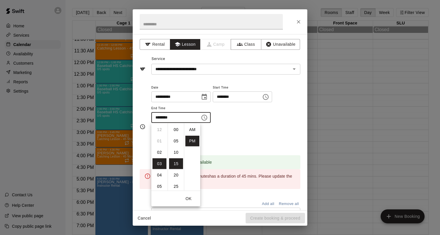
scroll to position [10, 0]
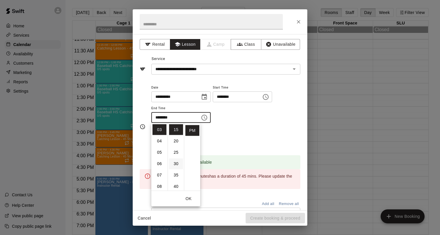
click at [179, 161] on li "30" at bounding box center [176, 163] width 14 height 11
type input "********"
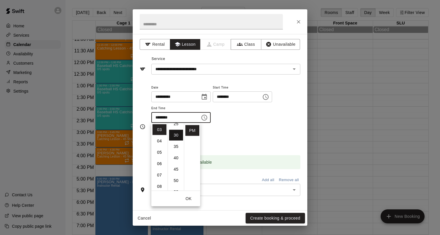
scroll to position [68, 0]
click at [227, 116] on div "**********" at bounding box center [225, 103] width 149 height 39
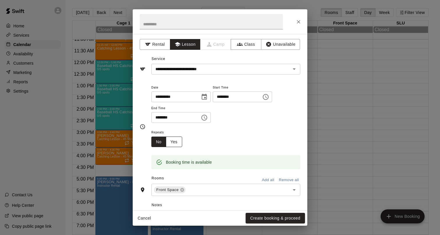
click at [180, 141] on button "Yes" at bounding box center [174, 142] width 16 height 11
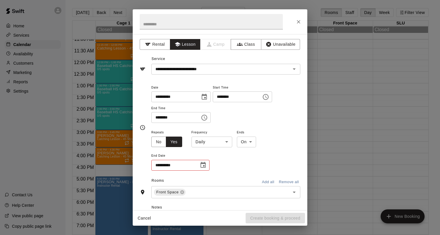
click at [202, 142] on body "Home Services Calendar Availability Customers Marketing Reports Settings Contac…" at bounding box center [220, 122] width 440 height 244
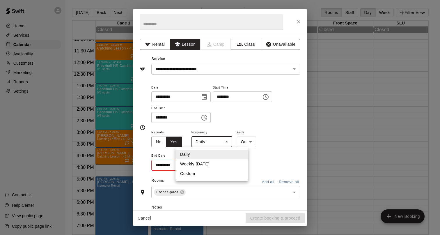
click at [203, 162] on li "Weekly [DATE]" at bounding box center [212, 164] width 73 height 10
type input "******"
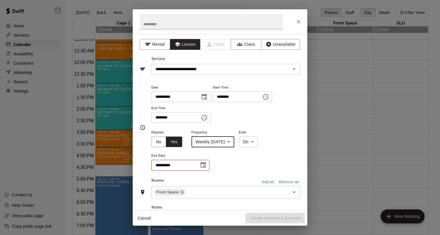
click at [203, 168] on icon "Choose date" at bounding box center [203, 165] width 7 height 7
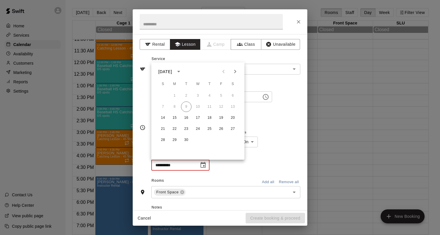
click at [236, 73] on icon "Next month" at bounding box center [235, 71] width 7 height 7
click at [199, 140] on button "31" at bounding box center [198, 140] width 10 height 10
type input "**********"
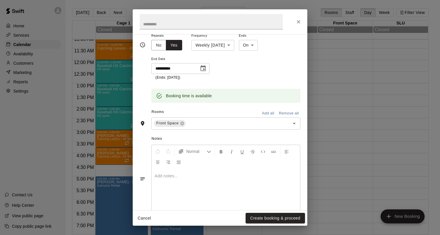
scroll to position [110, 0]
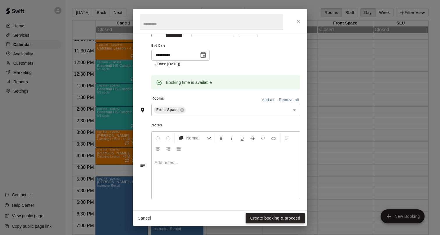
click at [260, 218] on button "Create booking & proceed" at bounding box center [275, 218] width 59 height 11
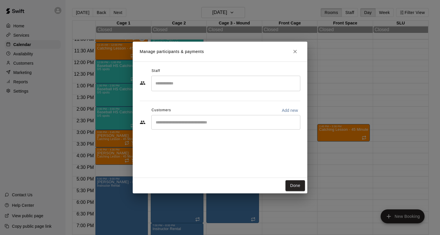
click at [200, 89] on div "​" at bounding box center [225, 83] width 149 height 15
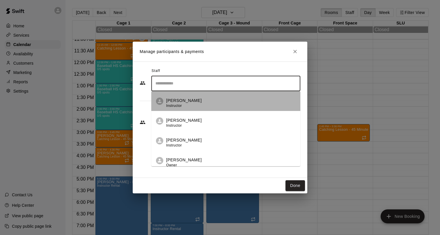
click at [193, 101] on div "[PERSON_NAME] Instructor" at bounding box center [231, 103] width 130 height 11
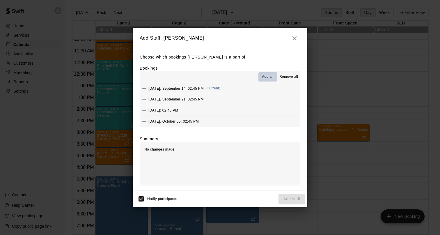
click at [270, 76] on span "Add all" at bounding box center [268, 77] width 12 height 6
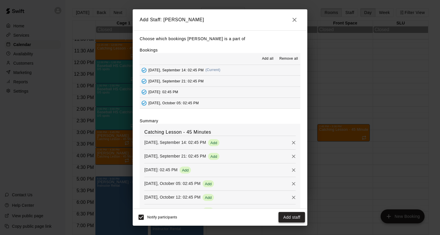
click at [289, 217] on button "Add staff" at bounding box center [292, 217] width 27 height 11
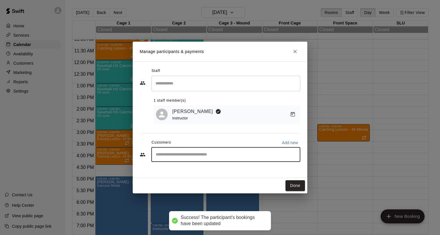
click at [237, 157] on input "Start typing to search customers..." at bounding box center [226, 155] width 144 height 6
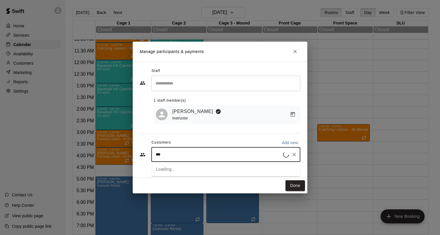
type input "****"
click at [228, 176] on div "[PERSON_NAME] [EMAIL_ADDRESS][DOMAIN_NAME]" at bounding box center [232, 171] width 128 height 13
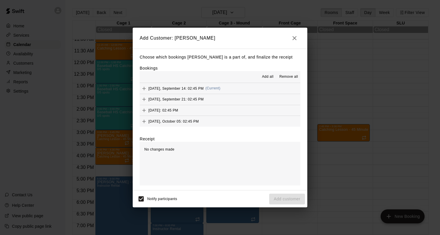
click at [269, 77] on span "Add all" at bounding box center [268, 77] width 12 height 6
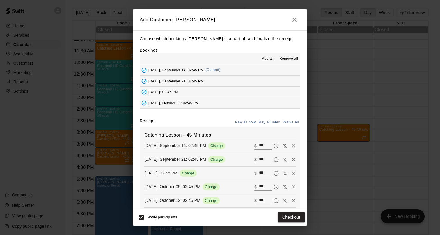
click at [271, 123] on button "Pay all later" at bounding box center [269, 122] width 24 height 9
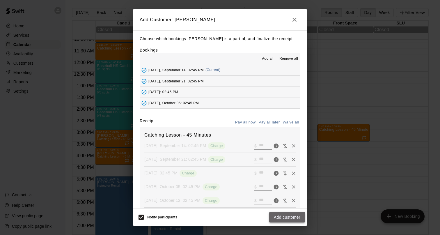
click at [283, 217] on button "Add customer" at bounding box center [287, 217] width 36 height 11
click at [268, 58] on span "Add all" at bounding box center [268, 59] width 12 height 6
click at [296, 19] on icon "button" at bounding box center [294, 19] width 7 height 7
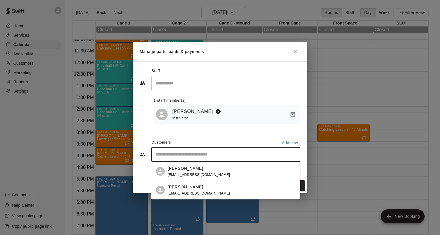
click at [229, 153] on input "Start typing to search customers..." at bounding box center [226, 155] width 144 height 6
click at [212, 187] on div "[PERSON_NAME] [EMAIL_ADDRESS][DOMAIN_NAME]" at bounding box center [232, 190] width 128 height 13
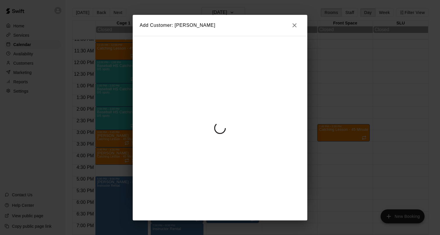
click at [258, 58] on div at bounding box center [220, 128] width 175 height 185
click at [293, 29] on button "button" at bounding box center [295, 26] width 12 height 12
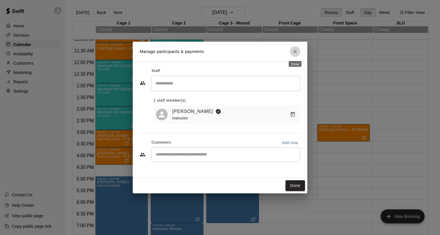
click at [293, 48] on button "Close" at bounding box center [295, 51] width 10 height 10
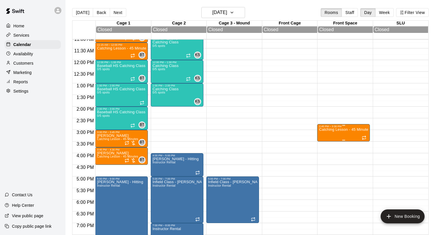
click at [332, 130] on p "Catching Lesson - 45 Minutes" at bounding box center [343, 130] width 49 height 0
click at [324, 164] on icon "delete" at bounding box center [325, 163] width 4 height 5
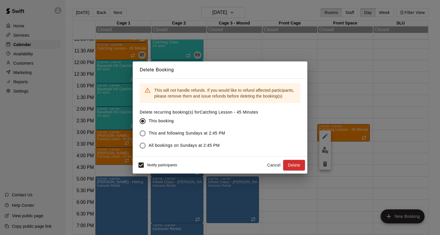
click at [195, 135] on span "This and following Sundays at 2:45 PM" at bounding box center [187, 133] width 77 height 6
click at [293, 165] on button "Delete" at bounding box center [294, 165] width 22 height 11
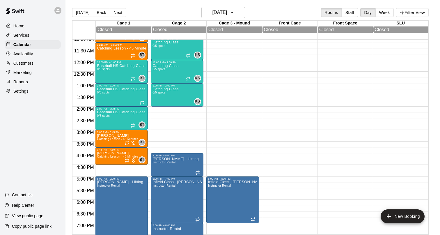
click at [327, 126] on div at bounding box center [344, 59] width 53 height 559
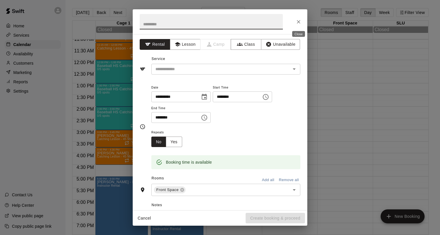
click at [299, 23] on icon "Close" at bounding box center [299, 22] width 6 height 6
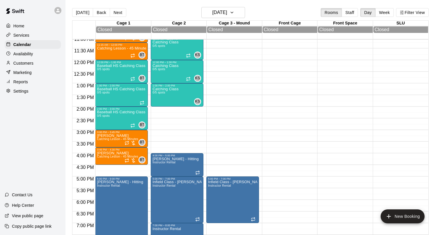
click at [327, 128] on div at bounding box center [344, 59] width 53 height 559
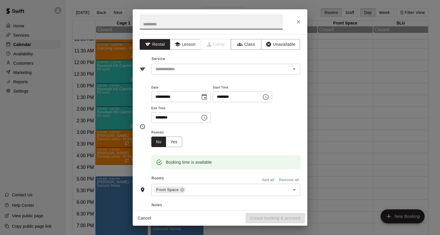
click at [208, 117] on icon "Choose time, selected time is 3:15 PM" at bounding box center [204, 117] width 7 height 7
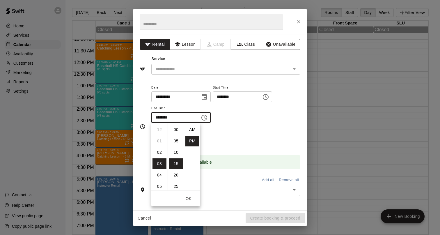
scroll to position [10, 0]
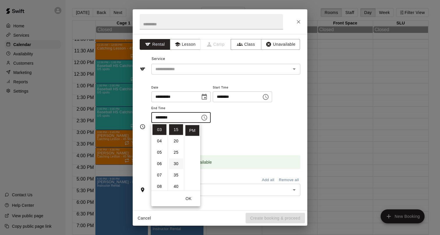
click at [180, 165] on li "30" at bounding box center [176, 163] width 14 height 11
type input "********"
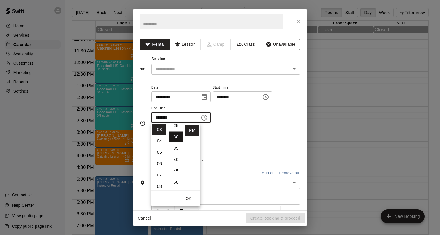
scroll to position [68, 0]
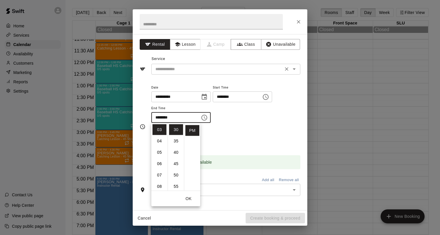
click at [185, 72] on input "text" at bounding box center [217, 69] width 128 height 7
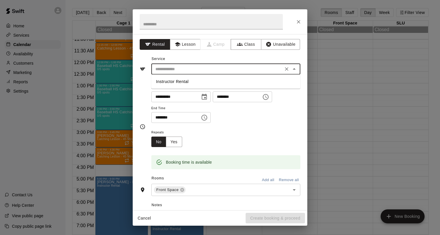
click at [182, 70] on input "text" at bounding box center [217, 69] width 128 height 7
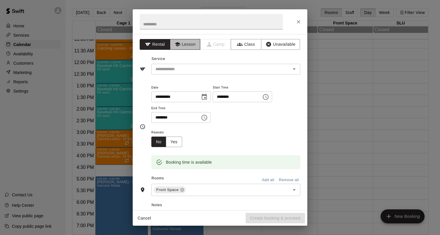
click at [186, 47] on button "Lesson" at bounding box center [185, 44] width 31 height 11
click at [185, 71] on input "text" at bounding box center [217, 69] width 128 height 7
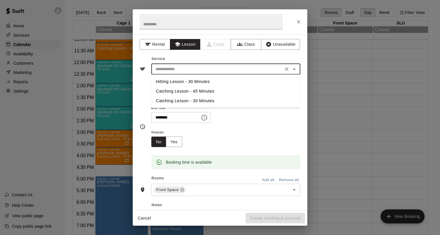
click at [184, 90] on li "Catching Lesson - 45 Minutes" at bounding box center [225, 92] width 149 height 10
type input "**********"
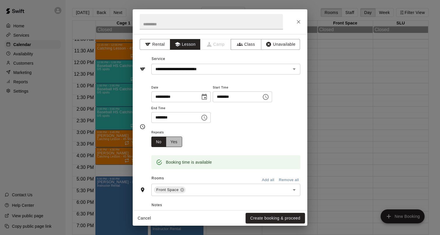
click at [174, 143] on button "Yes" at bounding box center [174, 142] width 16 height 11
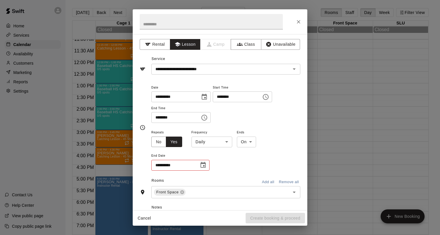
click at [204, 144] on body "Home Services Calendar Availability Customers Marketing Reports Settings Contac…" at bounding box center [220, 122] width 440 height 244
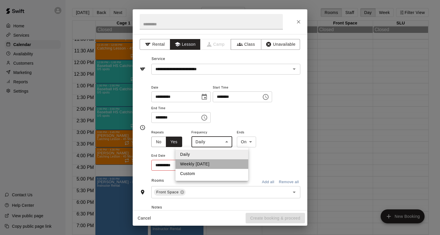
click at [207, 162] on li "Weekly [DATE]" at bounding box center [212, 164] width 73 height 10
type input "******"
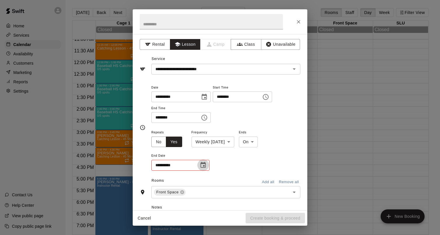
click at [206, 168] on icon "Choose date" at bounding box center [203, 165] width 7 height 7
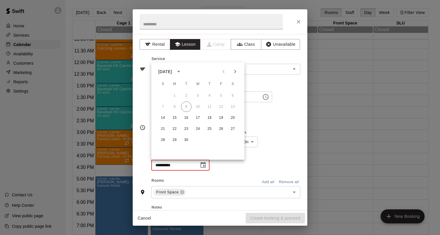
click at [236, 75] on button "Next month" at bounding box center [236, 72] width 12 height 12
click at [199, 141] on button "31" at bounding box center [198, 140] width 10 height 10
type input "**********"
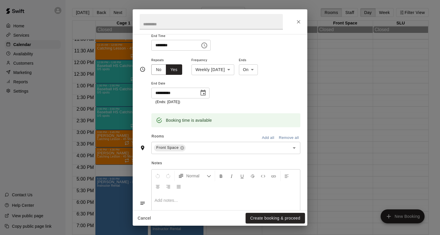
scroll to position [73, 0]
click at [269, 218] on button "Create booking & proceed" at bounding box center [275, 218] width 59 height 11
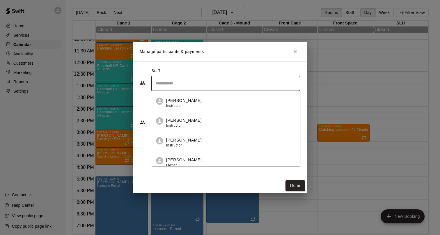
click at [202, 84] on input "Search staff" at bounding box center [226, 83] width 144 height 10
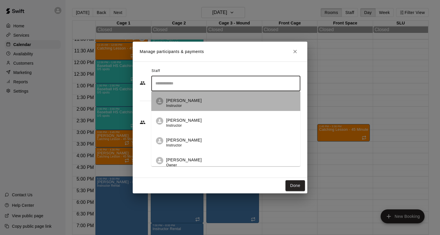
click at [197, 100] on div "[PERSON_NAME] Instructor" at bounding box center [231, 103] width 130 height 11
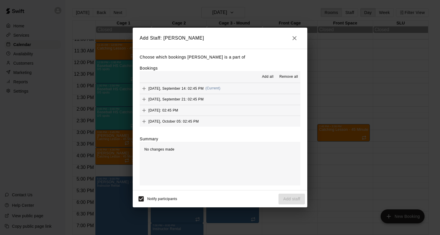
click at [266, 76] on span "Add all" at bounding box center [268, 77] width 12 height 6
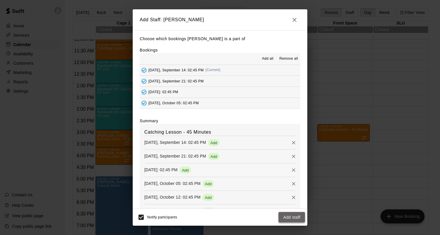
click at [290, 216] on button "Add staff" at bounding box center [292, 217] width 27 height 11
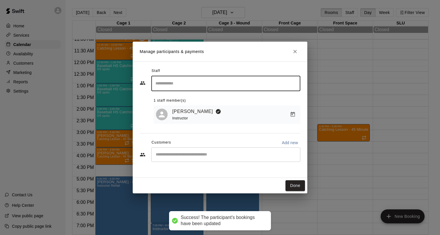
click at [207, 153] on input "Start typing to search customers..." at bounding box center [226, 155] width 144 height 6
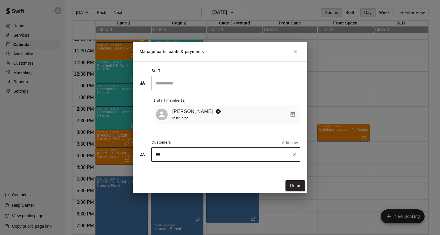
type input "****"
click at [208, 168] on div "[PERSON_NAME]" at bounding box center [199, 168] width 63 height 6
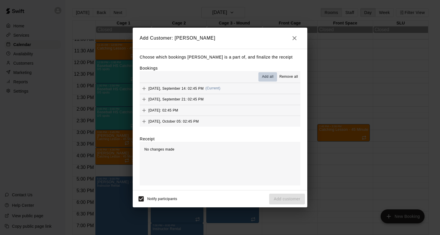
click at [268, 78] on span "Add all" at bounding box center [268, 77] width 12 height 6
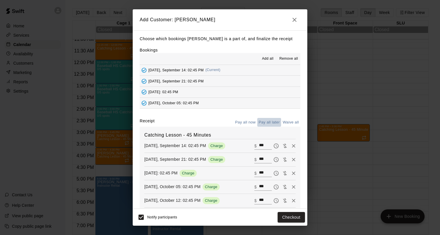
click at [269, 124] on button "Pay all later" at bounding box center [269, 122] width 24 height 9
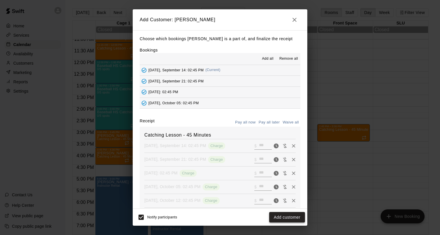
click at [284, 218] on button "Add customer" at bounding box center [287, 217] width 36 height 11
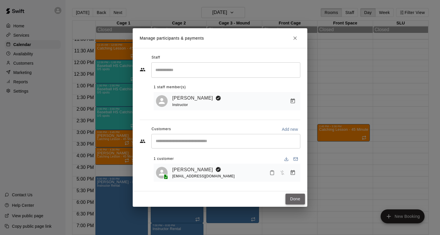
click at [297, 200] on button "Done" at bounding box center [296, 199] width 20 height 11
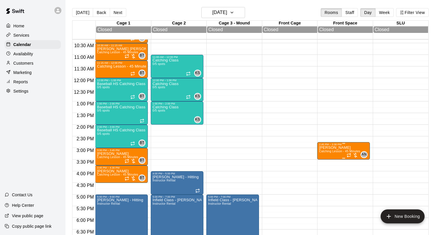
scroll to position [239, 0]
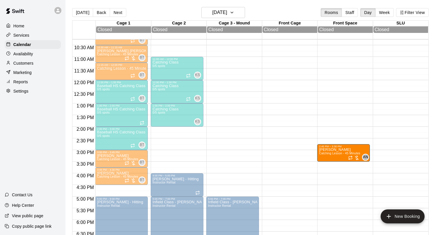
drag, startPoint x: 336, startPoint y: 150, endPoint x: 332, endPoint y: 151, distance: 3.6
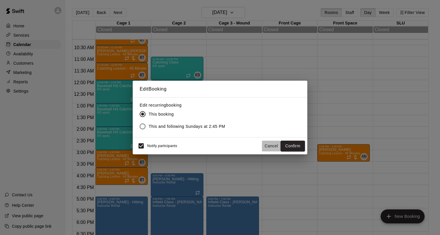
click at [269, 143] on button "Cancel" at bounding box center [271, 146] width 19 height 11
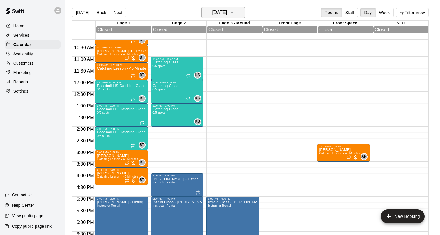
click at [217, 15] on h6 "[DATE]" at bounding box center [219, 12] width 15 height 8
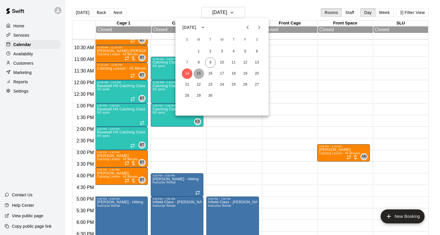
click at [199, 77] on button "15" at bounding box center [199, 73] width 10 height 10
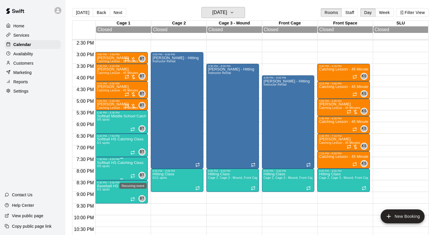
scroll to position [329, 0]
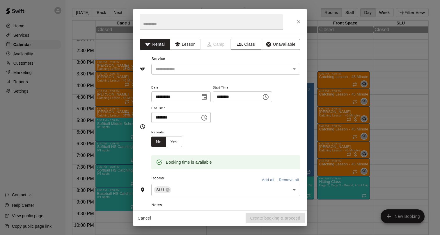
click at [231, 46] on button "Class" at bounding box center [246, 44] width 31 height 11
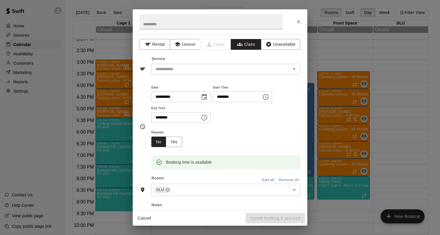
click at [192, 71] on input "text" at bounding box center [221, 69] width 136 height 7
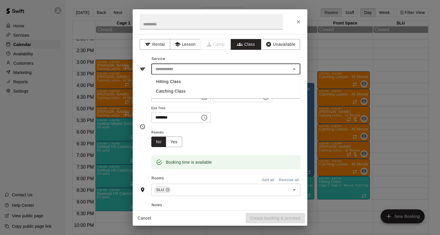
click at [176, 93] on li "Catching Class" at bounding box center [225, 92] width 149 height 10
type input "**********"
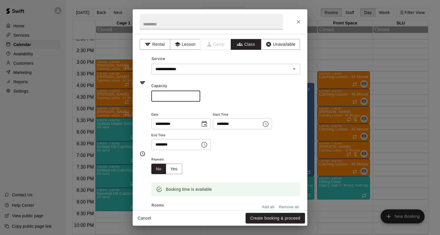
click at [198, 95] on input "*" at bounding box center [175, 96] width 49 height 11
click at [196, 95] on input "*" at bounding box center [175, 96] width 49 height 11
type input "*"
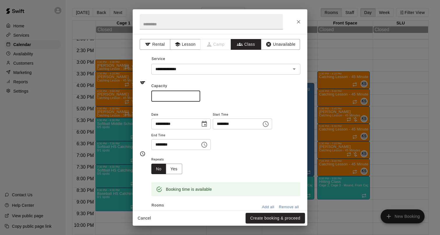
click at [196, 95] on input "*" at bounding box center [175, 96] width 49 height 11
click at [208, 145] on icon "Choose time, selected time is 7:30 PM" at bounding box center [204, 144] width 7 height 7
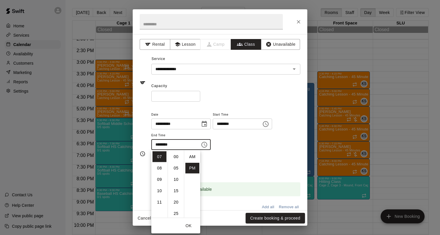
scroll to position [10, 0]
click at [157, 170] on li "08" at bounding box center [160, 168] width 14 height 11
click at [176, 159] on li "00" at bounding box center [176, 156] width 14 height 11
type input "********"
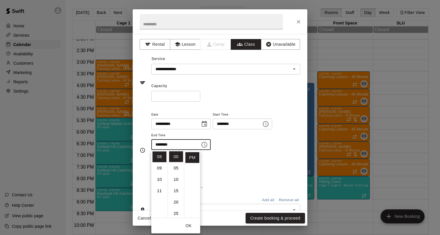
click at [244, 171] on div "Repeats No Yes" at bounding box center [225, 165] width 149 height 18
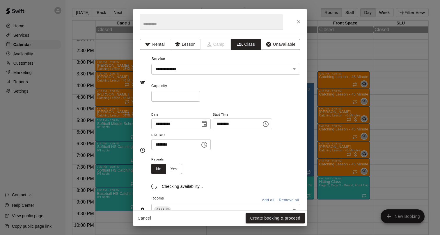
click at [176, 170] on button "Yes" at bounding box center [174, 169] width 16 height 11
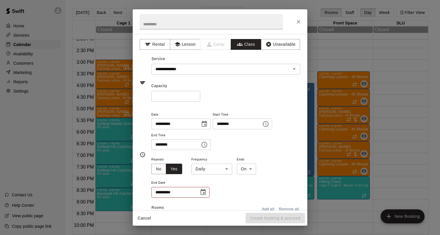
click at [208, 170] on body "Home Services Calendar Availability Customers Marketing Reports Settings Contac…" at bounding box center [220, 122] width 440 height 244
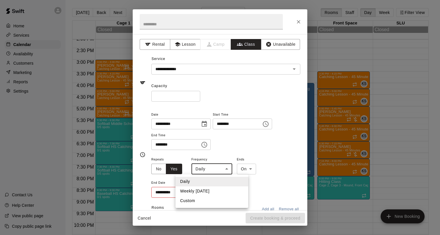
click at [207, 189] on li "Weekly [DATE]" at bounding box center [212, 191] width 73 height 10
type input "******"
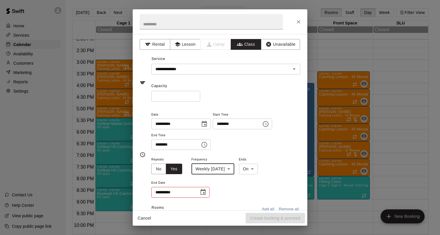
click at [203, 194] on icon "Choose date" at bounding box center [203, 192] width 7 height 7
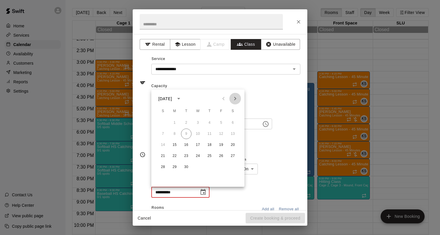
click at [237, 98] on icon "Next month" at bounding box center [235, 98] width 7 height 7
click at [224, 99] on icon "Previous month" at bounding box center [223, 98] width 7 height 7
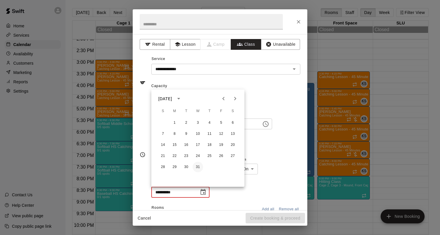
click at [197, 170] on button "31" at bounding box center [198, 167] width 10 height 10
type input "**********"
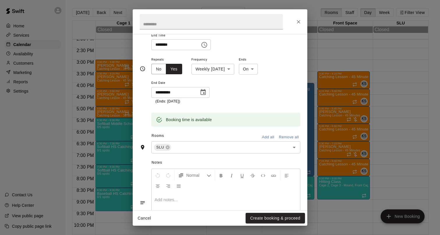
scroll to position [102, 0]
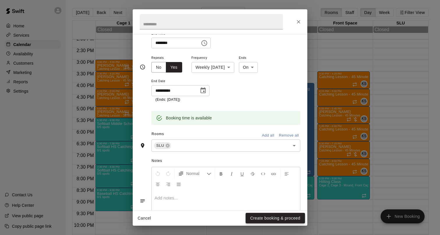
click at [267, 216] on button "Create booking & proceed" at bounding box center [275, 218] width 59 height 11
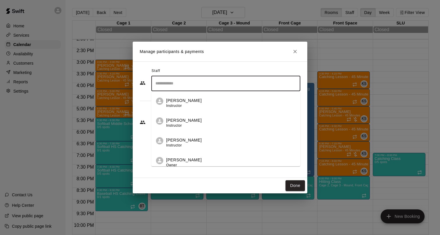
click at [177, 104] on span "Instructor" at bounding box center [174, 106] width 16 height 4
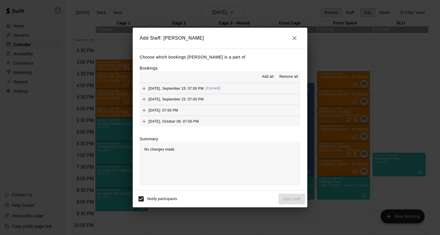
click at [266, 75] on span "Add all" at bounding box center [268, 77] width 12 height 6
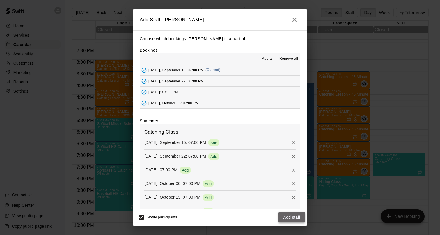
click at [288, 219] on button "Add staff" at bounding box center [292, 217] width 27 height 11
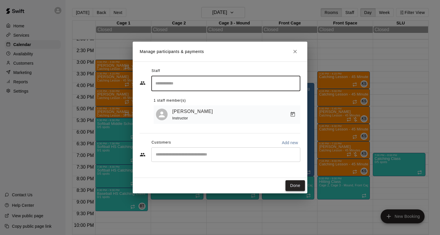
click at [293, 185] on button "Done" at bounding box center [296, 185] width 20 height 11
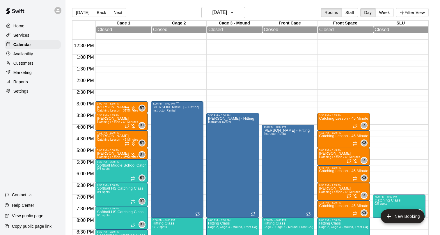
scroll to position [284, 0]
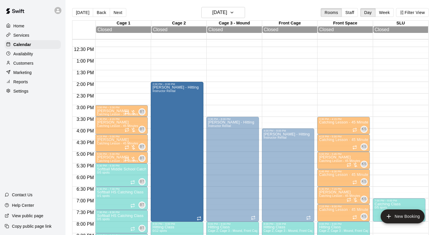
drag, startPoint x: 177, startPoint y: 107, endPoint x: 176, endPoint y: 85, distance: 21.6
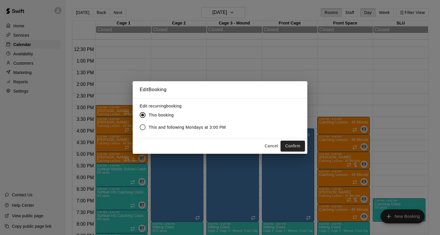
click at [193, 127] on span "This and following Mondays at 3:00 PM" at bounding box center [187, 127] width 77 height 6
click at [292, 147] on button "Confirm" at bounding box center [293, 146] width 24 height 11
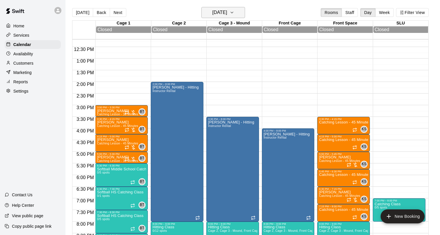
click at [227, 9] on h6 "[DATE]" at bounding box center [219, 12] width 15 height 8
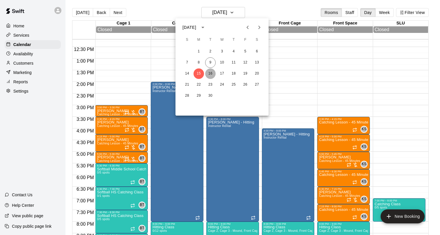
click at [208, 74] on button "16" at bounding box center [210, 73] width 10 height 10
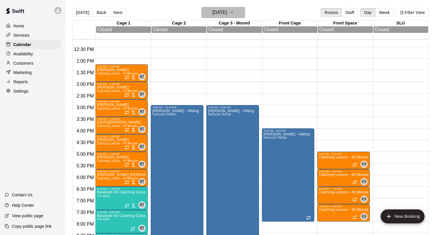
click at [227, 14] on h6 "[DATE]" at bounding box center [219, 12] width 15 height 8
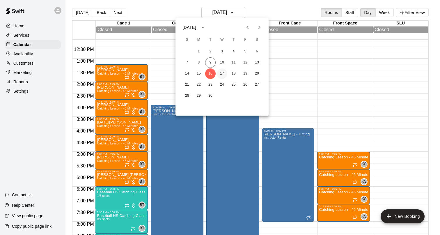
click at [222, 70] on button "17" at bounding box center [222, 73] width 10 height 10
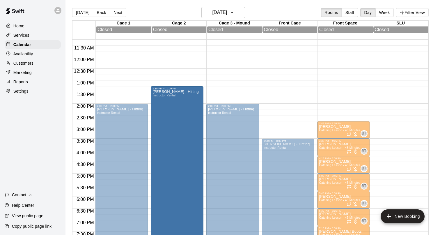
scroll to position [311, 0]
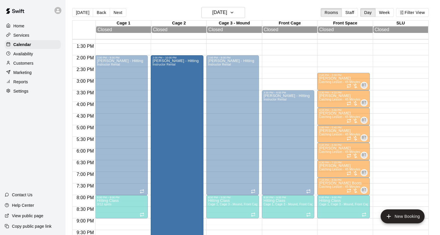
drag, startPoint x: 176, startPoint y: 84, endPoint x: 167, endPoint y: 57, distance: 28.2
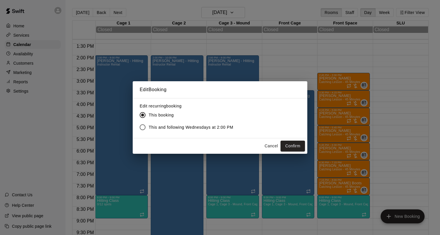
click at [211, 128] on span "This and following Wednesdays at 2:00 PM" at bounding box center [191, 127] width 85 height 6
click at [289, 147] on button "Confirm" at bounding box center [293, 146] width 24 height 11
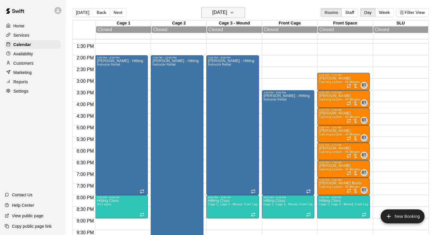
click at [227, 14] on h6 "[DATE]" at bounding box center [219, 12] width 15 height 8
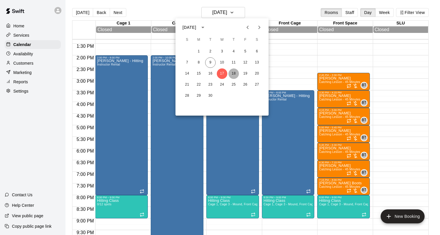
click at [234, 74] on button "18" at bounding box center [234, 73] width 10 height 10
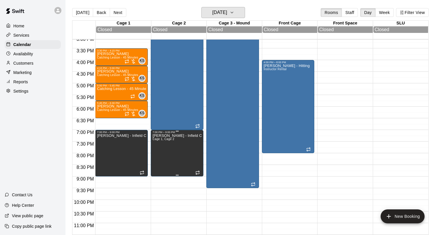
scroll to position [352, 0]
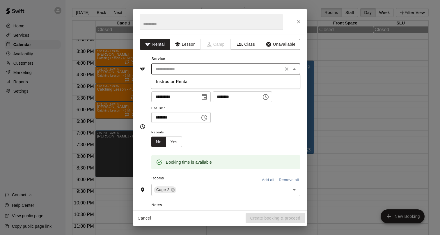
click at [172, 68] on input "text" at bounding box center [217, 69] width 128 height 7
click at [171, 80] on li "Instructor Rental" at bounding box center [225, 82] width 149 height 10
type input "**********"
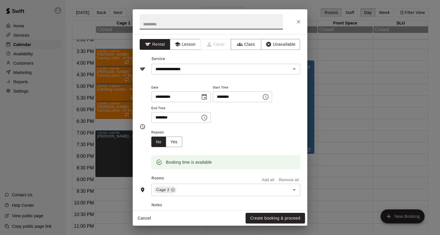
click at [173, 25] on input "text" at bounding box center [211, 21] width 143 height 15
type input "**********"
click at [204, 119] on icon "Choose time, selected time is 9:30 PM" at bounding box center [204, 117] width 7 height 7
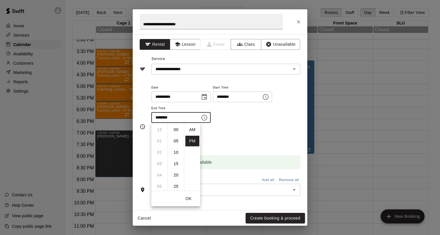
scroll to position [10, 0]
click at [162, 141] on li "10" at bounding box center [160, 141] width 14 height 11
click at [177, 129] on li "00" at bounding box center [176, 129] width 14 height 11
type input "********"
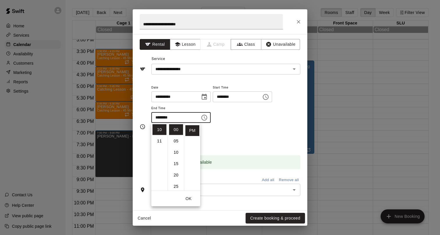
click at [240, 138] on div "Repeats No Yes" at bounding box center [225, 138] width 149 height 18
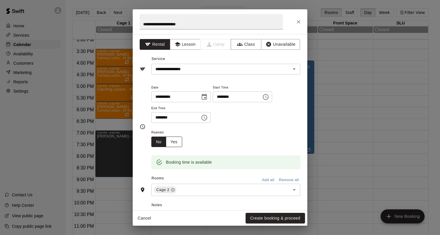
click at [178, 140] on button "Yes" at bounding box center [174, 142] width 16 height 11
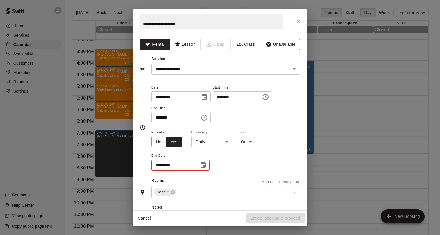
click at [203, 140] on body "Home Services Calendar Availability Customers Marketing Reports Settings Contac…" at bounding box center [220, 122] width 440 height 244
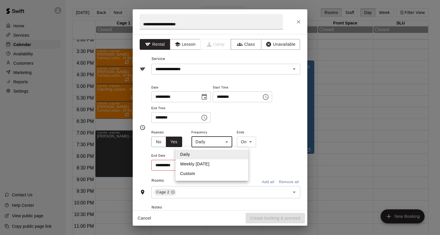
click at [202, 166] on li "Weekly [DATE]" at bounding box center [212, 164] width 73 height 10
type input "******"
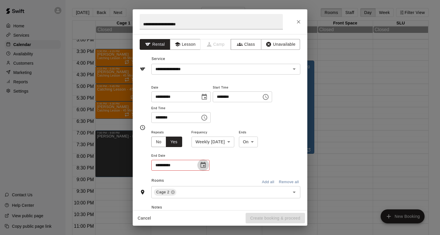
click at [208, 164] on button "Choose date" at bounding box center [203, 165] width 12 height 12
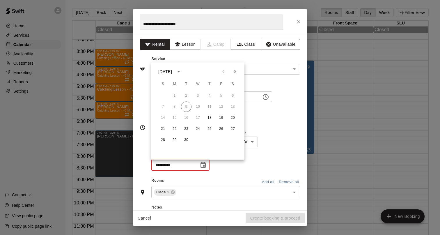
click at [235, 68] on button "Next month" at bounding box center [236, 72] width 12 height 12
click at [221, 74] on icon "Previous month" at bounding box center [223, 71] width 7 height 7
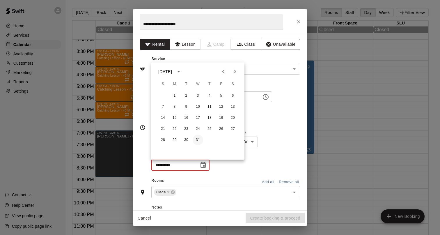
click at [200, 142] on button "31" at bounding box center [198, 140] width 10 height 10
type input "**********"
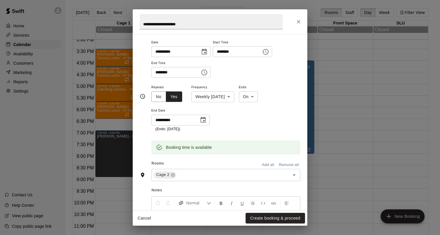
scroll to position [47, 0]
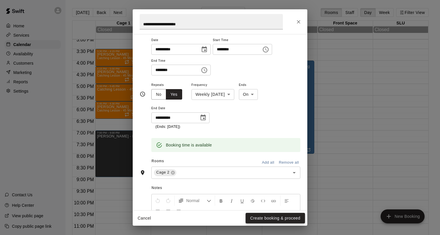
click at [260, 217] on button "Create booking & proceed" at bounding box center [275, 218] width 59 height 11
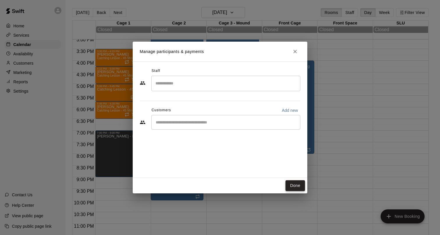
click at [297, 182] on button "Done" at bounding box center [296, 185] width 20 height 11
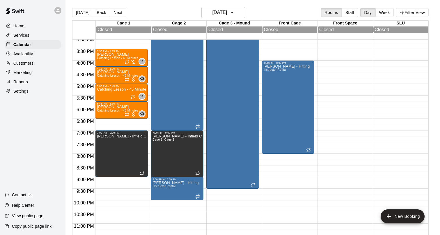
click at [24, 34] on p "Services" at bounding box center [21, 35] width 16 height 6
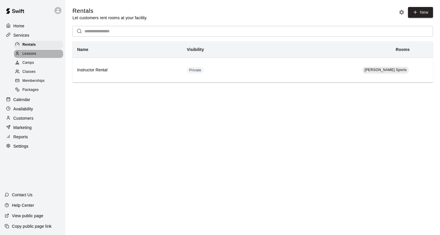
click at [46, 54] on div "Lessons" at bounding box center [38, 54] width 49 height 8
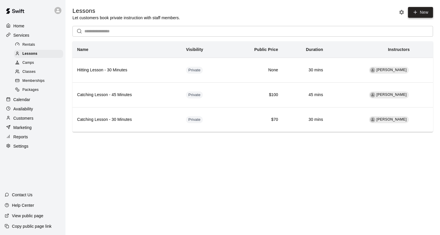
click at [420, 14] on link "New" at bounding box center [420, 12] width 25 height 11
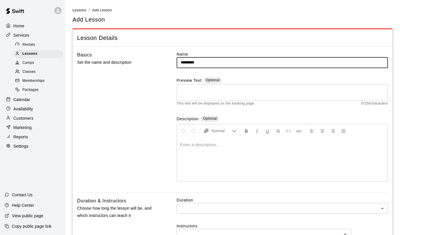
type input "**********"
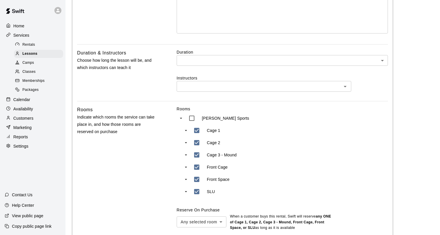
scroll to position [151, 0]
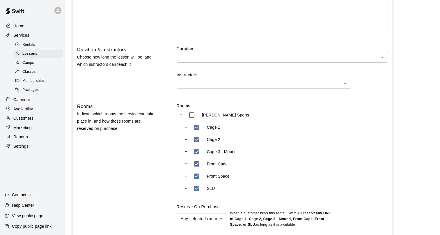
click at [201, 54] on body "**********" at bounding box center [220, 99] width 440 height 501
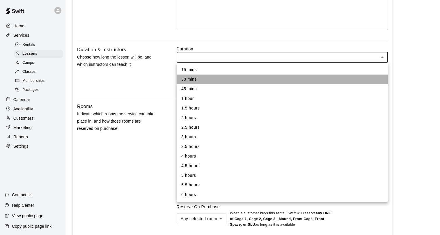
click at [194, 80] on li "30 mins" at bounding box center [282, 80] width 211 height 10
type input "**"
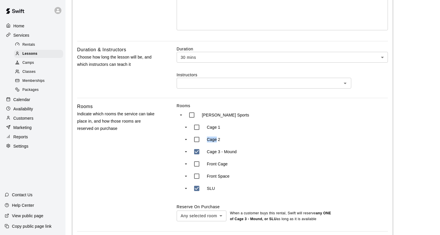
type input "***"
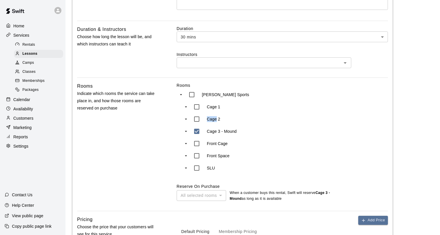
scroll to position [170, 0]
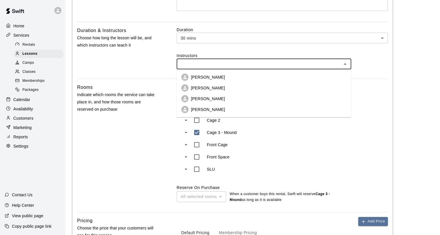
click at [202, 64] on input "text" at bounding box center [260, 63] width 162 height 7
click at [200, 96] on p "[PERSON_NAME]" at bounding box center [208, 99] width 34 height 6
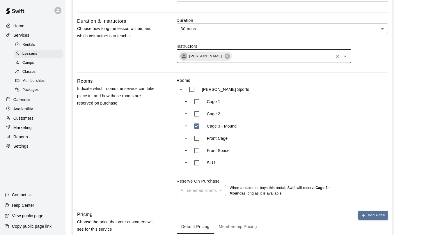
scroll to position [171, 0]
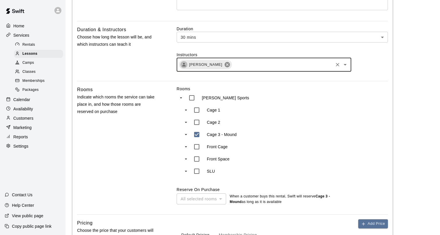
click at [224, 66] on icon at bounding box center [227, 64] width 6 height 6
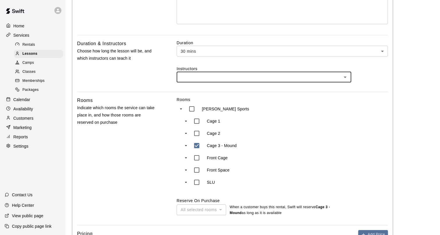
scroll to position [151, 0]
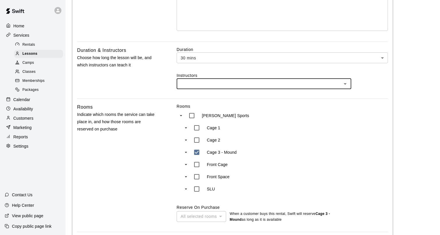
click at [345, 83] on icon "Open" at bounding box center [345, 83] width 3 height 1
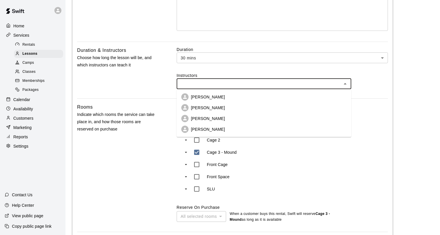
click at [211, 118] on p "[PERSON_NAME]" at bounding box center [208, 119] width 34 height 6
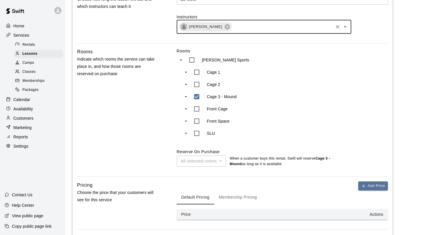
scroll to position [263, 0]
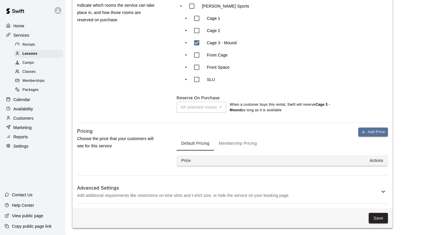
click at [378, 199] on div "Advanced Settings Add additional requirements like restrictions on time slots a…" at bounding box center [232, 191] width 311 height 23
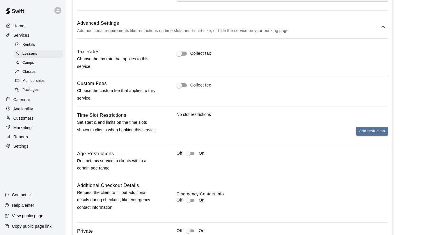
scroll to position [484, 0]
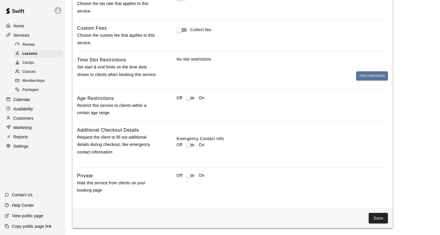
click at [191, 180] on div "Off On" at bounding box center [282, 178] width 211 height 12
click at [376, 221] on button "Save" at bounding box center [378, 218] width 19 height 11
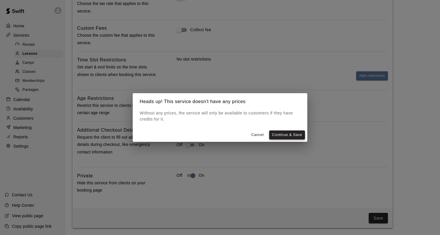
click at [281, 135] on button "Continue & Save" at bounding box center [287, 134] width 36 height 9
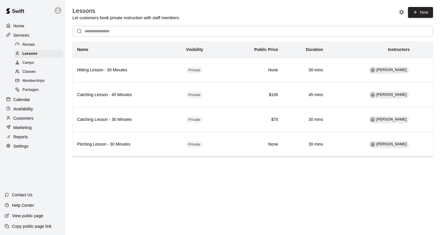
click at [19, 24] on p "Home" at bounding box center [18, 26] width 11 height 6
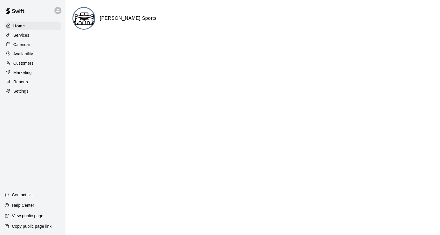
click at [27, 45] on p "Calendar" at bounding box center [21, 45] width 17 height 6
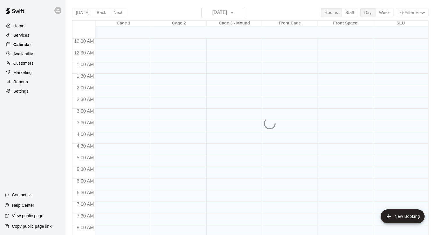
scroll to position [267, 0]
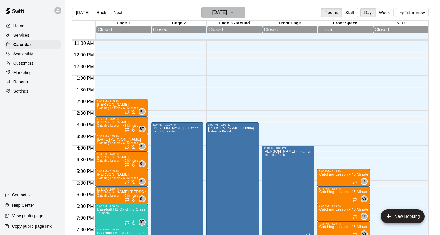
click at [219, 11] on h6 "[DATE]" at bounding box center [219, 12] width 15 height 8
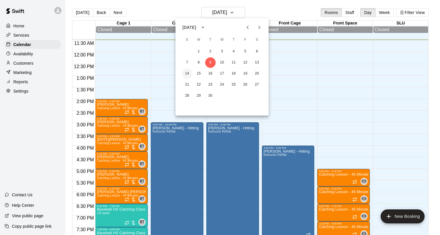
click at [190, 74] on button "14" at bounding box center [187, 73] width 10 height 10
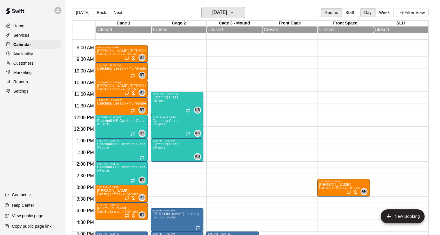
scroll to position [201, 0]
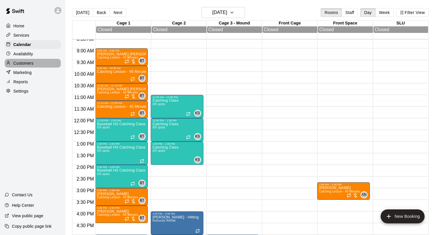
click at [34, 65] on div "Customers" at bounding box center [33, 63] width 56 height 9
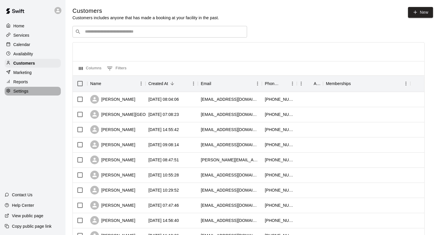
click at [26, 91] on p "Settings" at bounding box center [20, 91] width 15 height 6
select select "**"
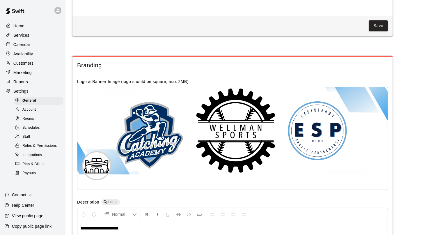
scroll to position [1142, 0]
click at [32, 136] on div "Staff" at bounding box center [38, 137] width 49 height 8
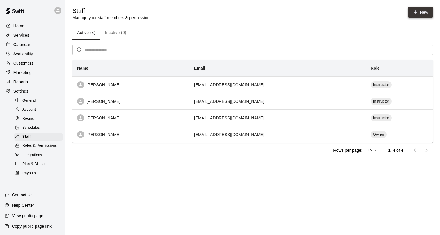
click at [419, 14] on link "New" at bounding box center [420, 12] width 25 height 11
select select "**"
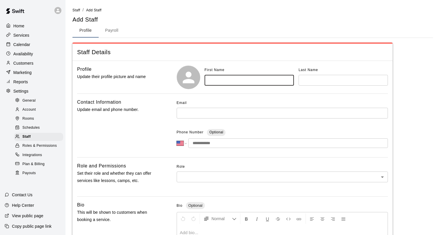
click at [228, 83] on input "text" at bounding box center [249, 80] width 89 height 11
type input "****"
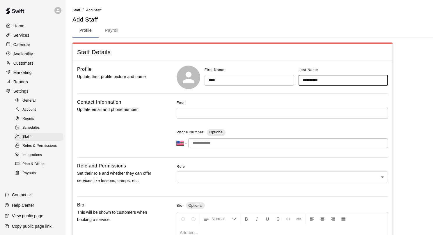
type input "**********"
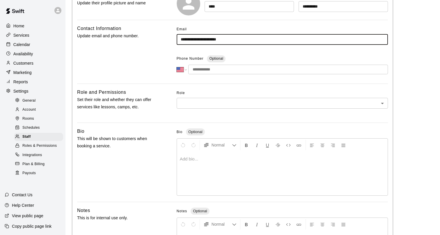
scroll to position [77, 0]
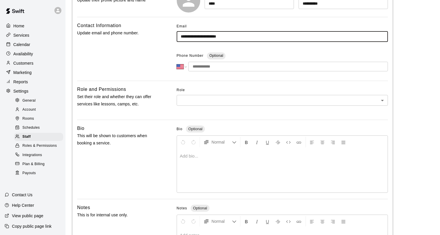
type input "**********"
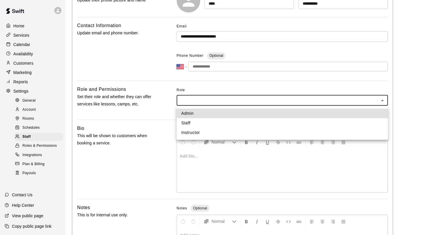
click at [192, 101] on body "**********" at bounding box center [220, 114] width 440 height 382
click at [194, 131] on li "Instructor" at bounding box center [282, 133] width 211 height 10
type input "**********"
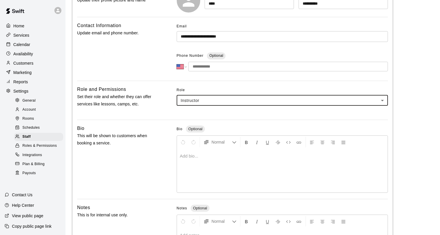
scroll to position [147, 0]
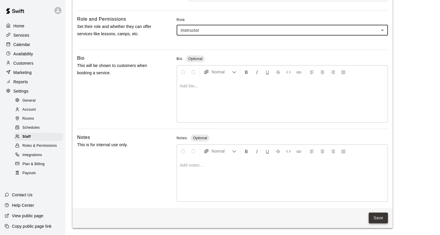
click at [379, 221] on button "Save" at bounding box center [378, 218] width 19 height 11
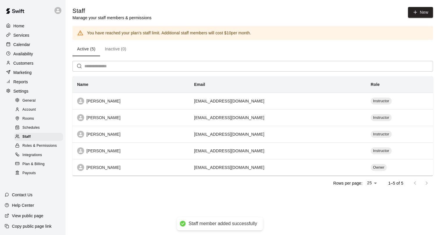
click at [21, 38] on div "Services" at bounding box center [33, 35] width 56 height 9
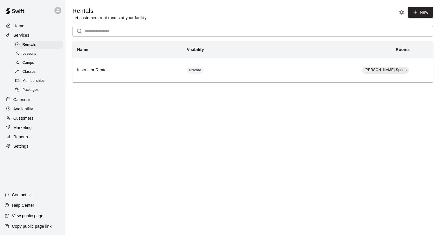
click at [44, 53] on div "Lessons" at bounding box center [38, 54] width 49 height 8
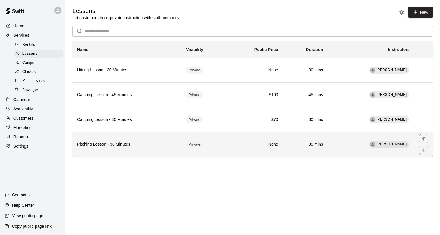
click at [357, 144] on td "[PERSON_NAME]" at bounding box center [371, 144] width 87 height 25
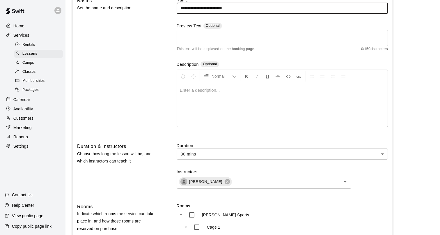
scroll to position [57, 0]
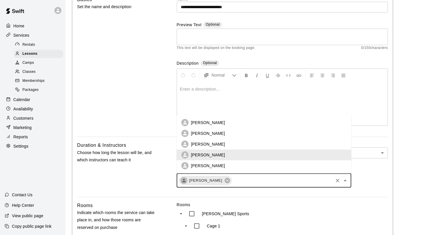
click at [252, 184] on input "text" at bounding box center [283, 180] width 100 height 7
click at [211, 125] on p "[PERSON_NAME]" at bounding box center [208, 123] width 34 height 6
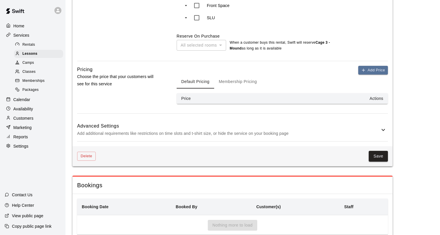
scroll to position [350, 0]
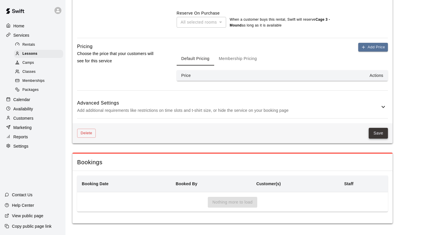
click at [378, 136] on button "Save" at bounding box center [378, 133] width 19 height 11
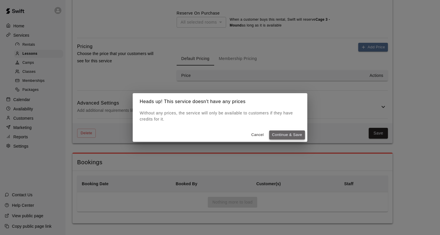
click at [286, 133] on button "Continue & Save" at bounding box center [287, 134] width 36 height 9
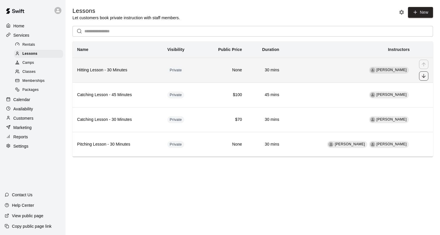
click at [426, 78] on icon "move item down" at bounding box center [424, 76] width 6 height 6
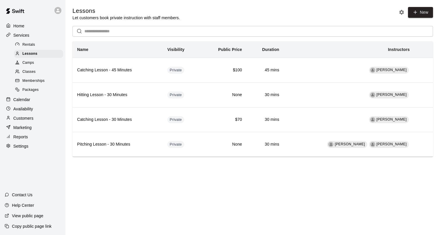
click at [22, 127] on p "Marketing" at bounding box center [22, 128] width 18 height 6
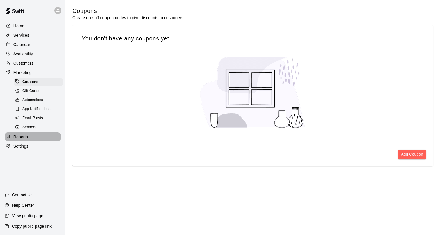
click at [19, 140] on p "Reports" at bounding box center [20, 137] width 15 height 6
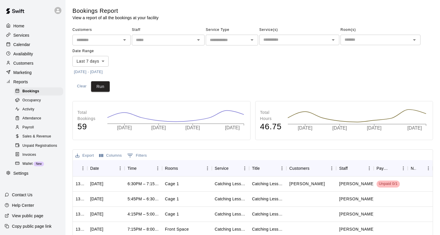
click at [35, 118] on span "Attendance" at bounding box center [31, 119] width 19 height 6
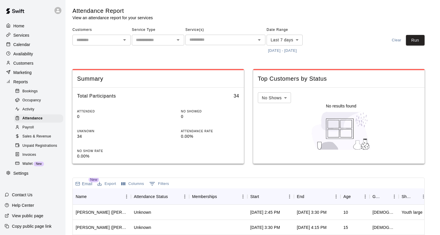
click at [27, 174] on p "Settings" at bounding box center [20, 173] width 15 height 6
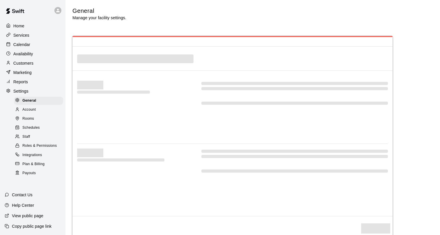
select select "**"
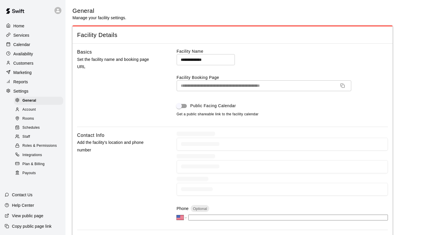
scroll to position [1142, 0]
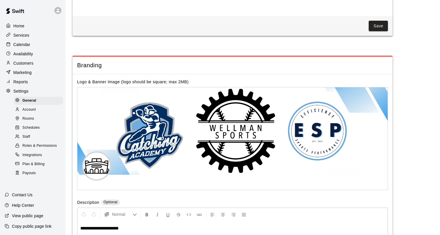
click at [34, 134] on div "Staff" at bounding box center [38, 137] width 49 height 8
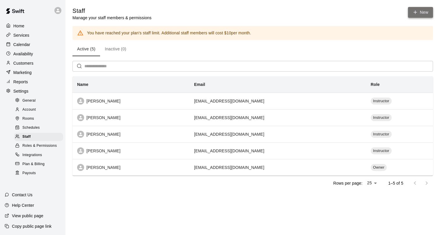
click at [426, 15] on link "New" at bounding box center [420, 12] width 25 height 11
select select "**"
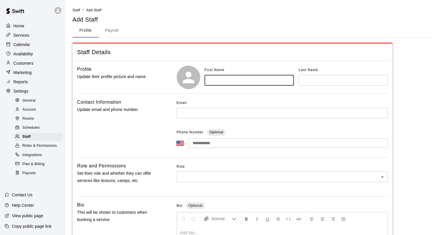
click at [218, 82] on input "text" at bounding box center [249, 80] width 89 height 11
type input "*******"
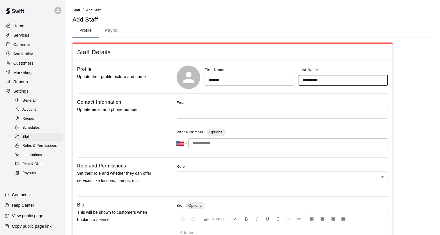
type input "**********"
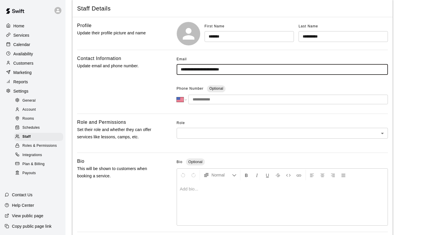
scroll to position [56, 0]
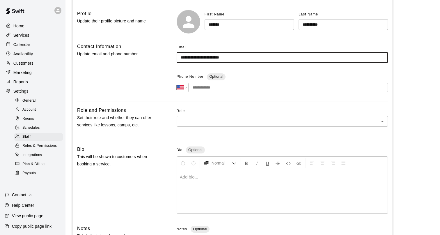
type input "**********"
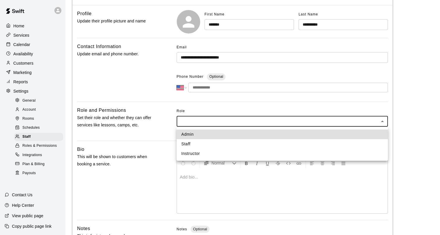
click at [188, 123] on body "**********" at bounding box center [220, 135] width 440 height 382
click at [191, 154] on li "Instructor" at bounding box center [282, 154] width 211 height 10
type input "**********"
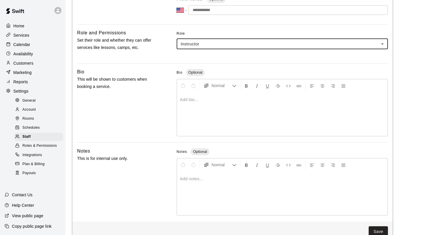
scroll to position [147, 0]
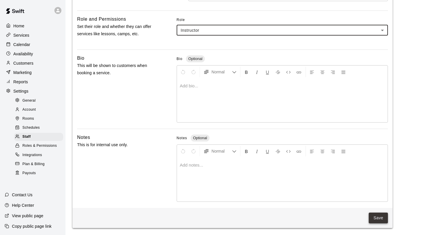
click at [379, 216] on button "Save" at bounding box center [378, 218] width 19 height 11
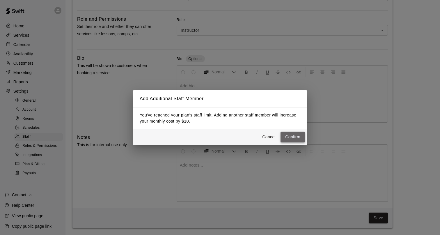
click at [292, 136] on button "Confirm" at bounding box center [293, 137] width 24 height 11
